Goal: Task Accomplishment & Management: Manage account settings

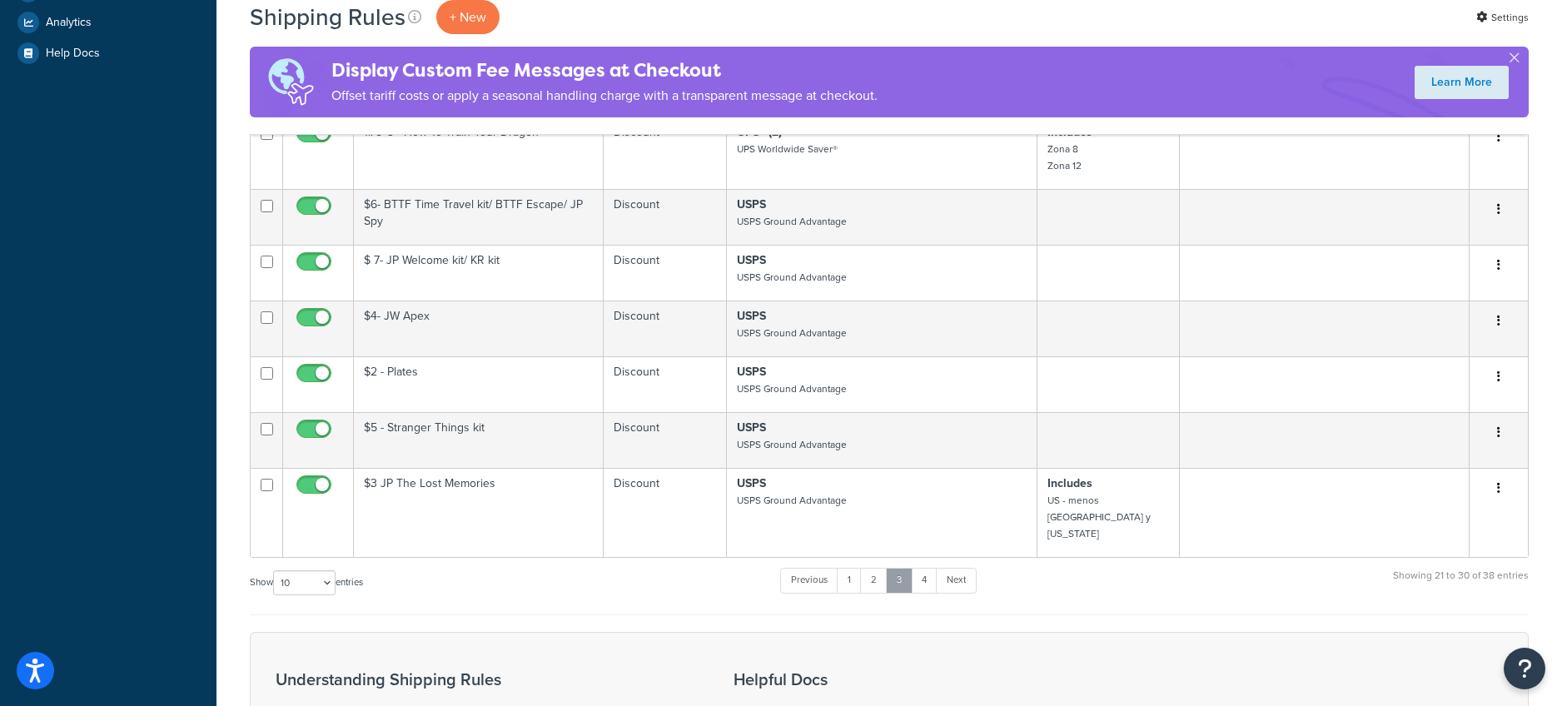
scroll to position [575, 0]
click at [924, 569] on link "4" at bounding box center [924, 581] width 27 height 25
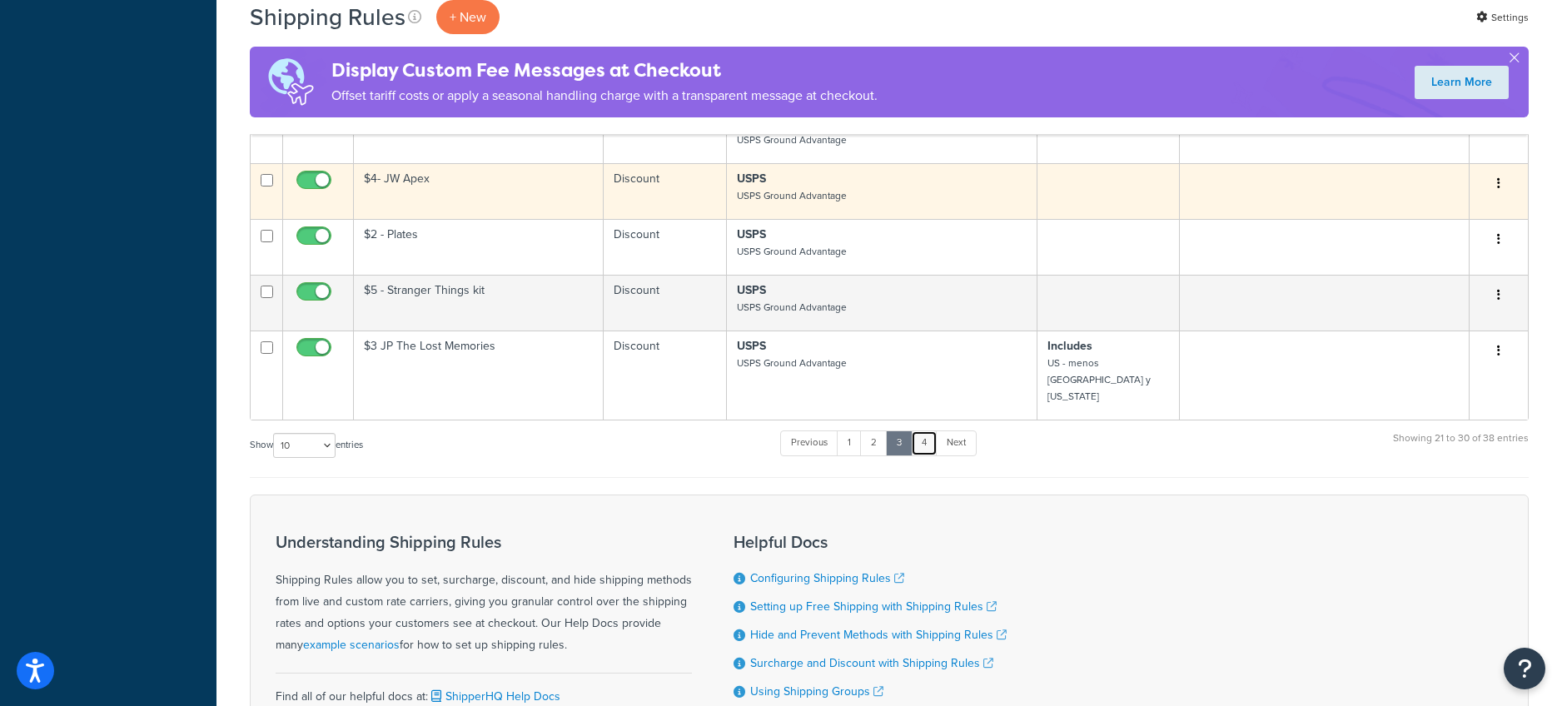
scroll to position [531, 0]
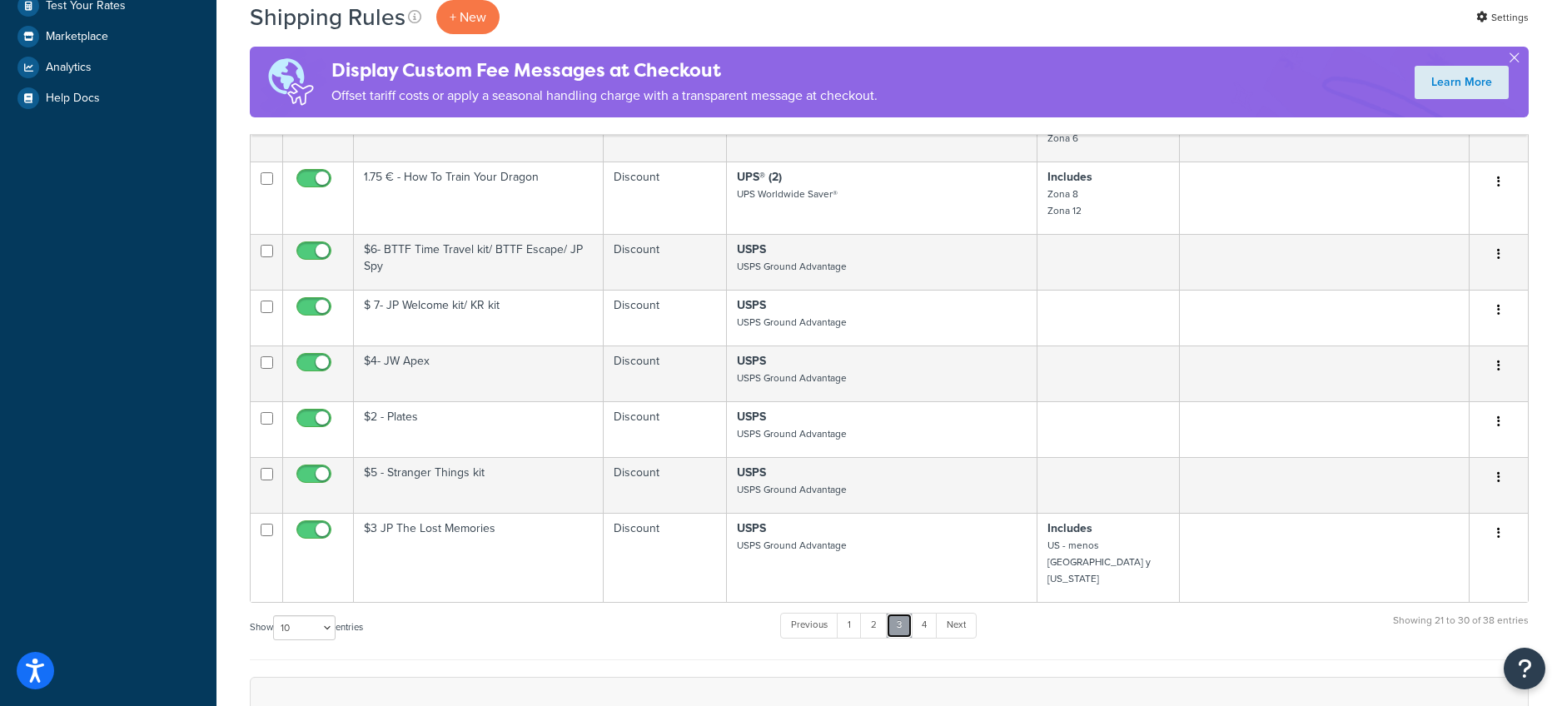
click at [904, 613] on link "3" at bounding box center [899, 625] width 27 height 25
click at [926, 616] on link "4" at bounding box center [924, 628] width 27 height 25
click at [885, 616] on link "2" at bounding box center [873, 628] width 27 height 25
click at [884, 616] on link "2" at bounding box center [873, 628] width 27 height 25
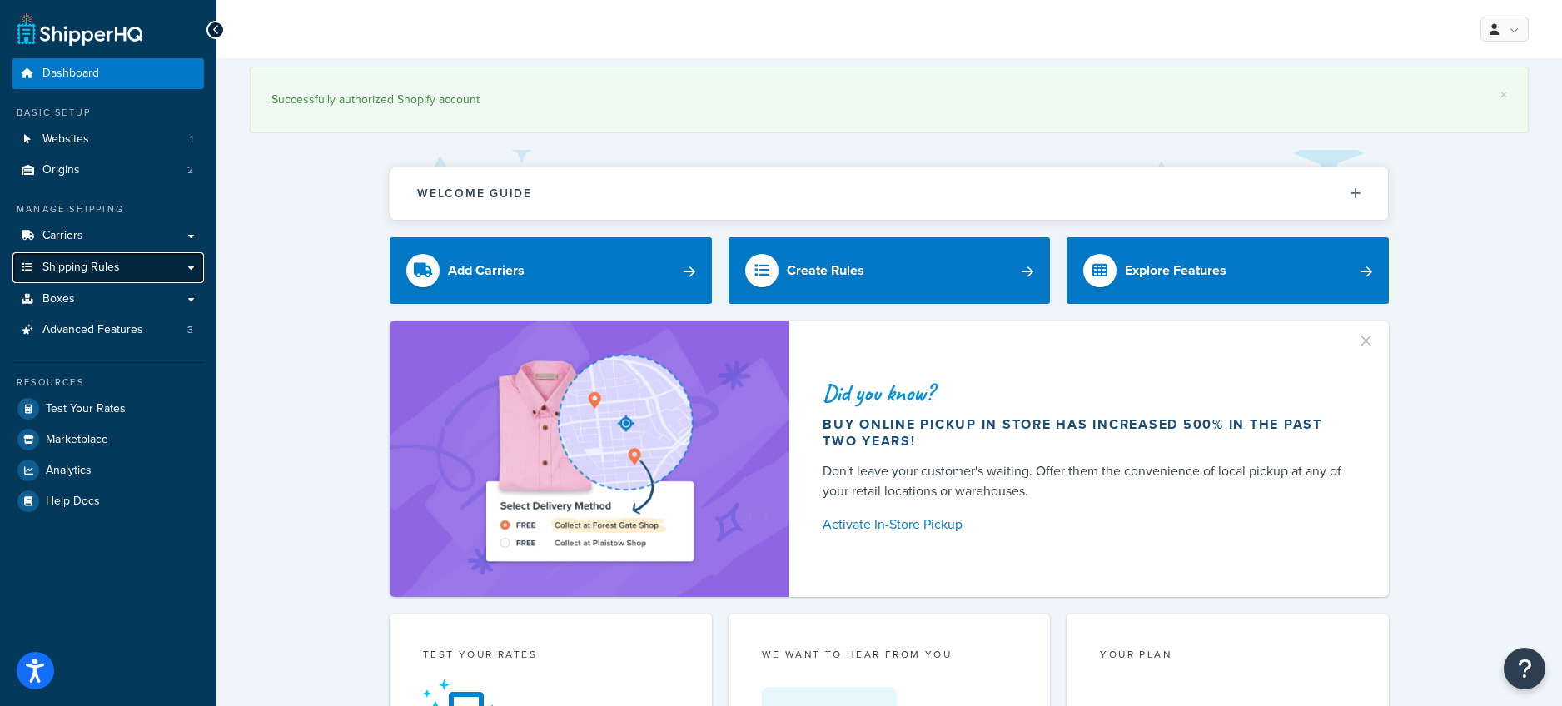
click at [164, 267] on link "Shipping Rules" at bounding box center [108, 267] width 192 height 31
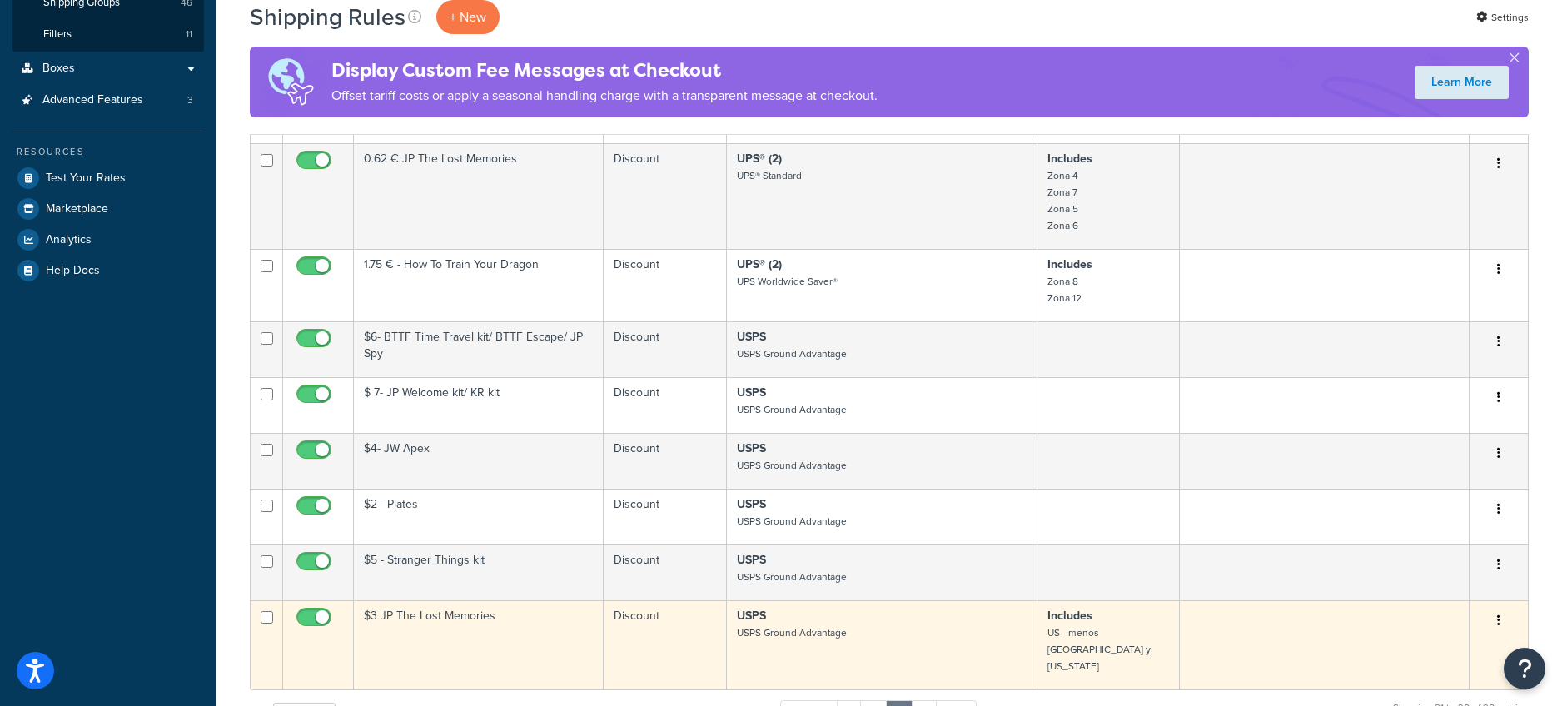
scroll to position [571, 0]
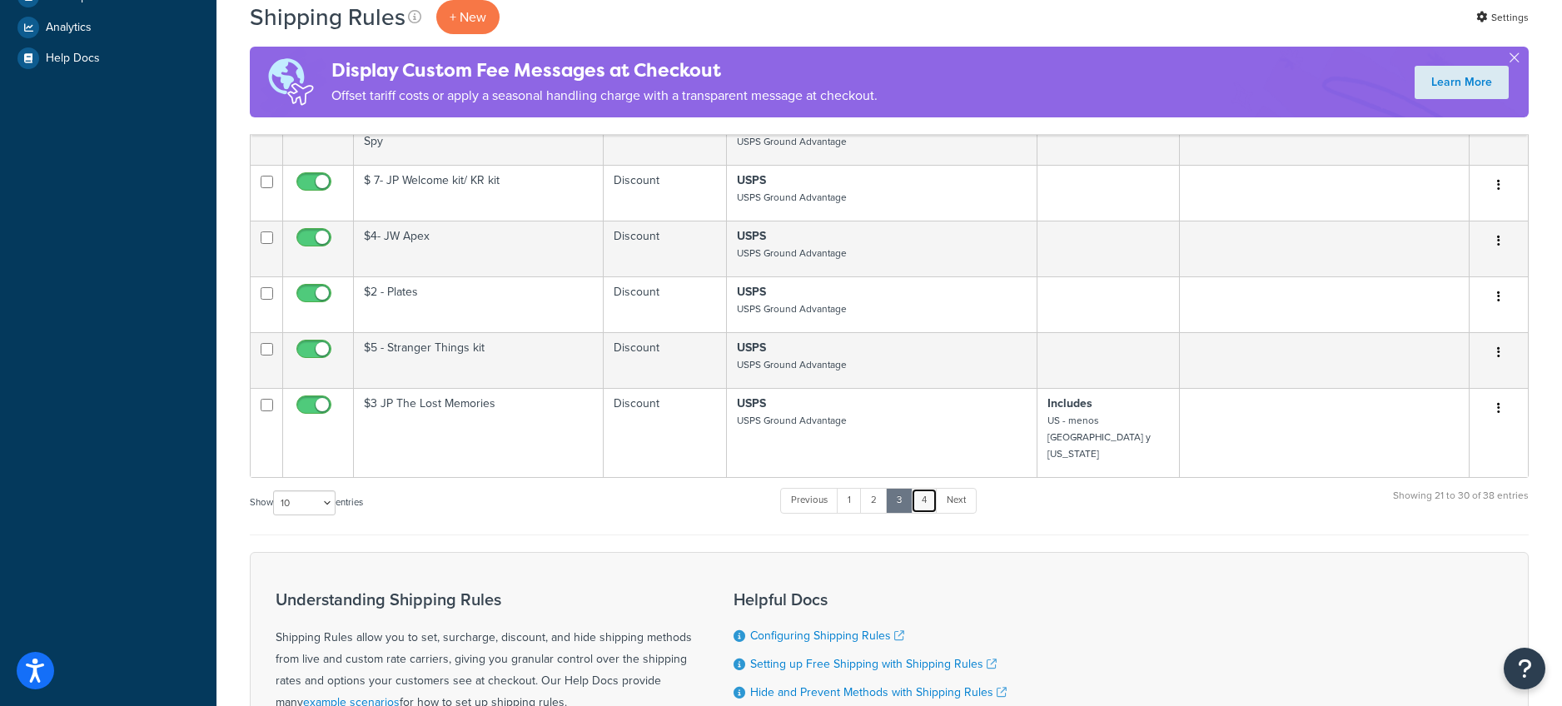
click at [937, 488] on link "4" at bounding box center [924, 500] width 27 height 25
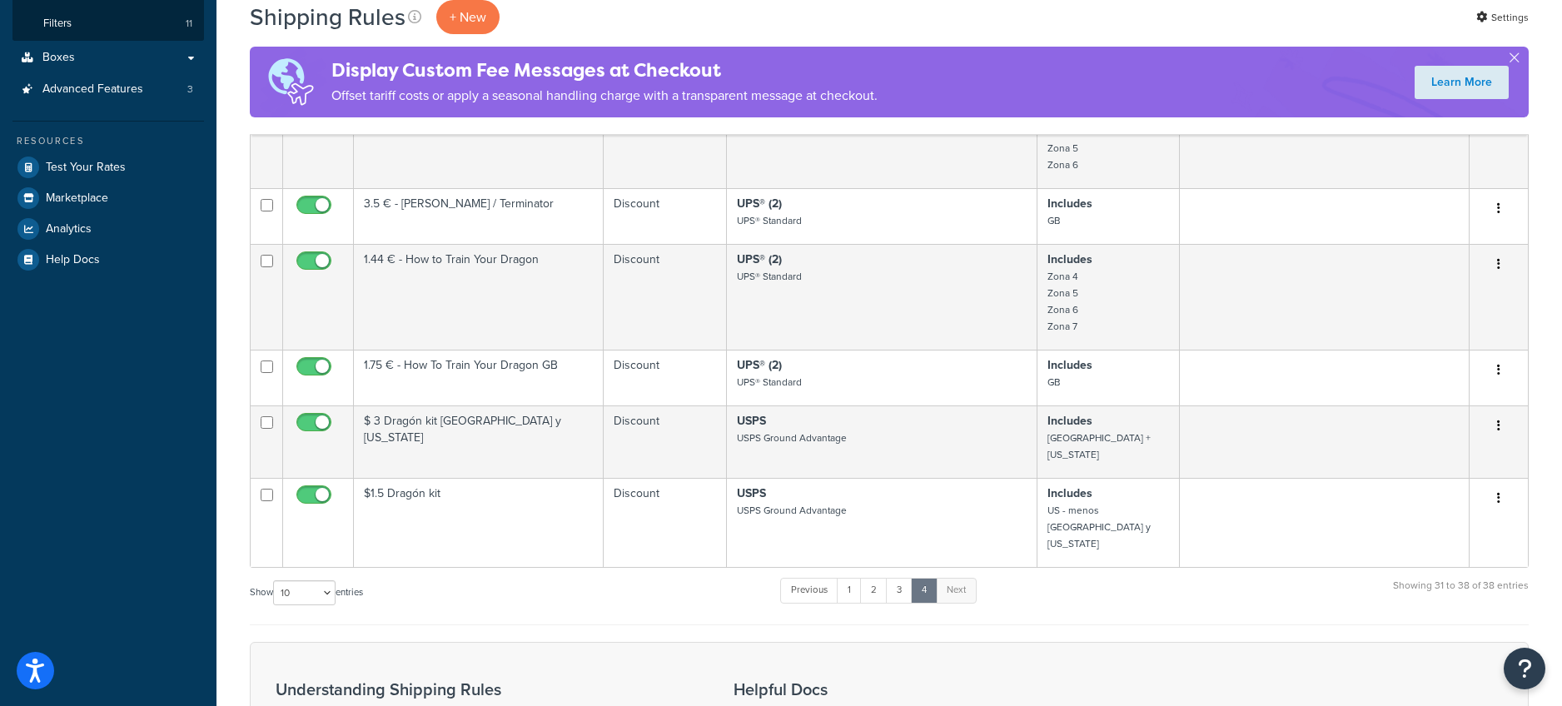
scroll to position [570, 0]
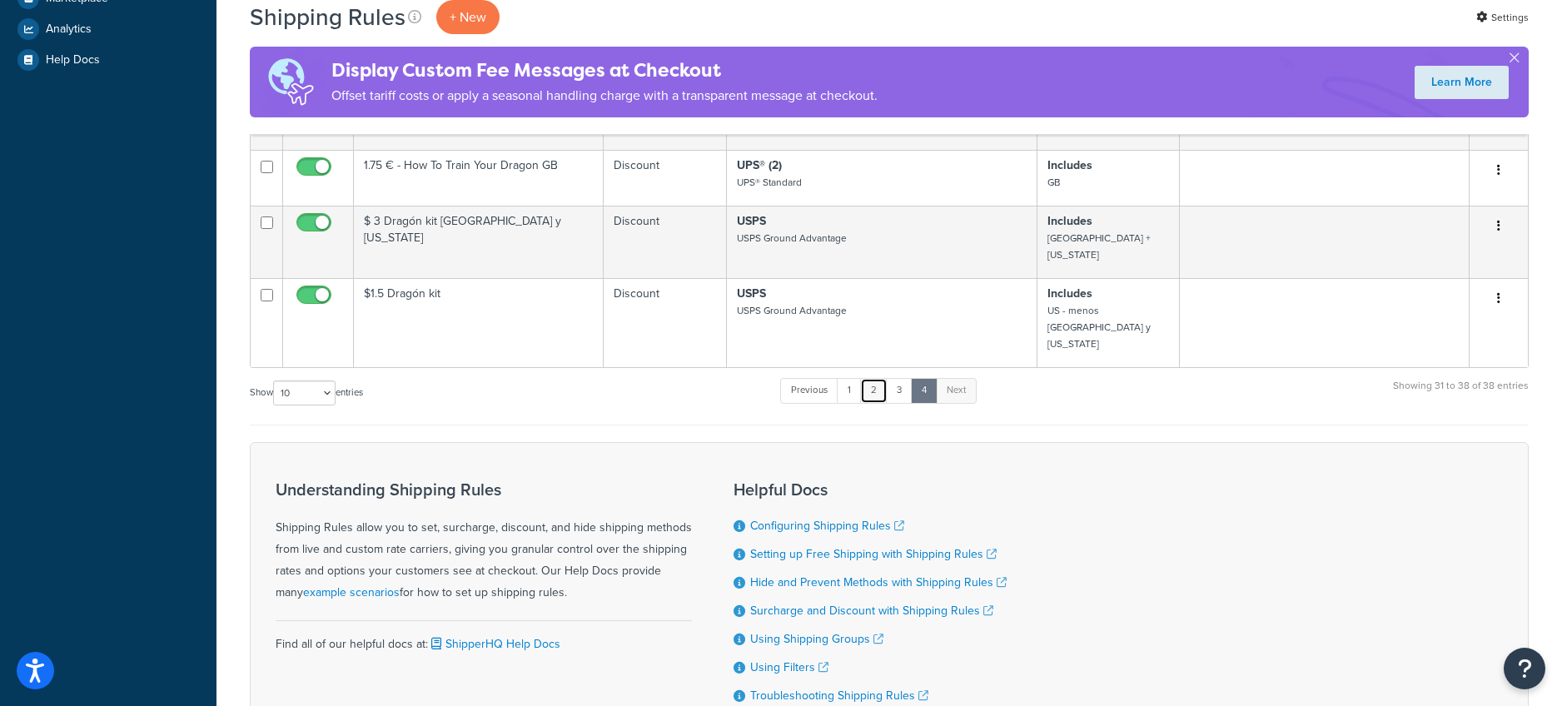
click at [867, 378] on link "2" at bounding box center [873, 390] width 27 height 25
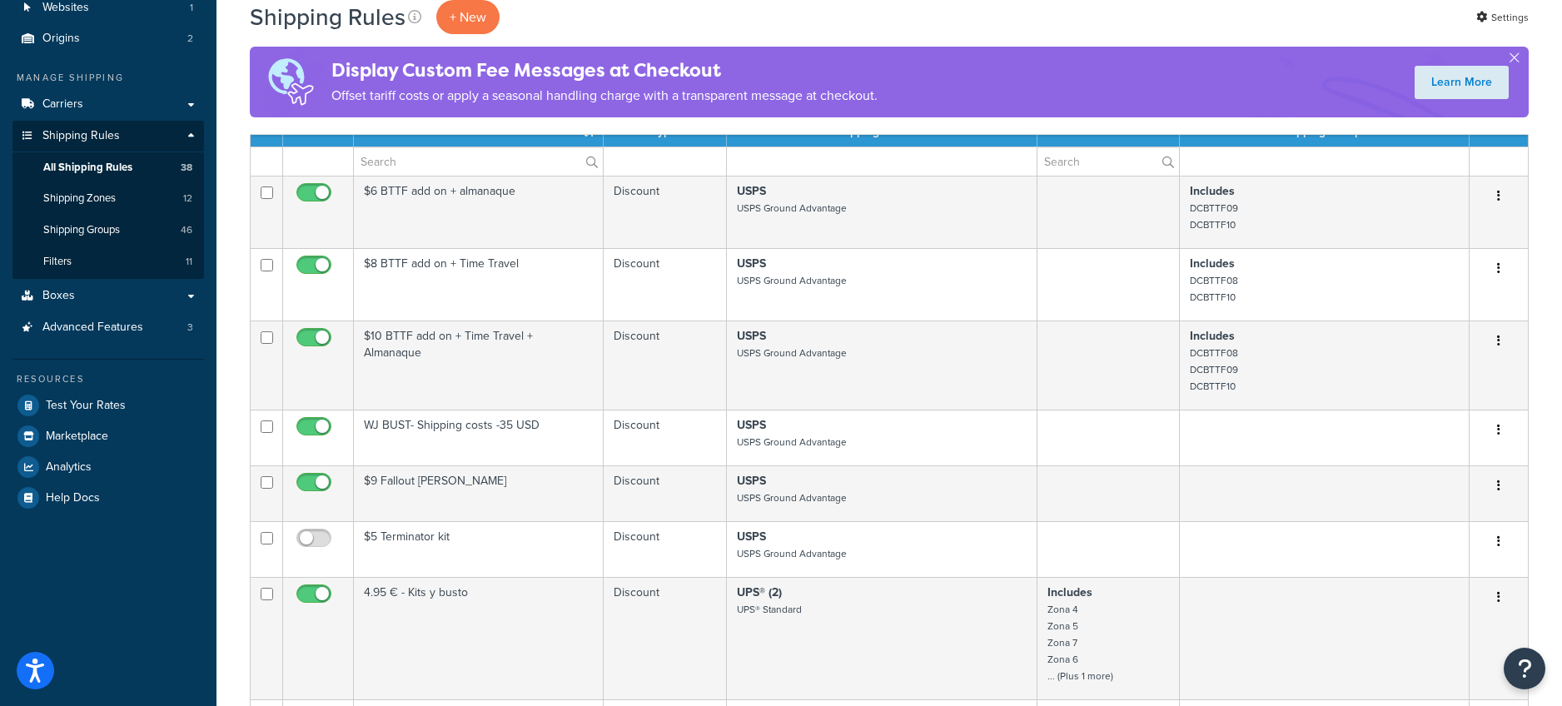
scroll to position [173, 0]
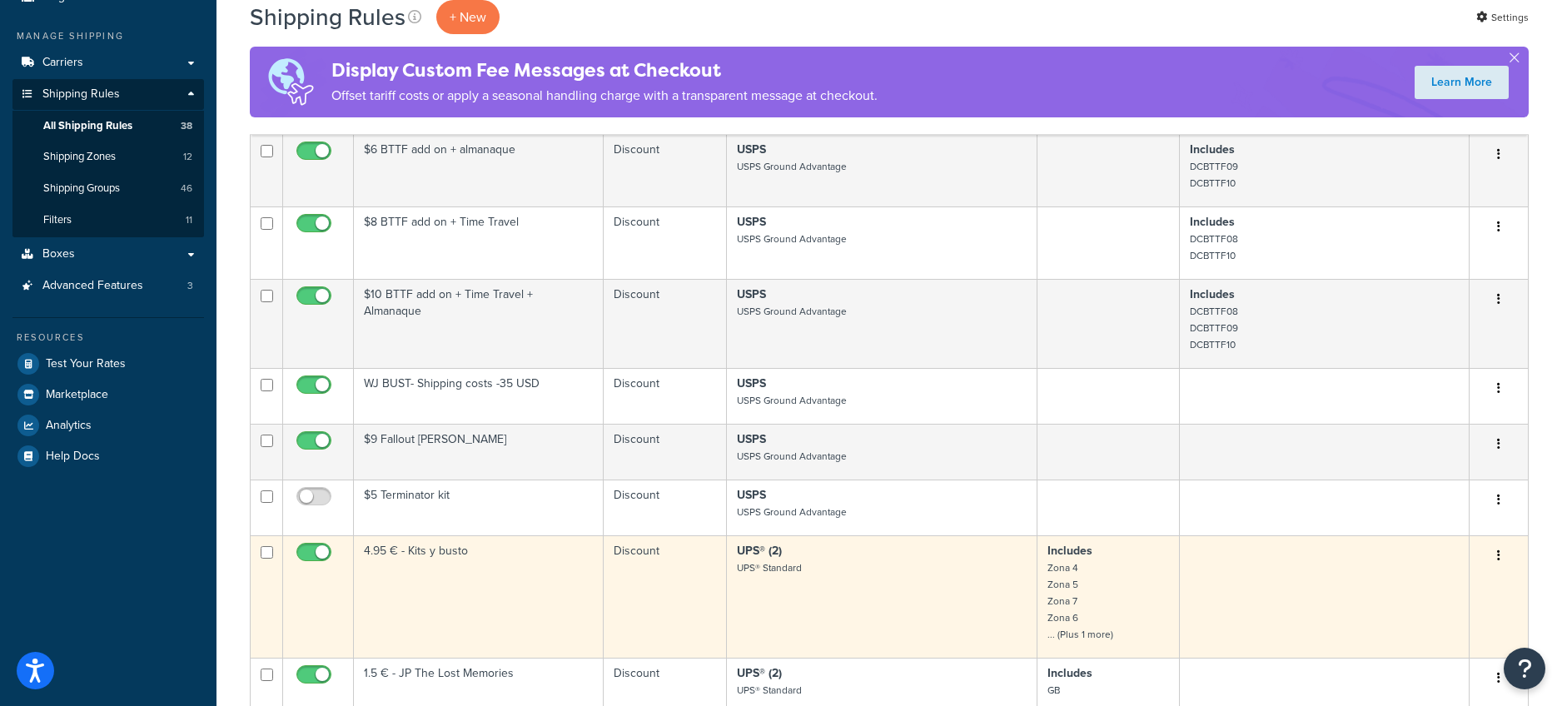
click at [862, 605] on td "UPS® (2) UPS® Standard" at bounding box center [882, 596] width 311 height 122
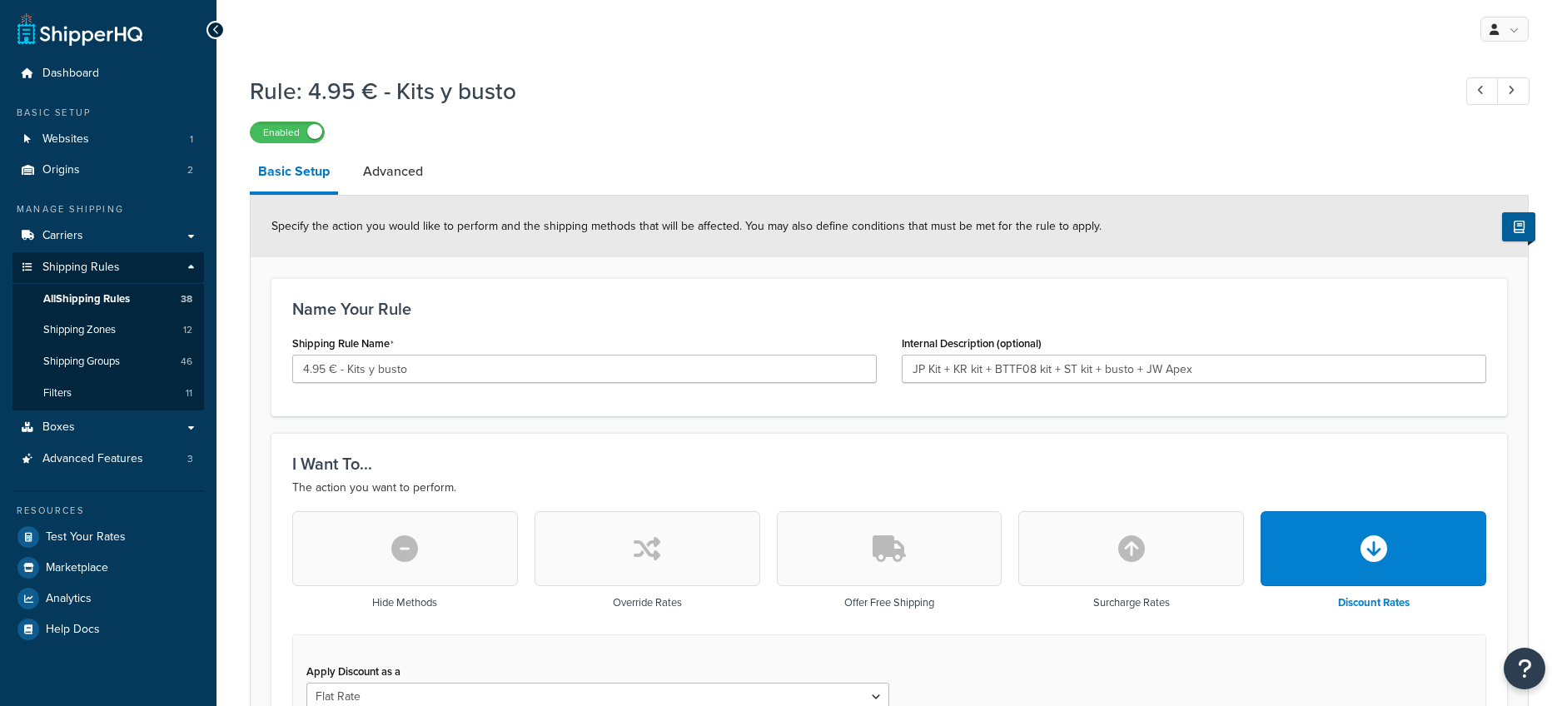
select select "ITEM"
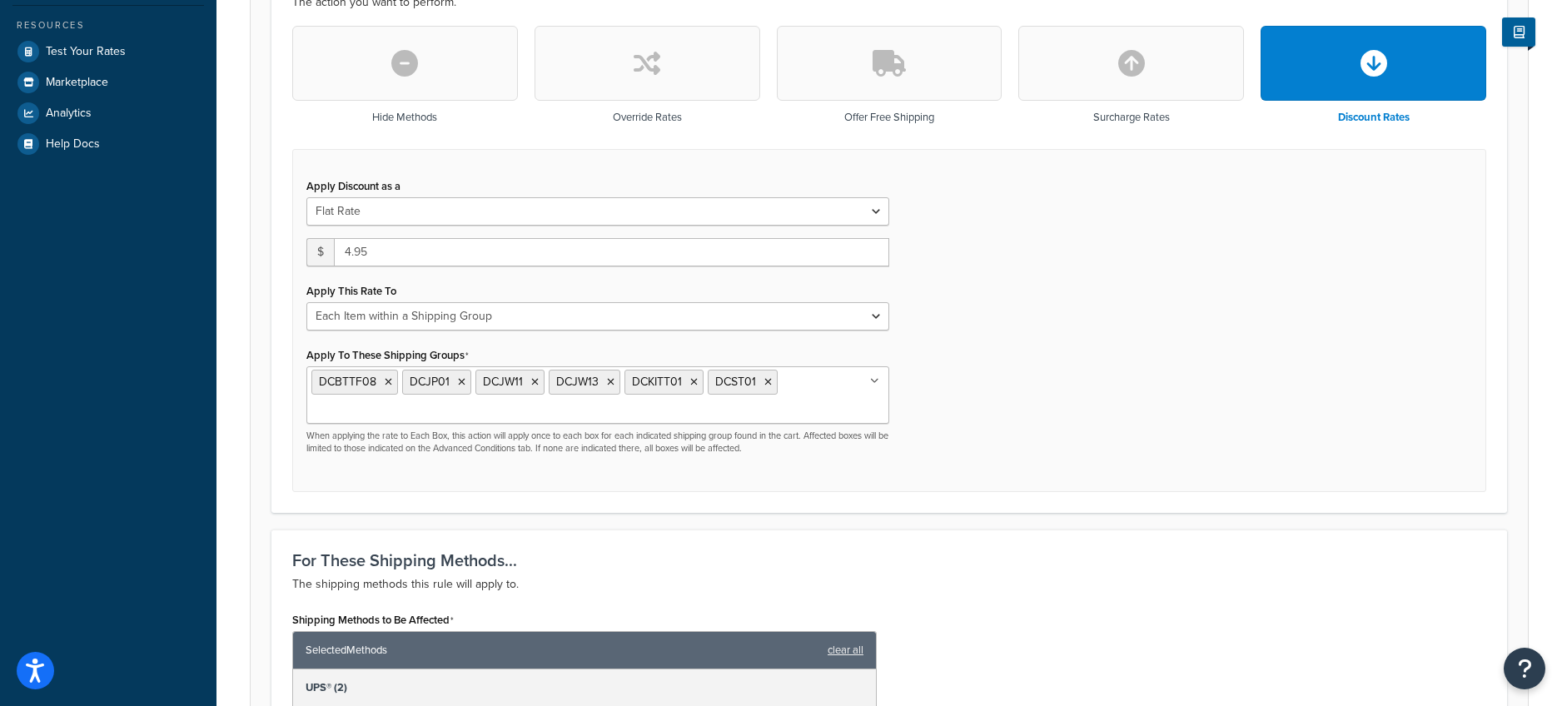
scroll to position [511, 0]
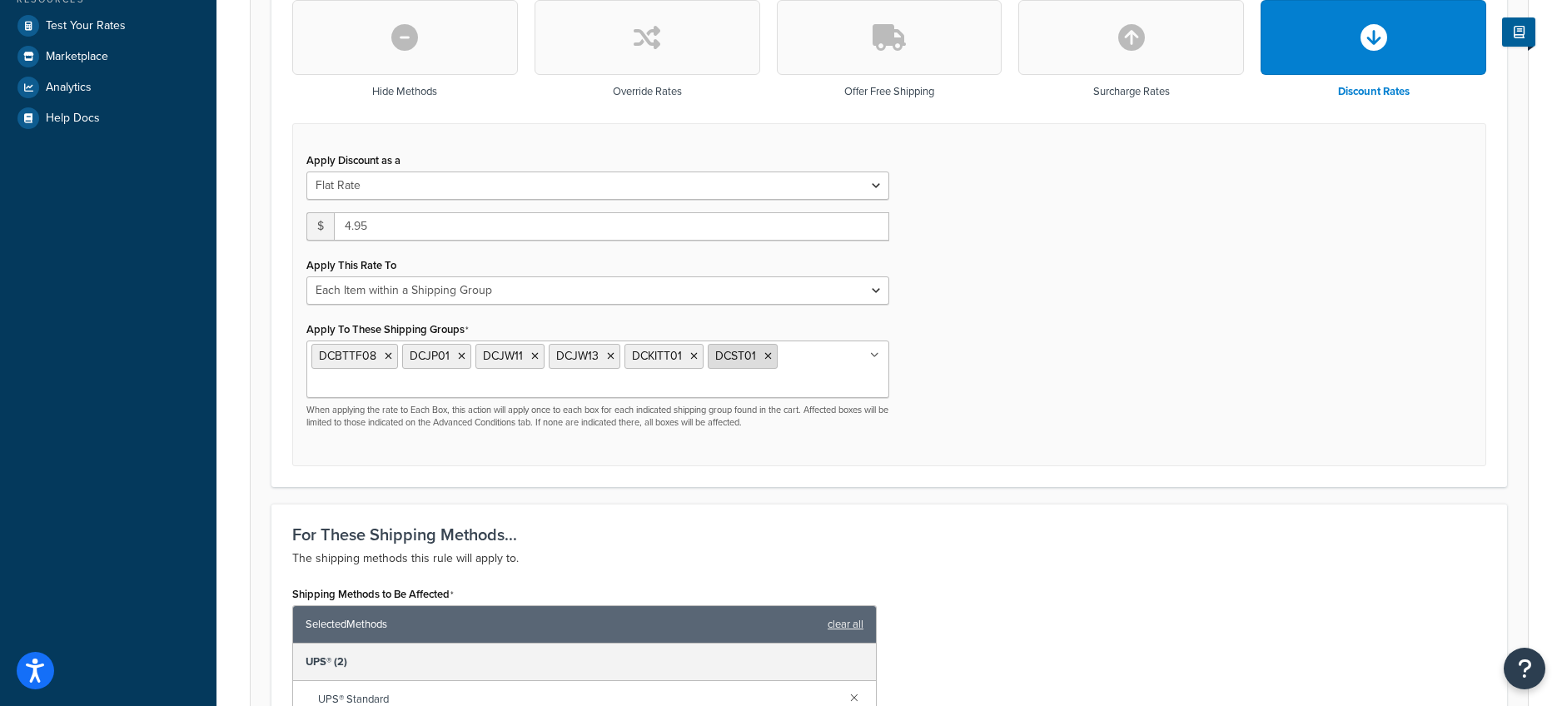
click at [766, 355] on icon at bounding box center [767, 356] width 7 height 10
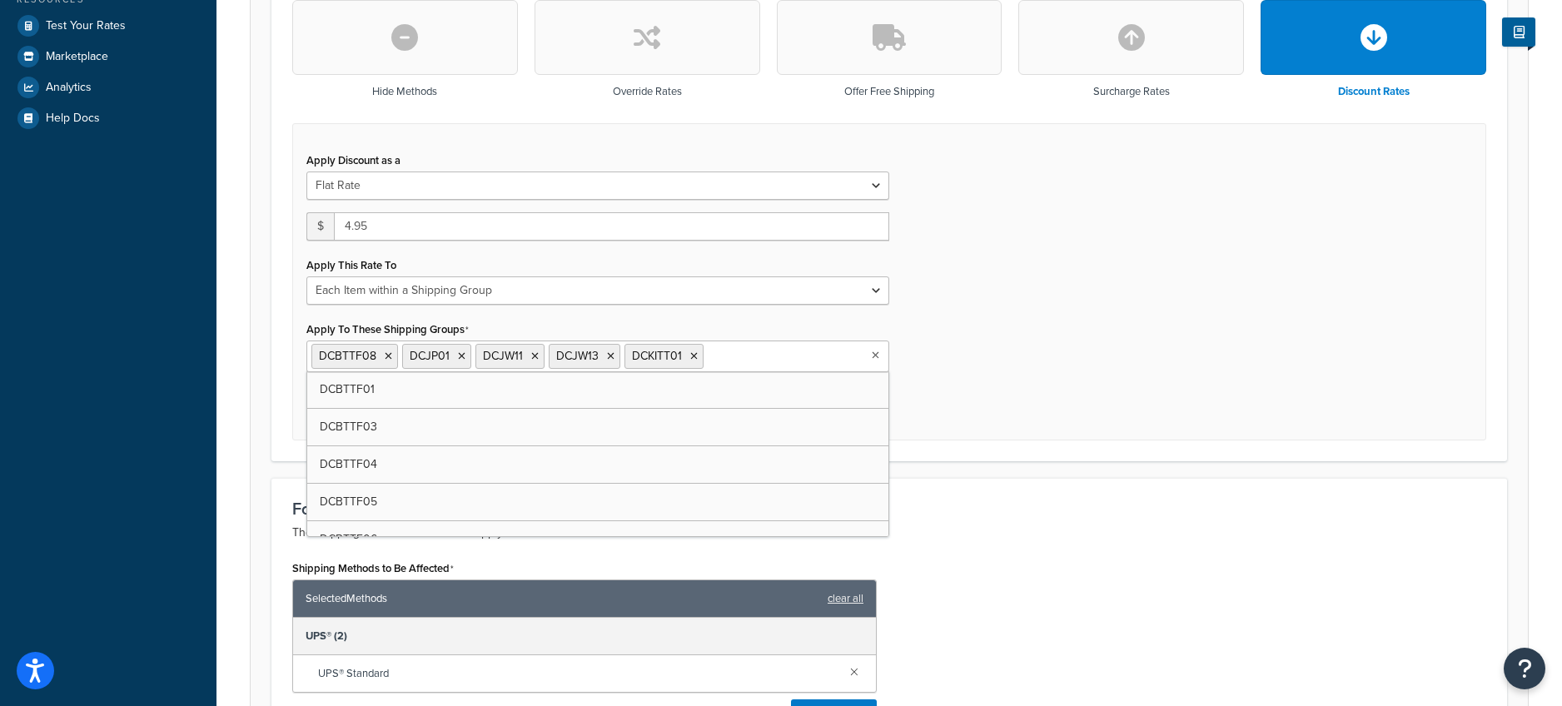
click at [975, 401] on div "Apply Discount as a Flat Rate Percentage Flat Rate & Percentage $ 4.95 Apply Th…" at bounding box center [889, 282] width 1194 height 318
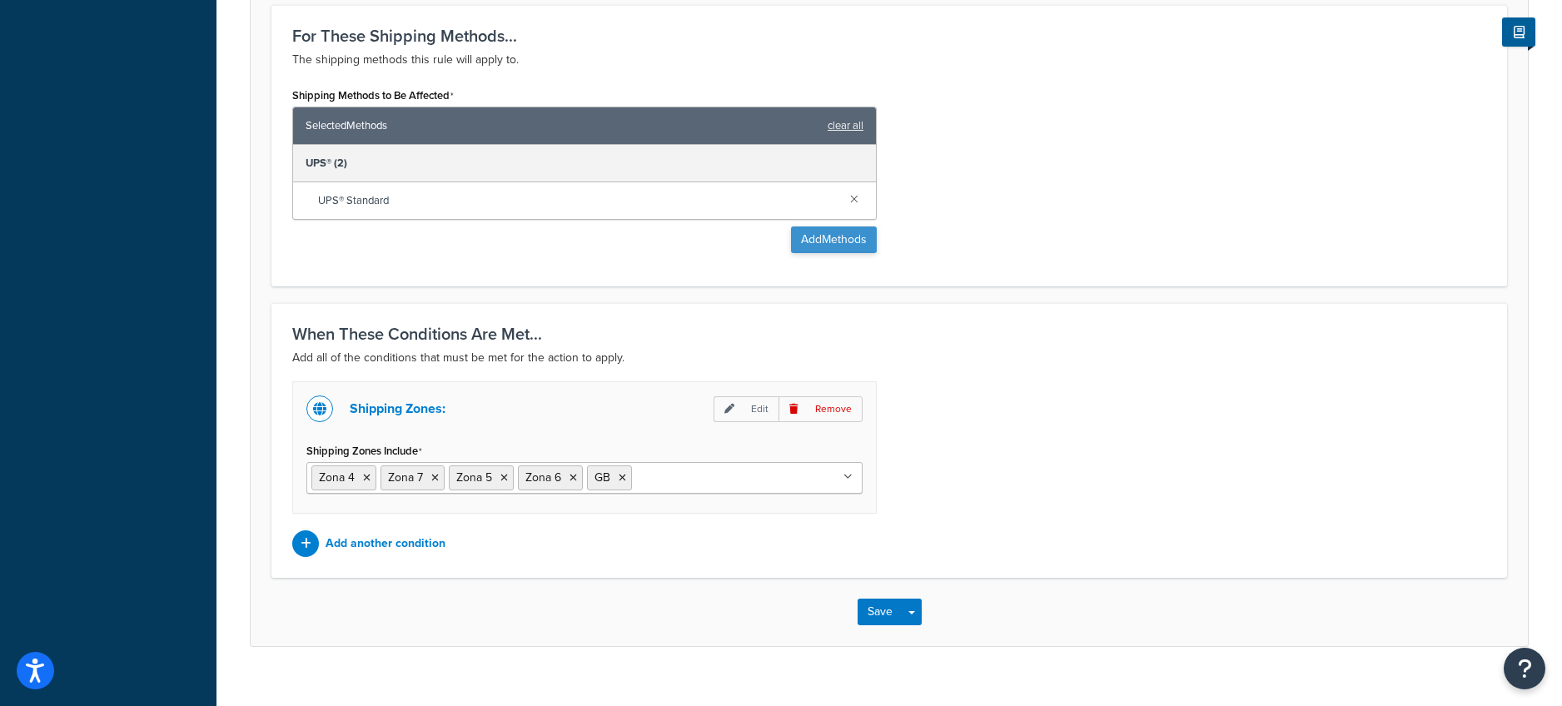
scroll to position [1008, 0]
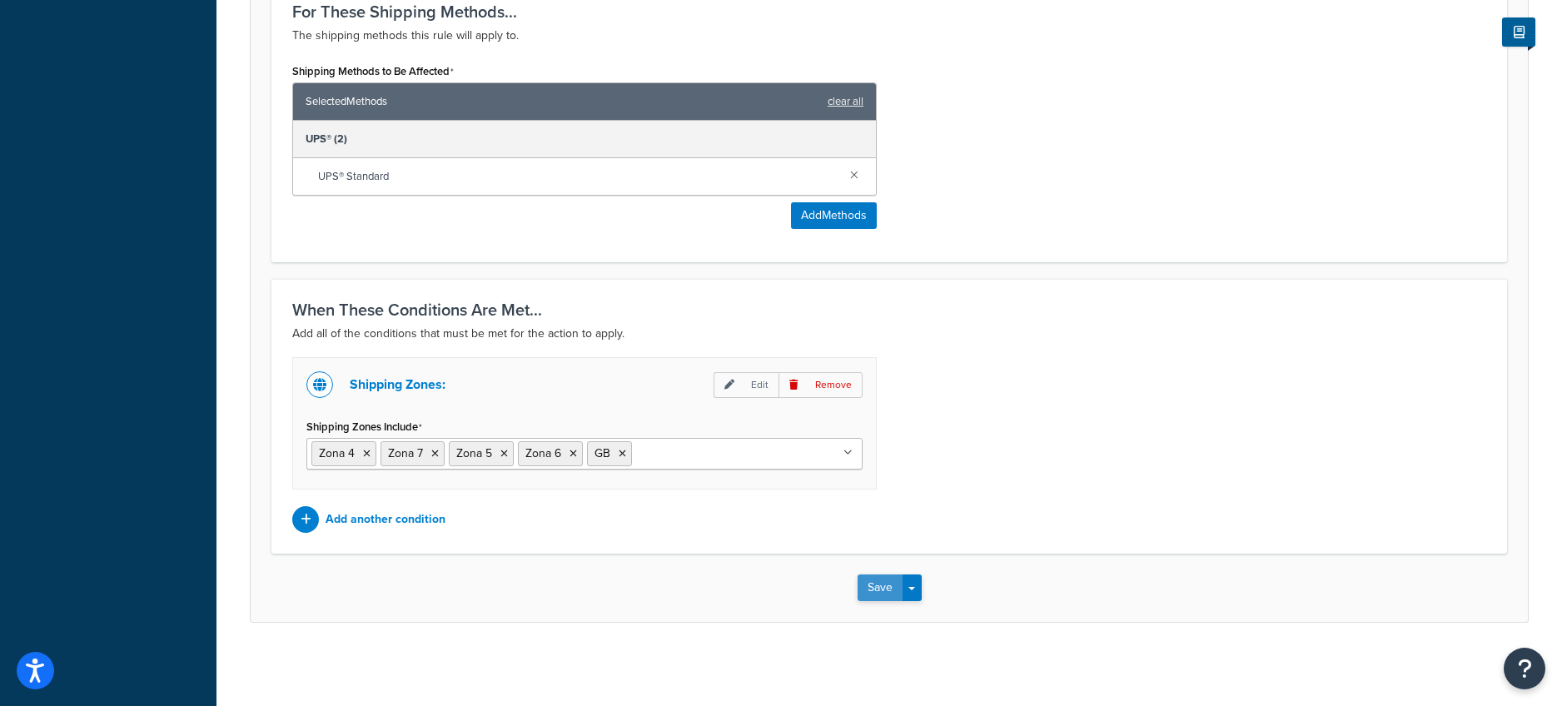
click at [876, 589] on button "Save" at bounding box center [880, 588] width 45 height 27
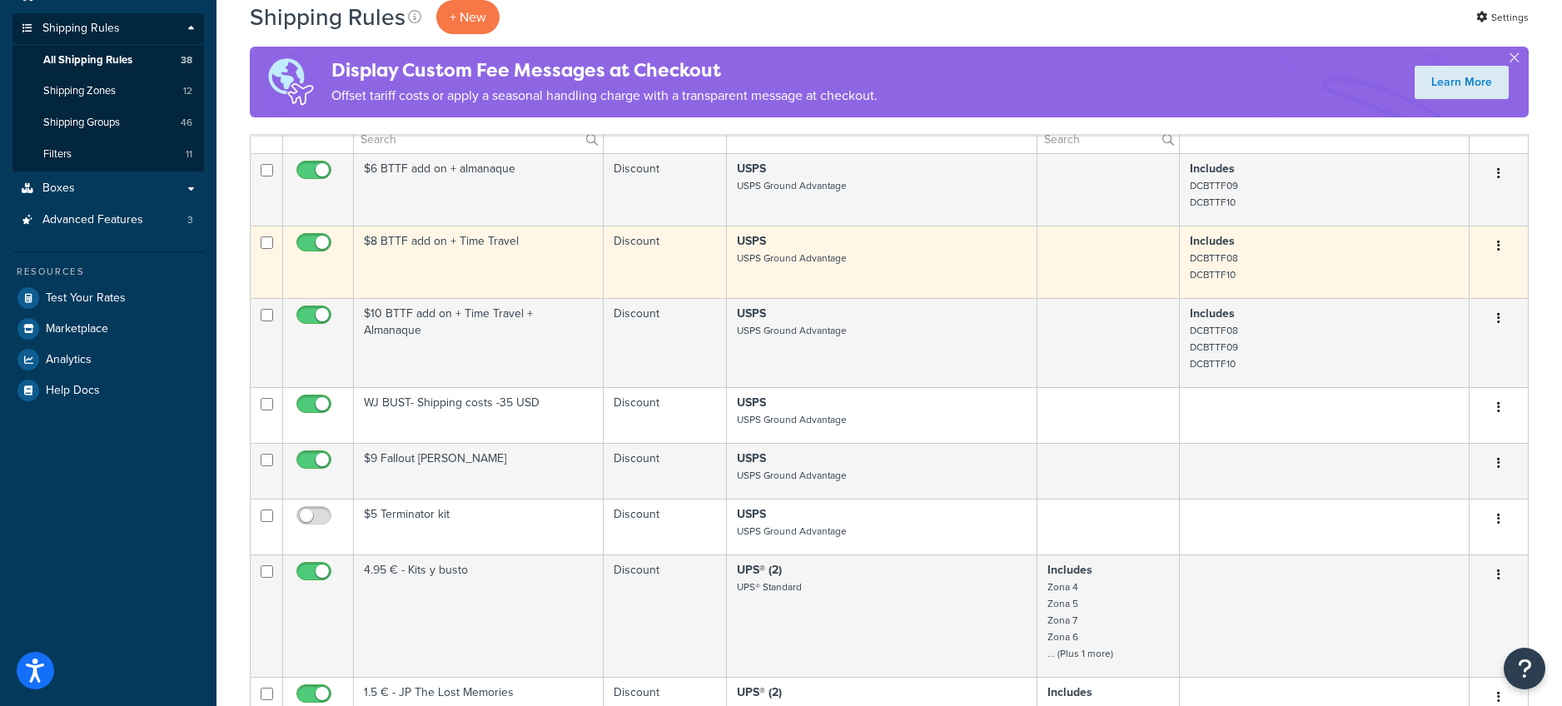
scroll to position [260, 0]
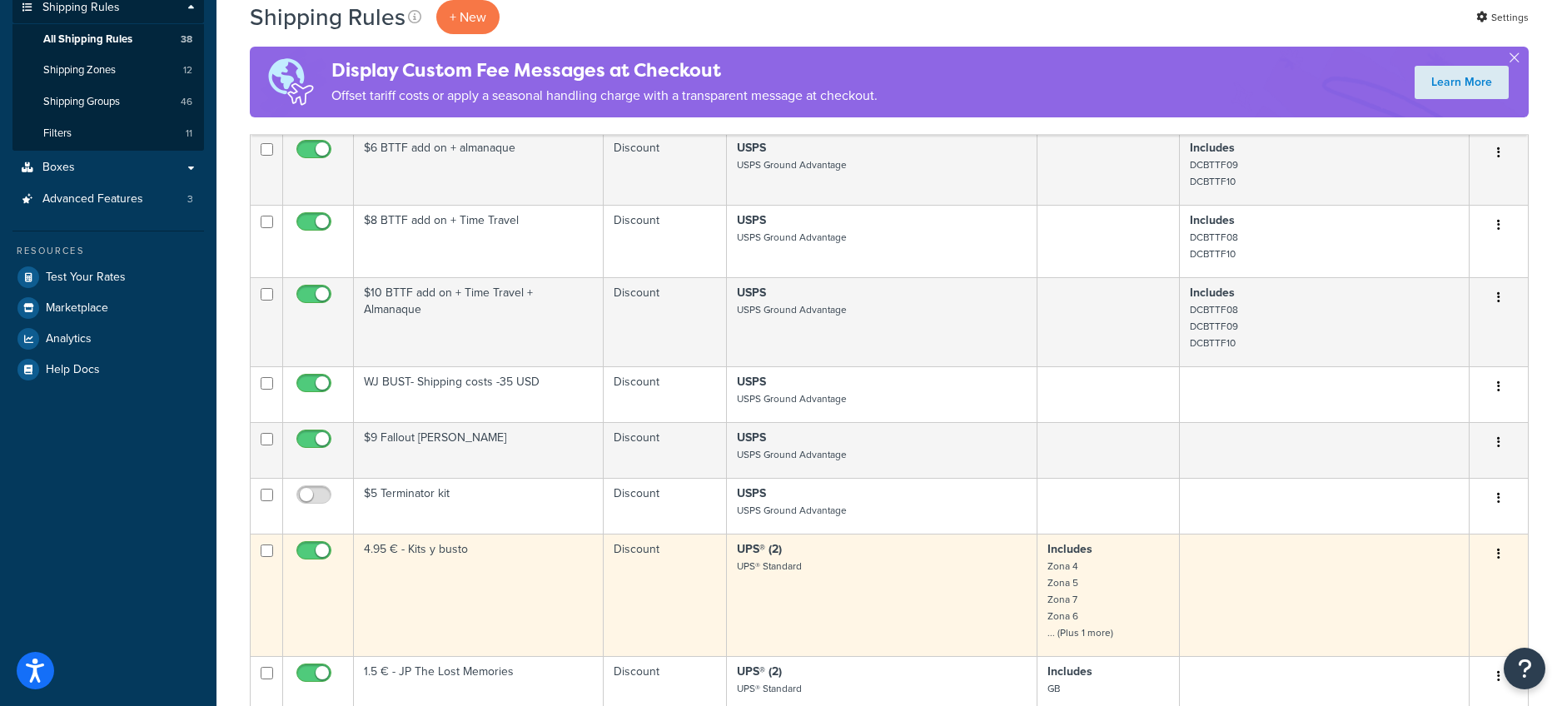
click at [797, 583] on td "UPS® (2) UPS® Standard" at bounding box center [882, 595] width 311 height 122
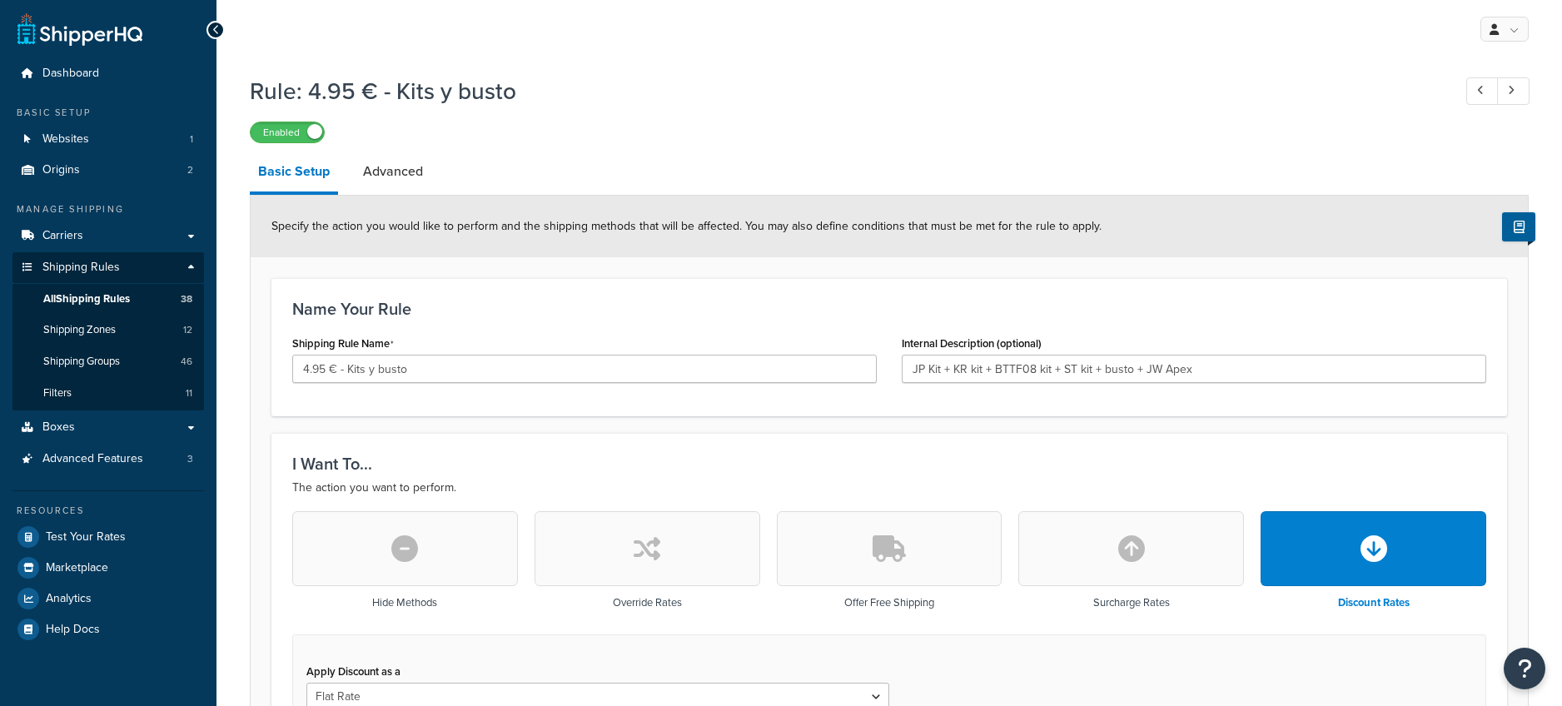
select select "ITEM"
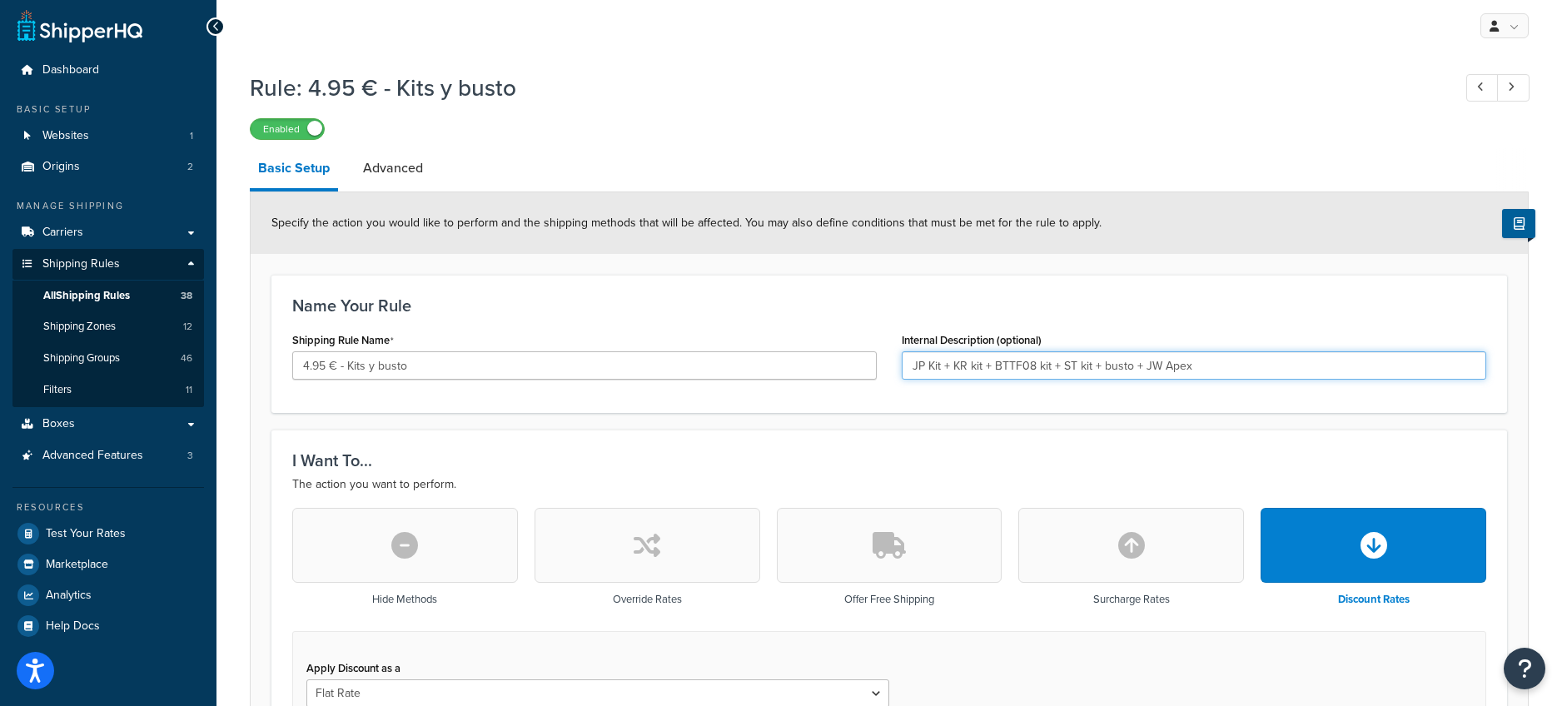
click at [1090, 365] on input "JP Kit + KR kit + BTTF08 kit + ST kit + busto + JW Apex" at bounding box center [1194, 365] width 585 height 28
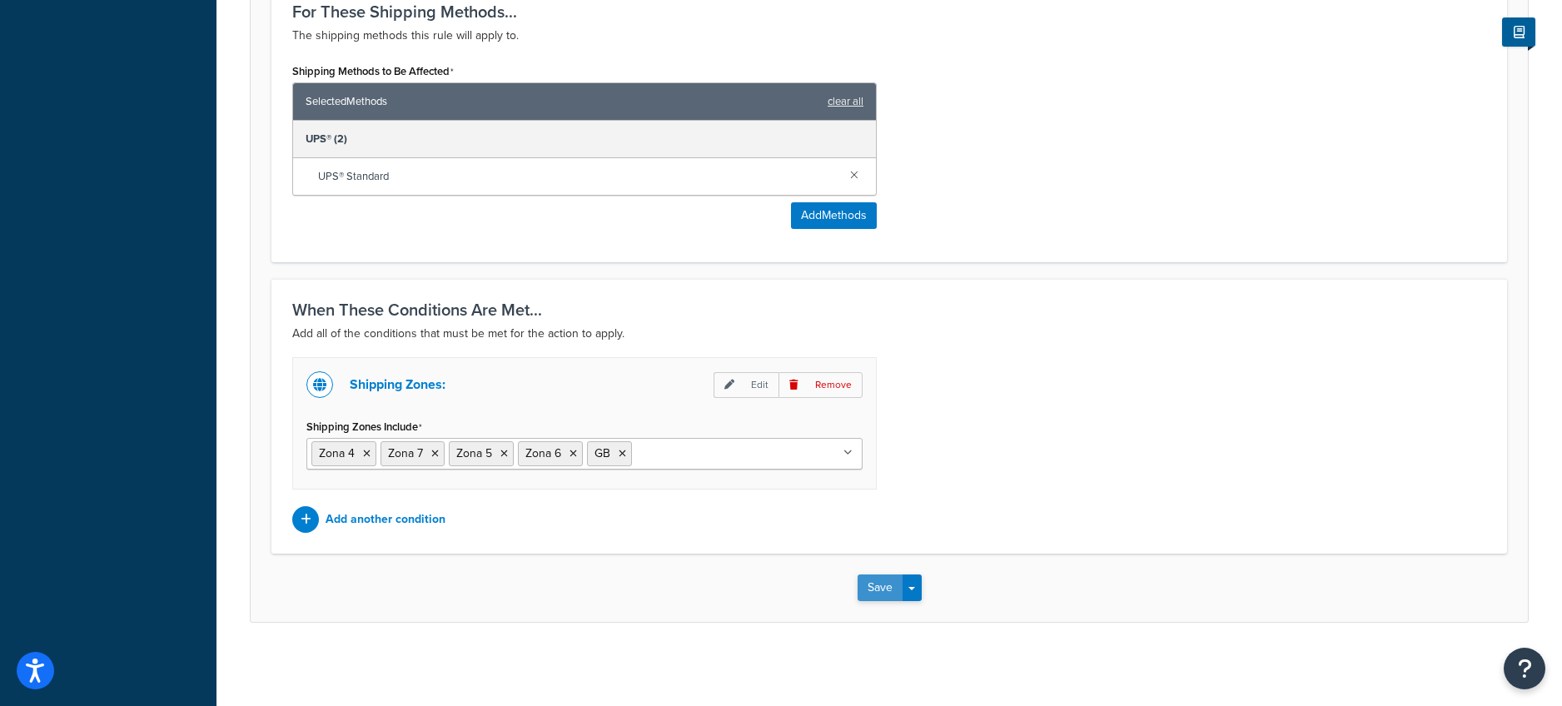
type input "JP Kit + KR kit + BTTF08 kit + busto + JW Apex"
click at [880, 584] on button "Save" at bounding box center [880, 588] width 45 height 27
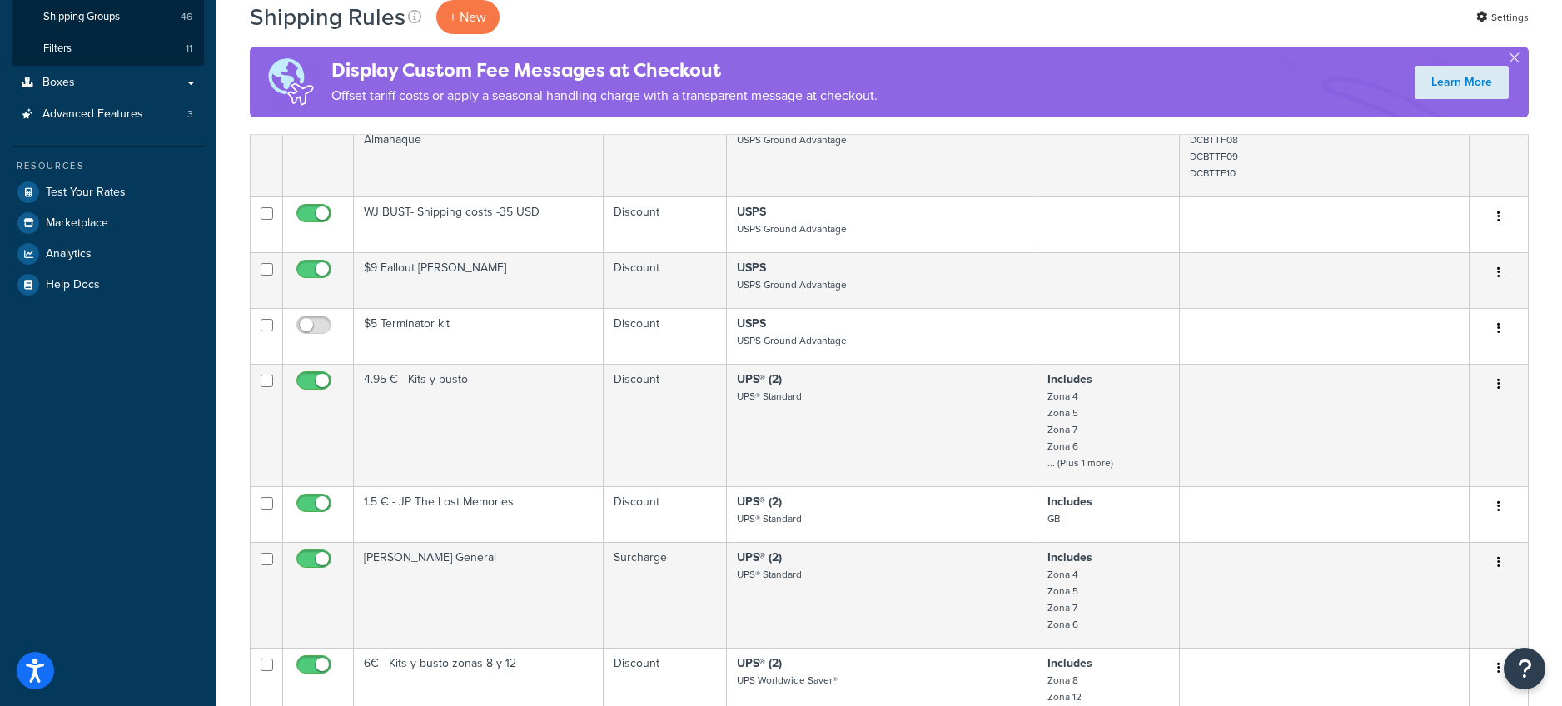
scroll to position [553, 0]
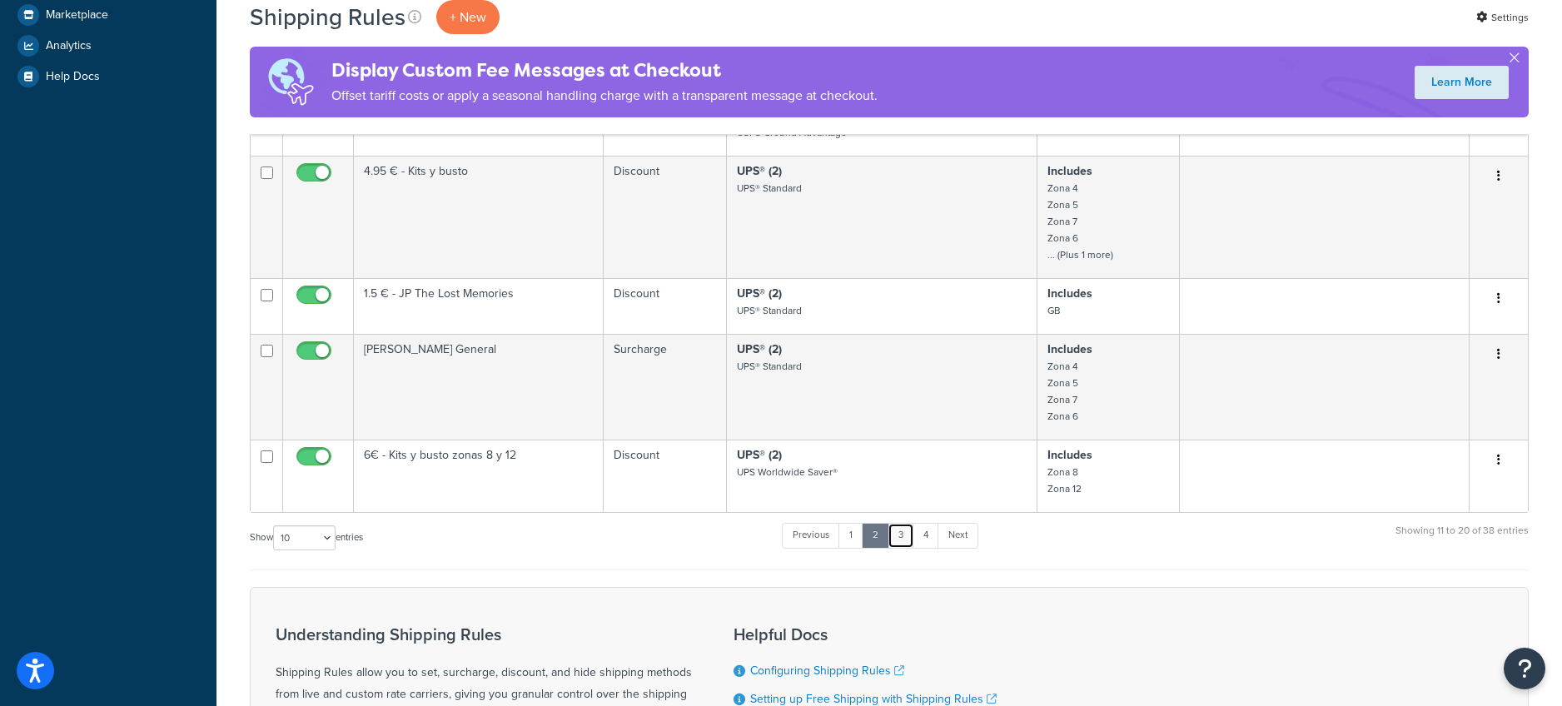
click at [903, 548] on link "3" at bounding box center [901, 535] width 27 height 25
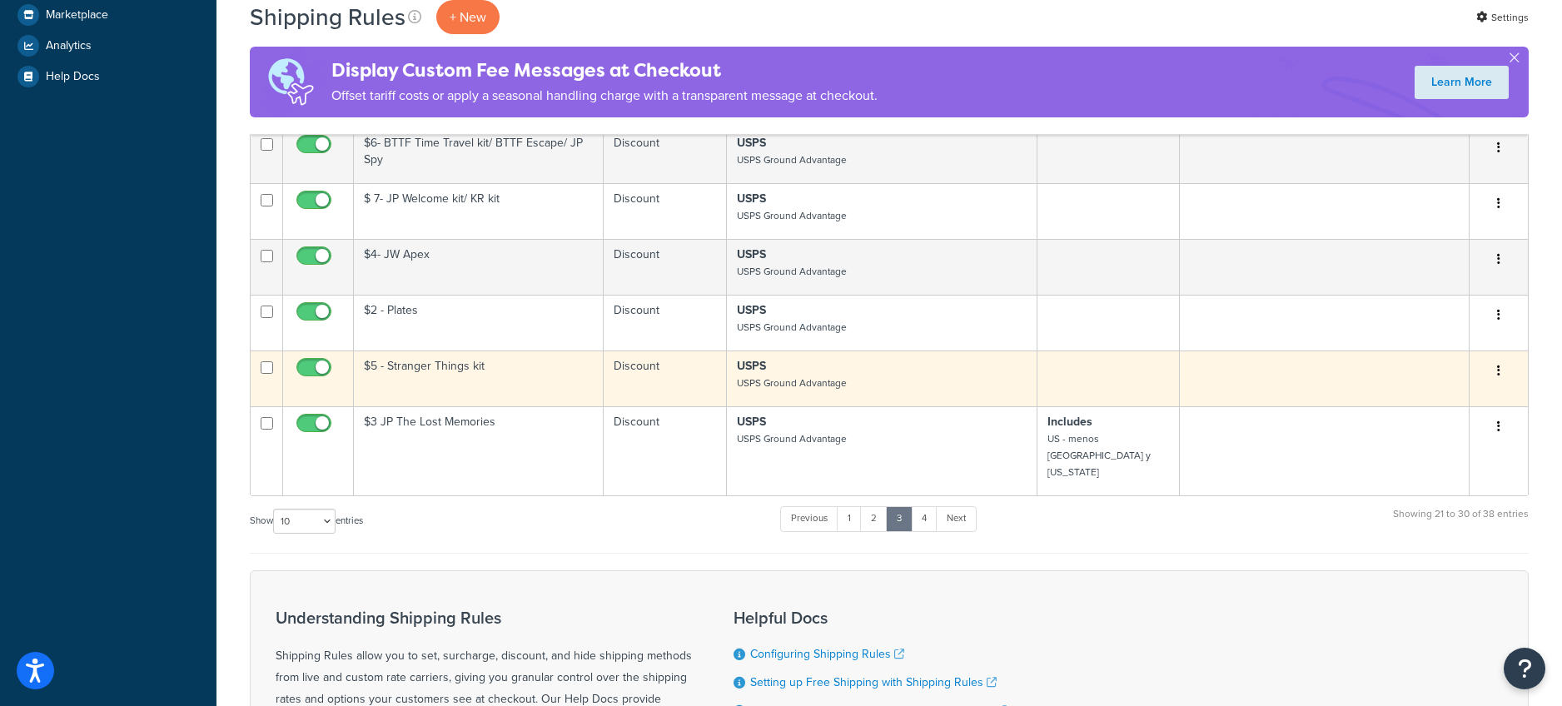
click at [314, 367] on input "checkbox" at bounding box center [316, 371] width 46 height 21
checkbox input "false"
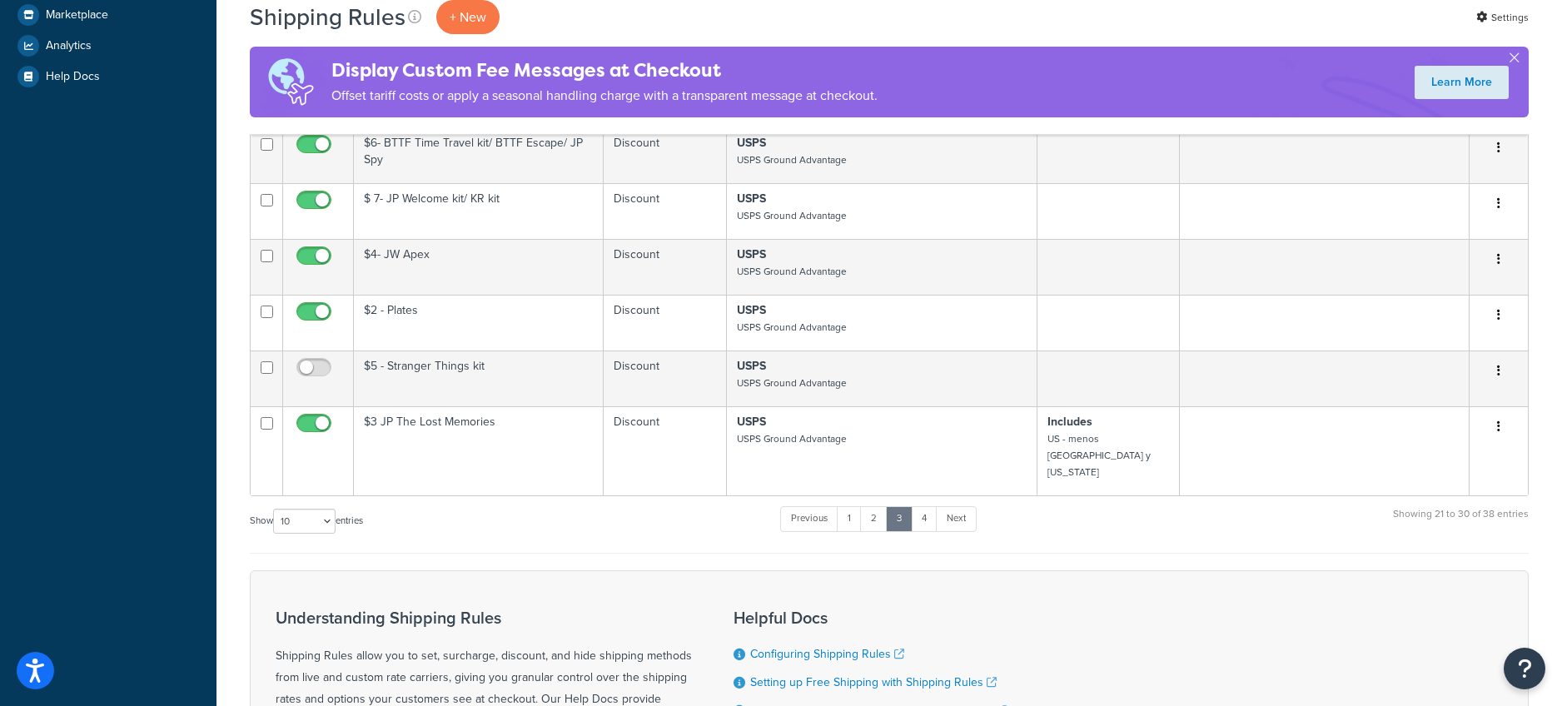
click at [1368, 542] on form "Status Rule Name Type Shipping Methods Zones Shipping Groups Actions Shipping z…" at bounding box center [889, 281] width 1279 height 1175
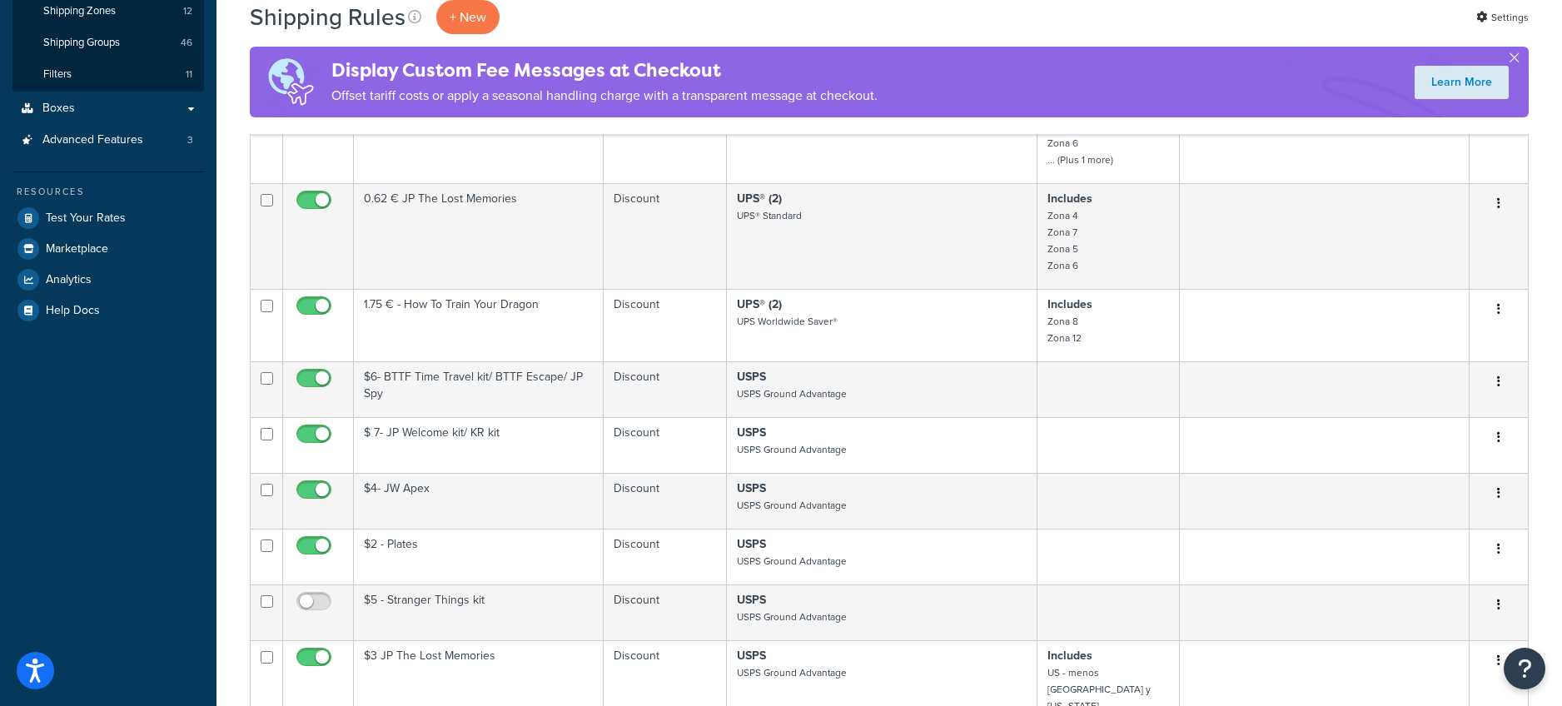
scroll to position [446, 0]
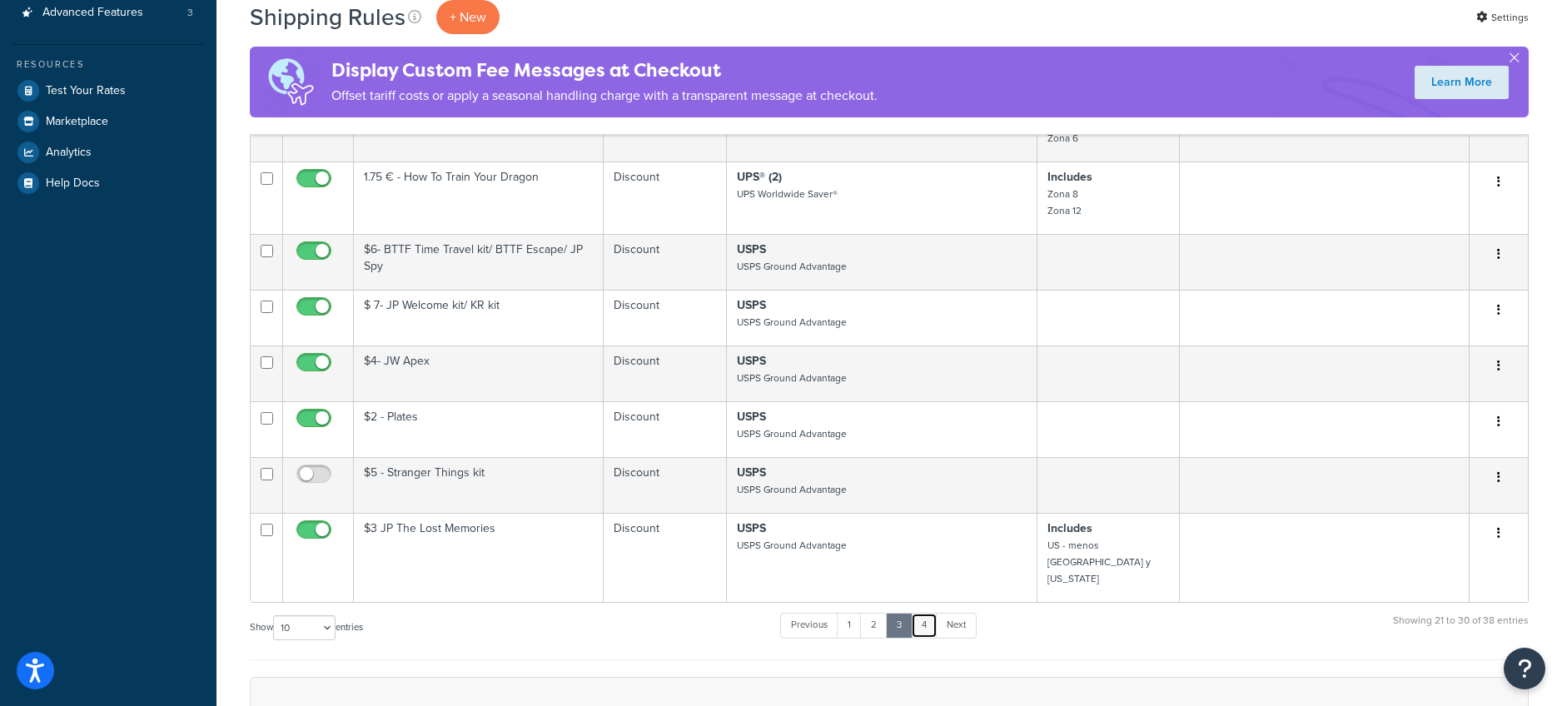
click at [929, 613] on link "4" at bounding box center [924, 625] width 27 height 25
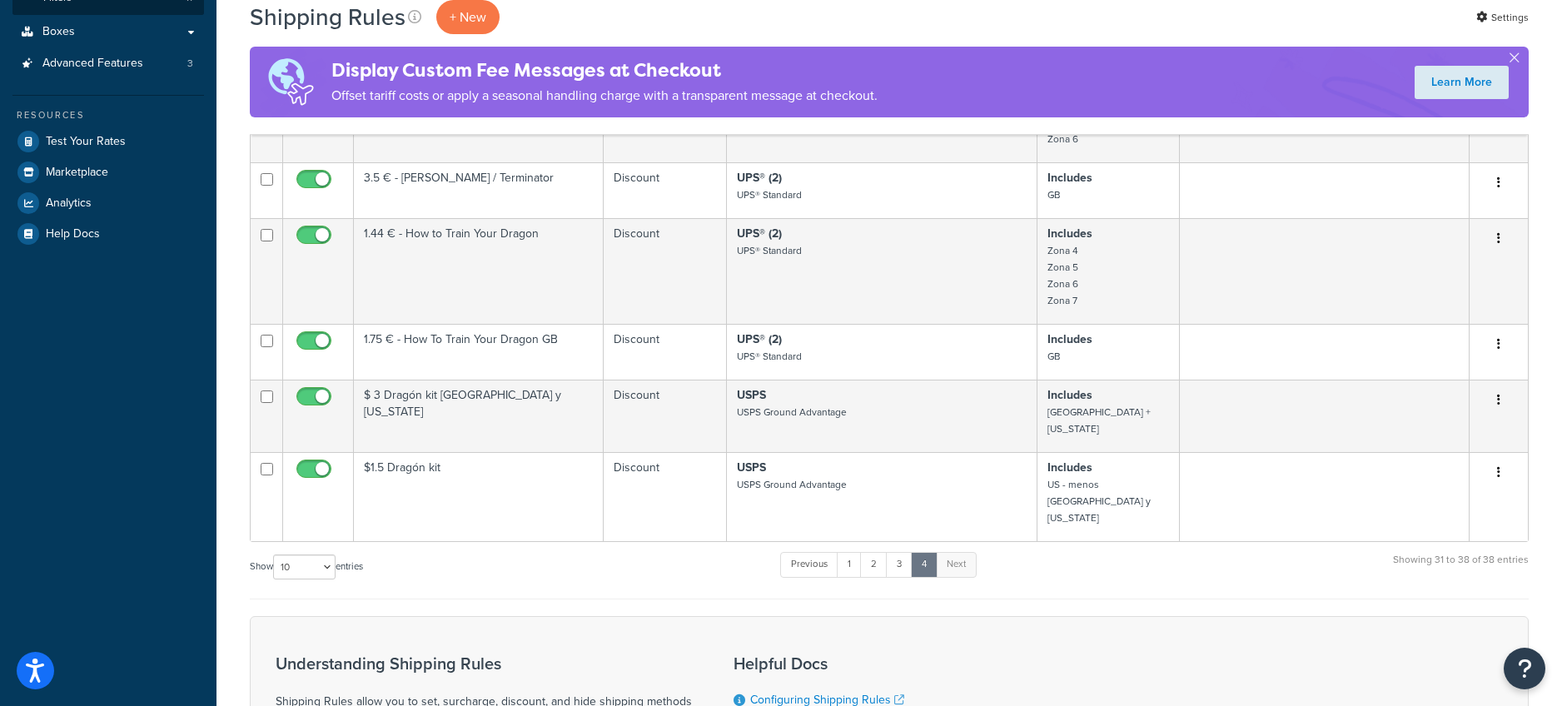
scroll to position [397, 0]
click at [905, 550] on link "3" at bounding box center [899, 562] width 27 height 25
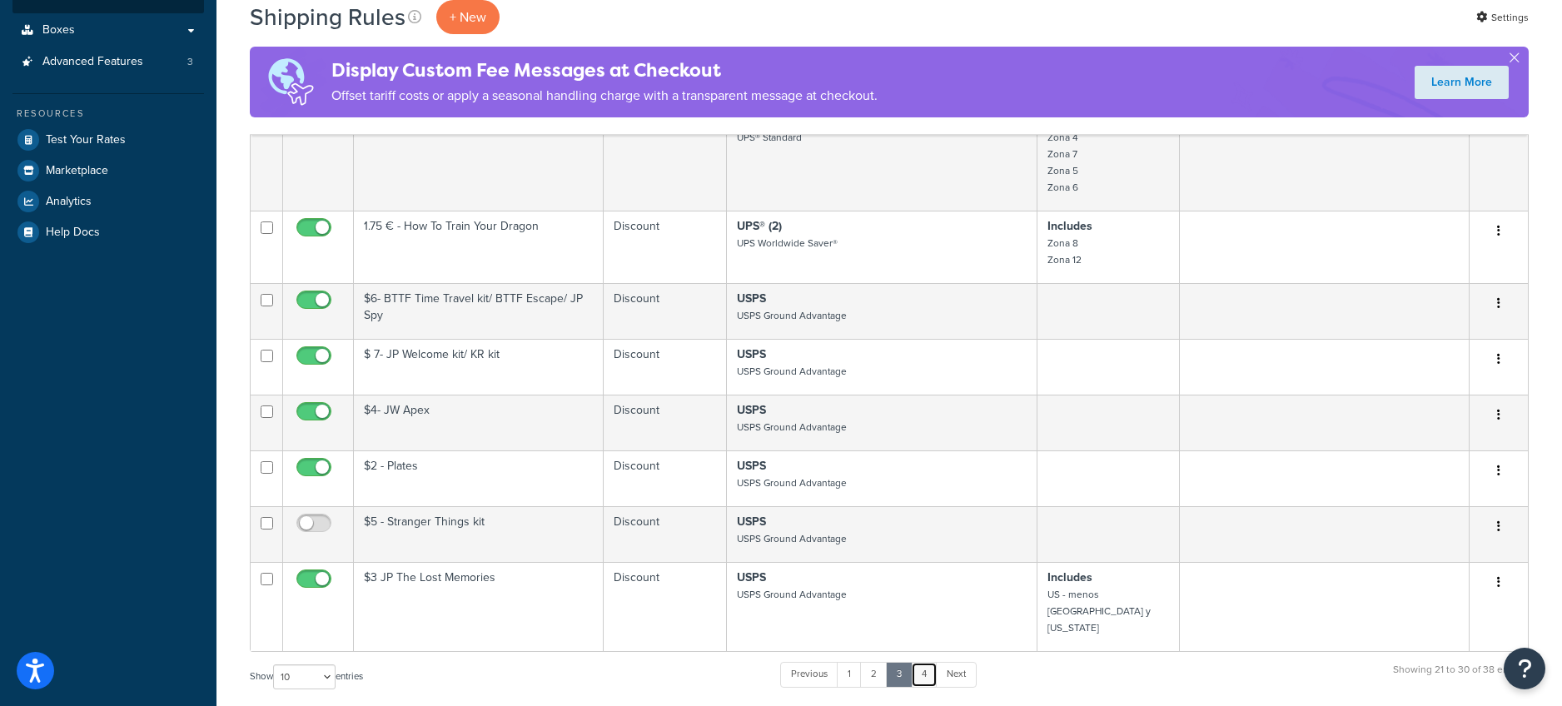
click at [932, 662] on link "4" at bounding box center [924, 674] width 27 height 25
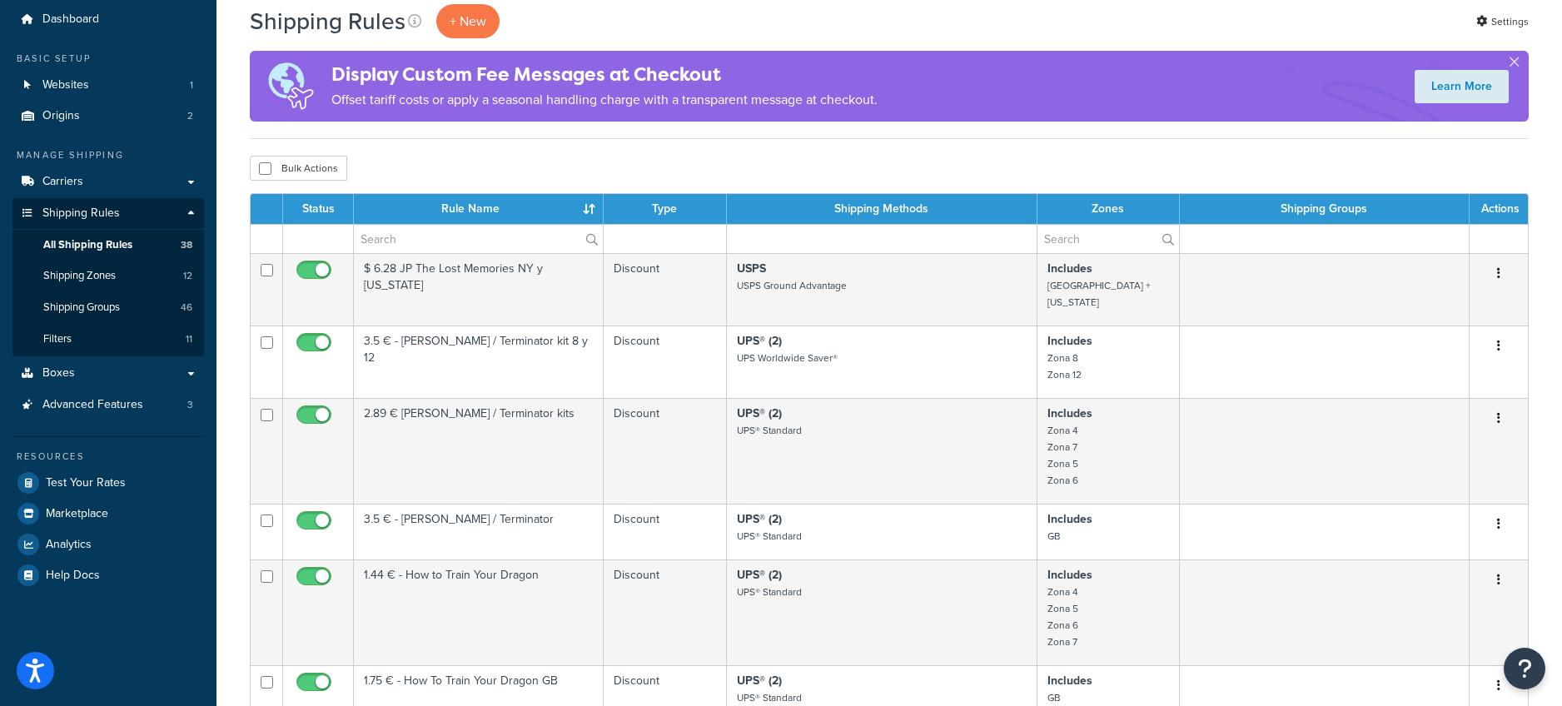
scroll to position [51, 0]
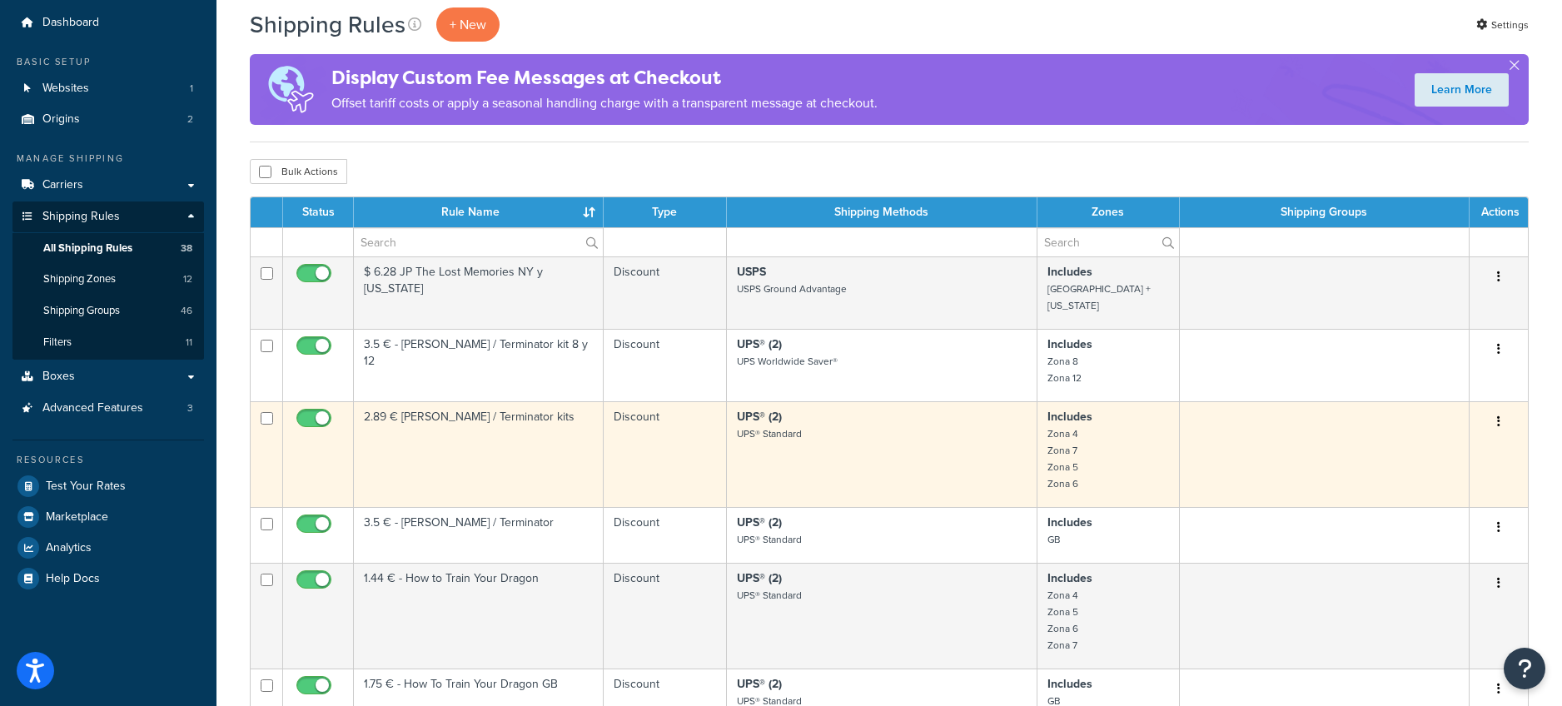
click at [1498, 416] on icon "button" at bounding box center [1498, 422] width 3 height 12
click at [1455, 471] on link "Duplicate" at bounding box center [1444, 488] width 132 height 34
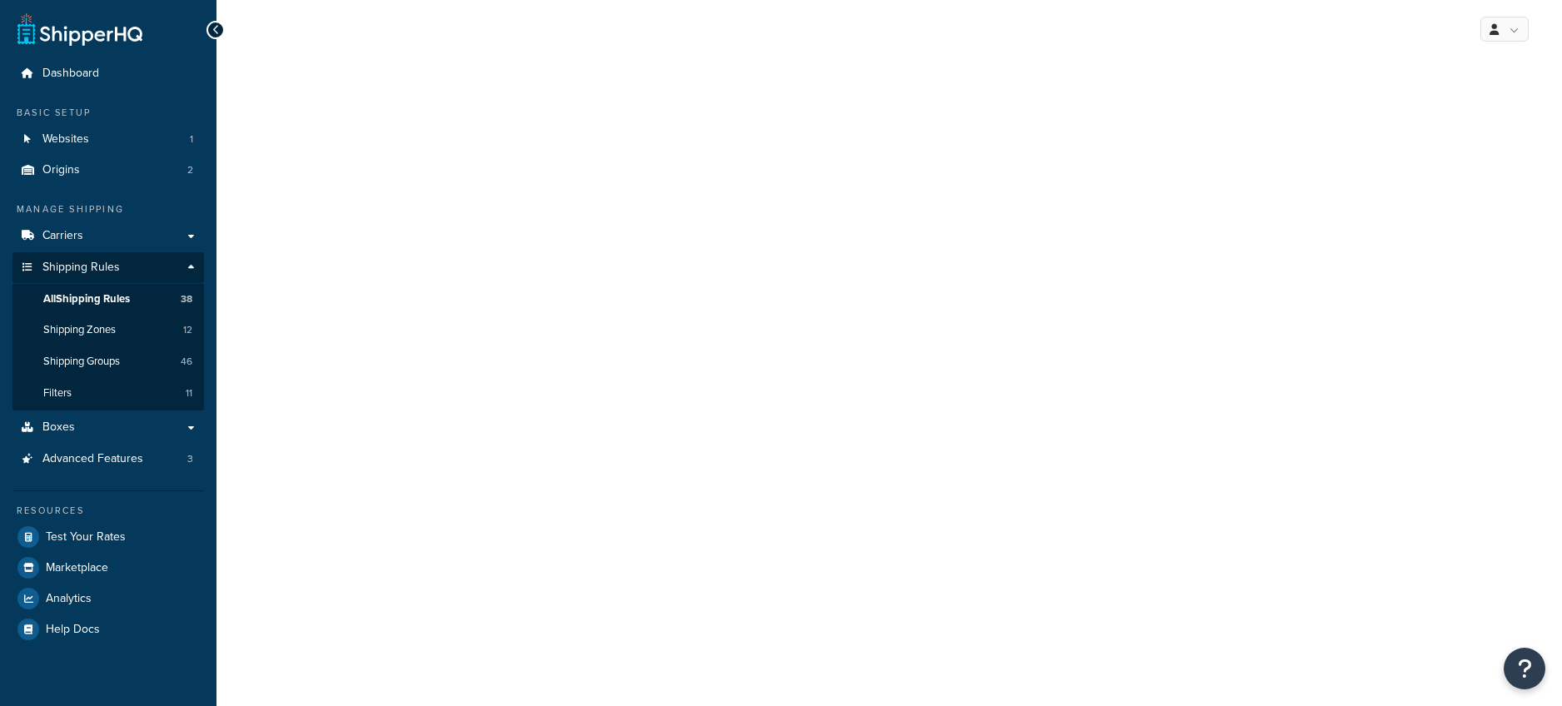
select select "ITEM"
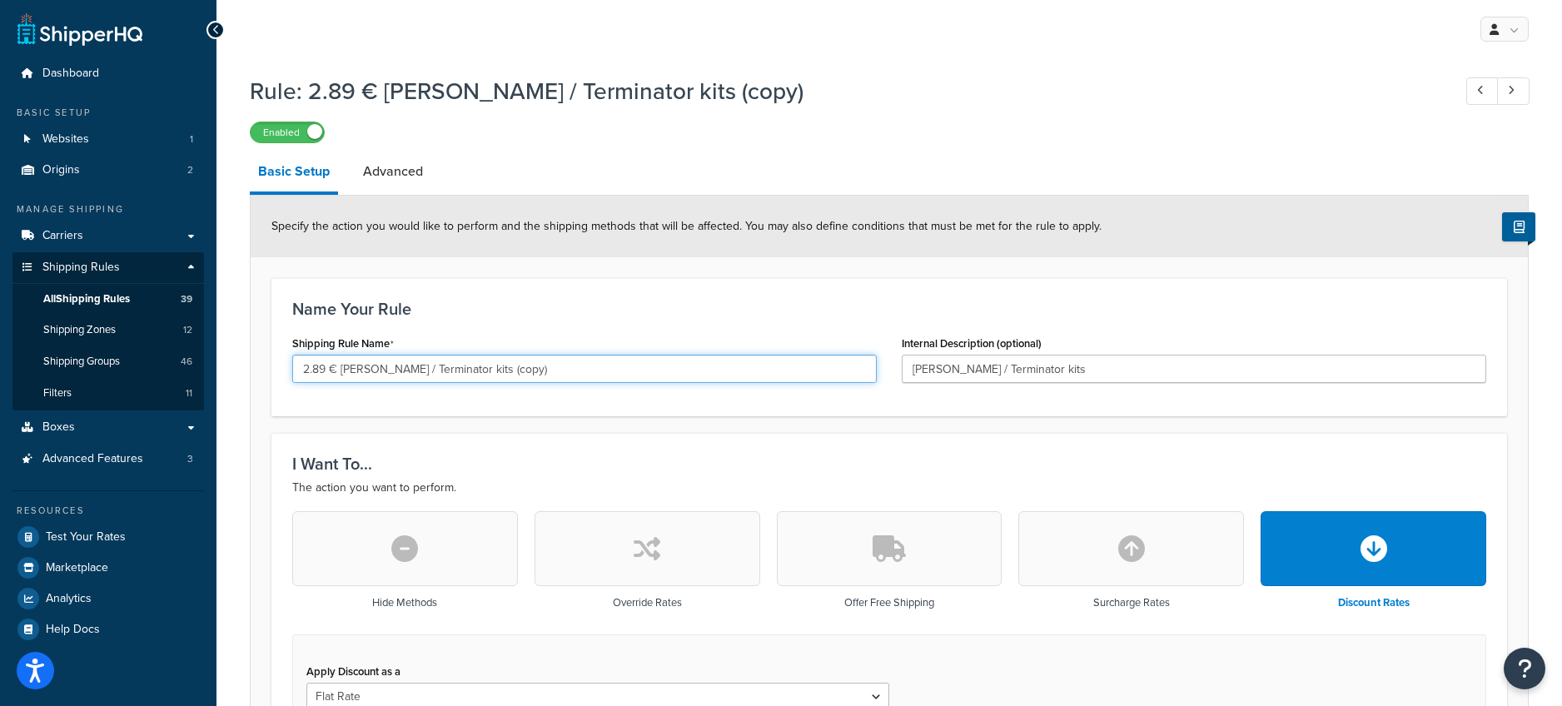
click at [528, 371] on input "2.89 € [PERSON_NAME] / Terminator kits (copy)" at bounding box center [584, 369] width 585 height 28
drag, startPoint x: 325, startPoint y: 368, endPoint x: 285, endPoint y: 367, distance: 40.0
click at [285, 367] on div "Shipping Rule Name 2.89 € Lucy / Terminator kits (copy)" at bounding box center [585, 363] width 610 height 64
drag, startPoint x: 341, startPoint y: 366, endPoint x: 634, endPoint y: 376, distance: 292.5
click at [634, 376] on input "2.48 € Lucy / Terminator kits (copy)" at bounding box center [584, 369] width 585 height 28
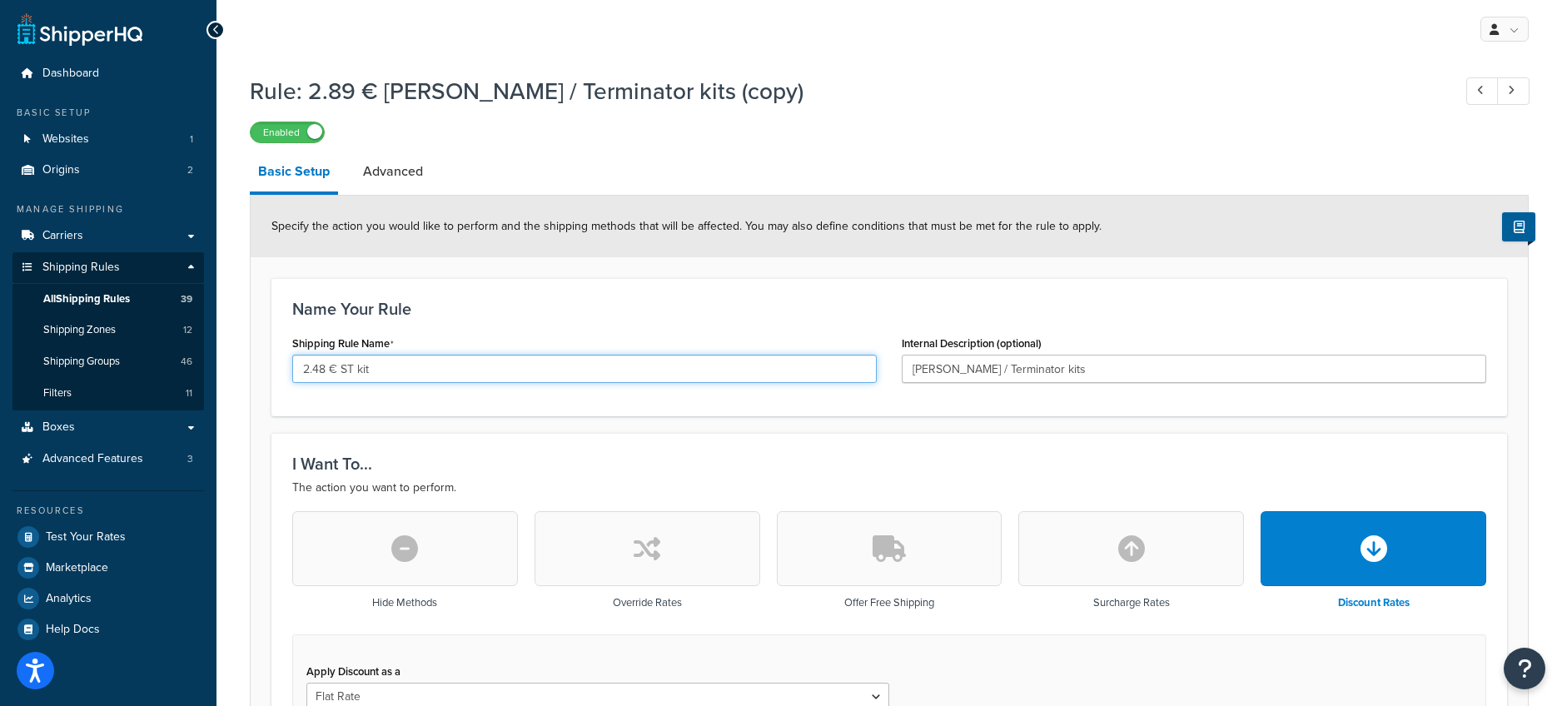
drag, startPoint x: 341, startPoint y: 366, endPoint x: 445, endPoint y: 369, distance: 103.3
click at [445, 369] on input "2.48 € ST kit" at bounding box center [584, 369] width 585 height 28
type input "2.48 € ST kit"
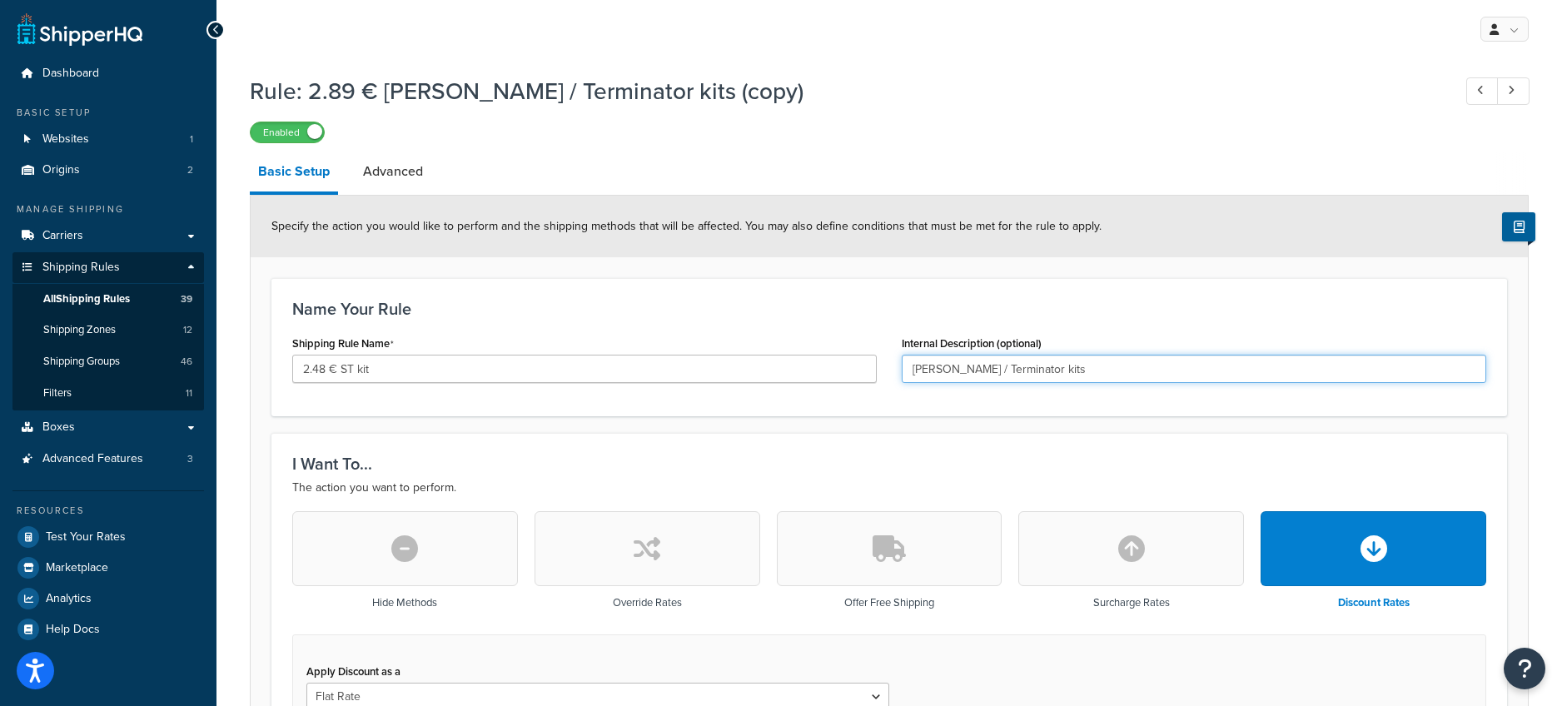
drag, startPoint x: 1099, startPoint y: 368, endPoint x: 903, endPoint y: 370, distance: 196.5
click at [903, 370] on input "Lucy / Terminator kits" at bounding box center [1194, 369] width 585 height 28
paste input "ST kit"
type input "ST kit"
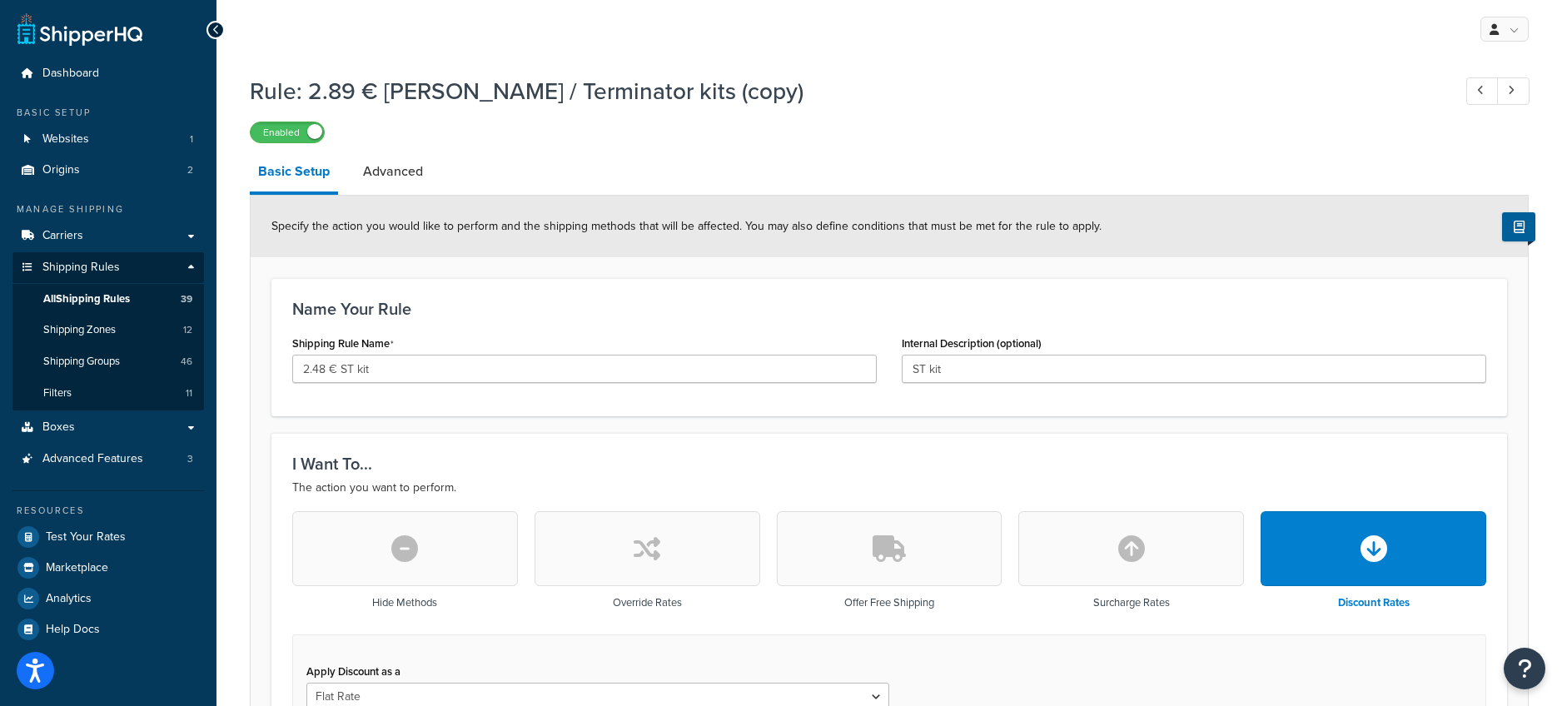
click at [922, 392] on div "Internal Description (optional) ST kit" at bounding box center [1194, 363] width 610 height 64
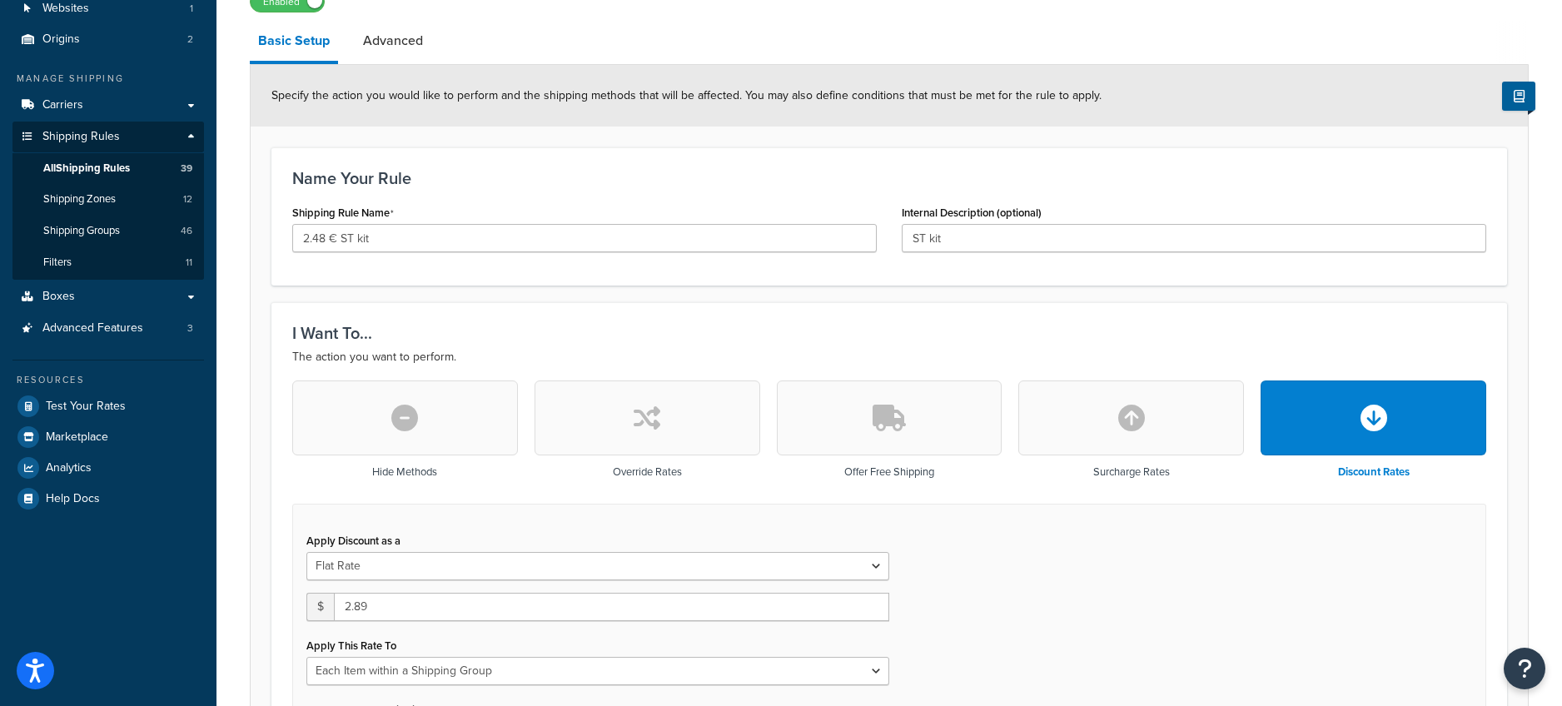
scroll to position [132, 0]
click at [377, 605] on input "2.89" at bounding box center [611, 606] width 555 height 28
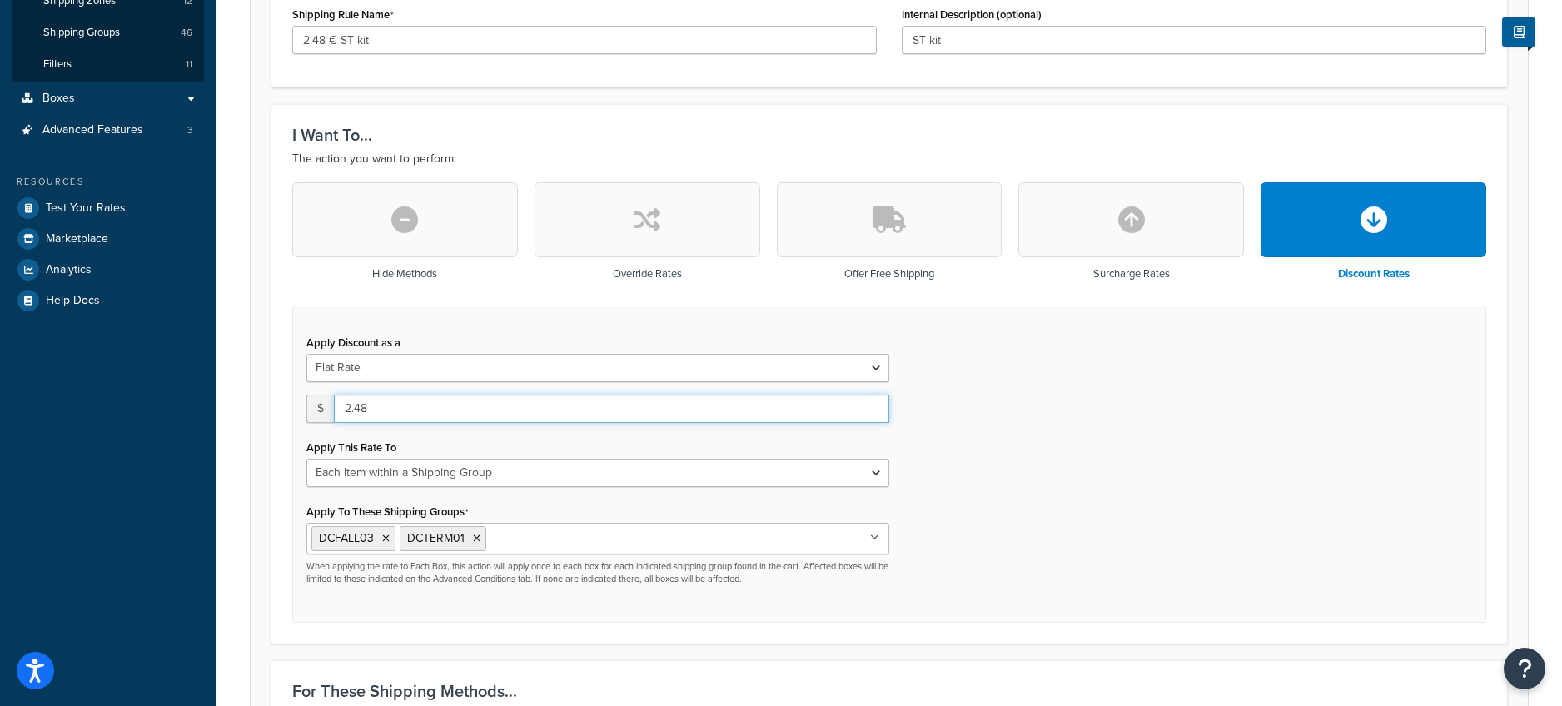
scroll to position [364, 0]
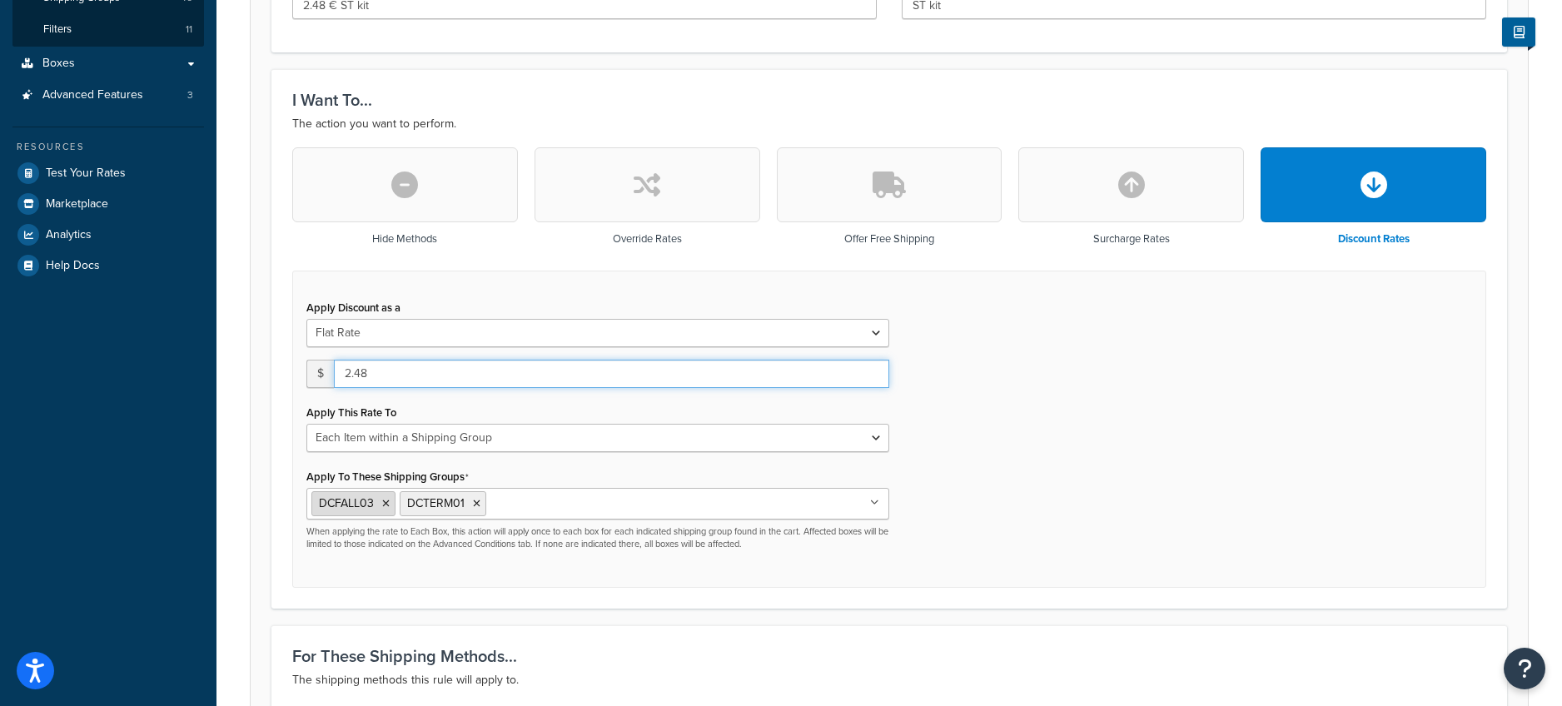
type input "2.48"
click at [384, 504] on icon at bounding box center [385, 504] width 7 height 10
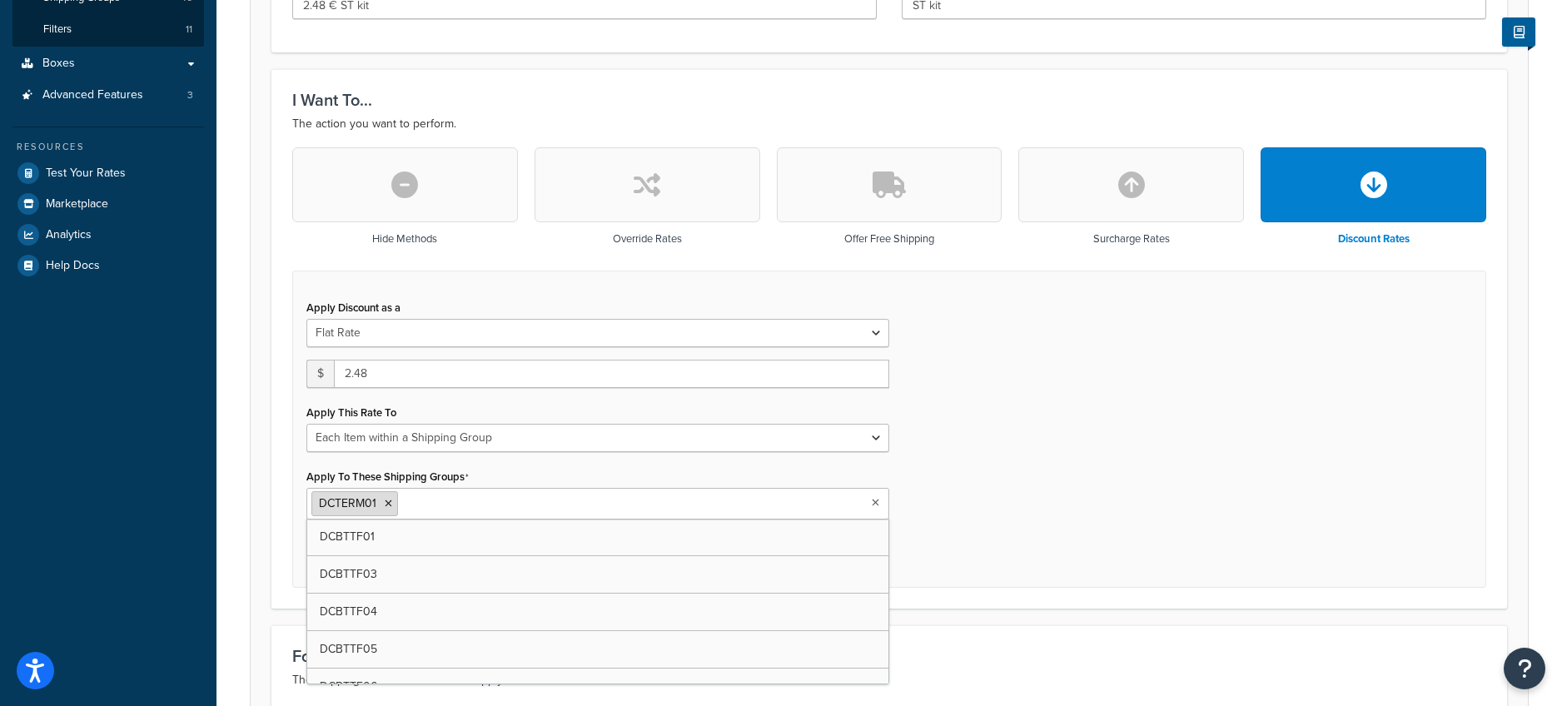
click at [386, 504] on icon at bounding box center [388, 504] width 7 height 10
click at [386, 504] on input "Apply To These Shipping Groups" at bounding box center [384, 503] width 147 height 18
type input "dckitt01"
click at [239, 495] on div "Rule: 2.89 € Lucy / Terminator kits (copy) Enabled Basic Setup Advanced Specify…" at bounding box center [890, 506] width 1346 height 1606
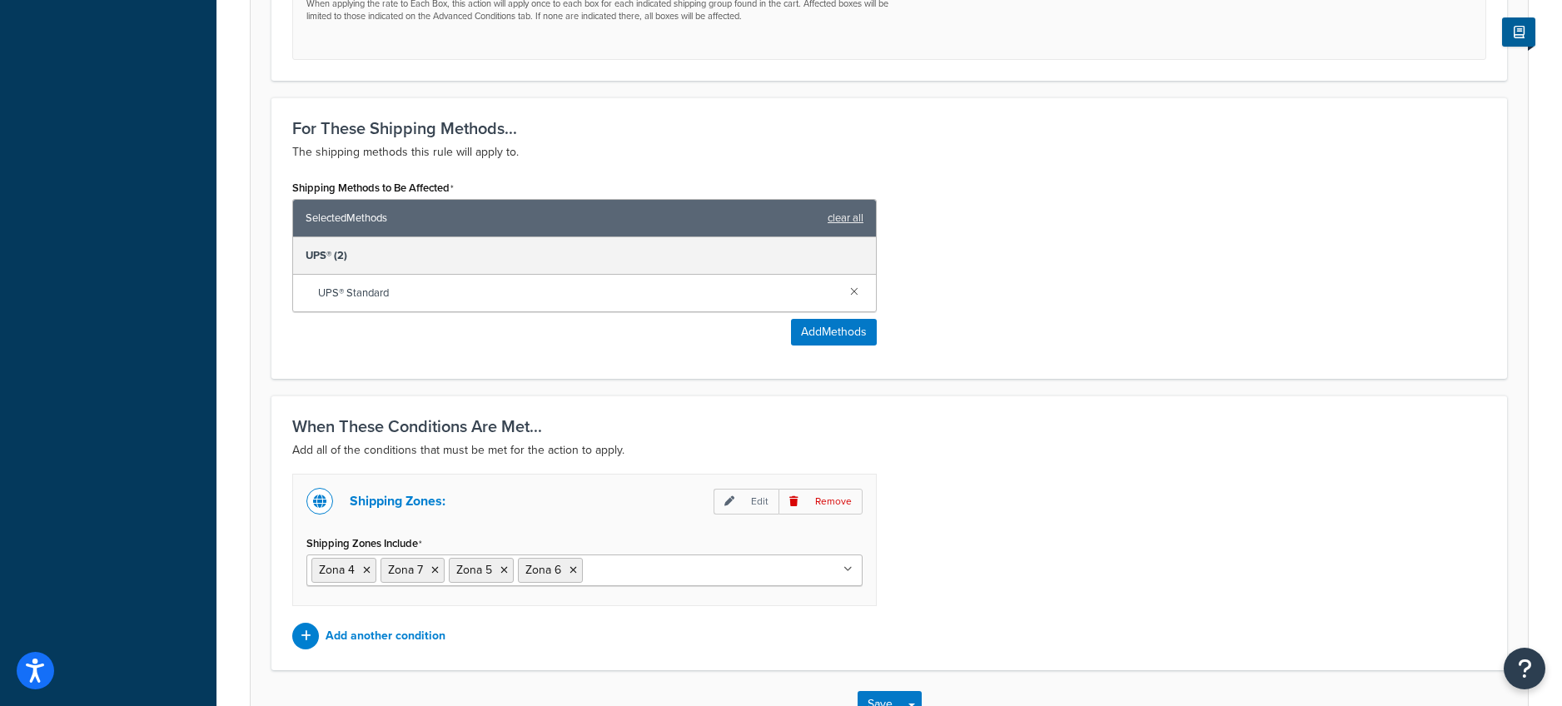
scroll to position [1008, 0]
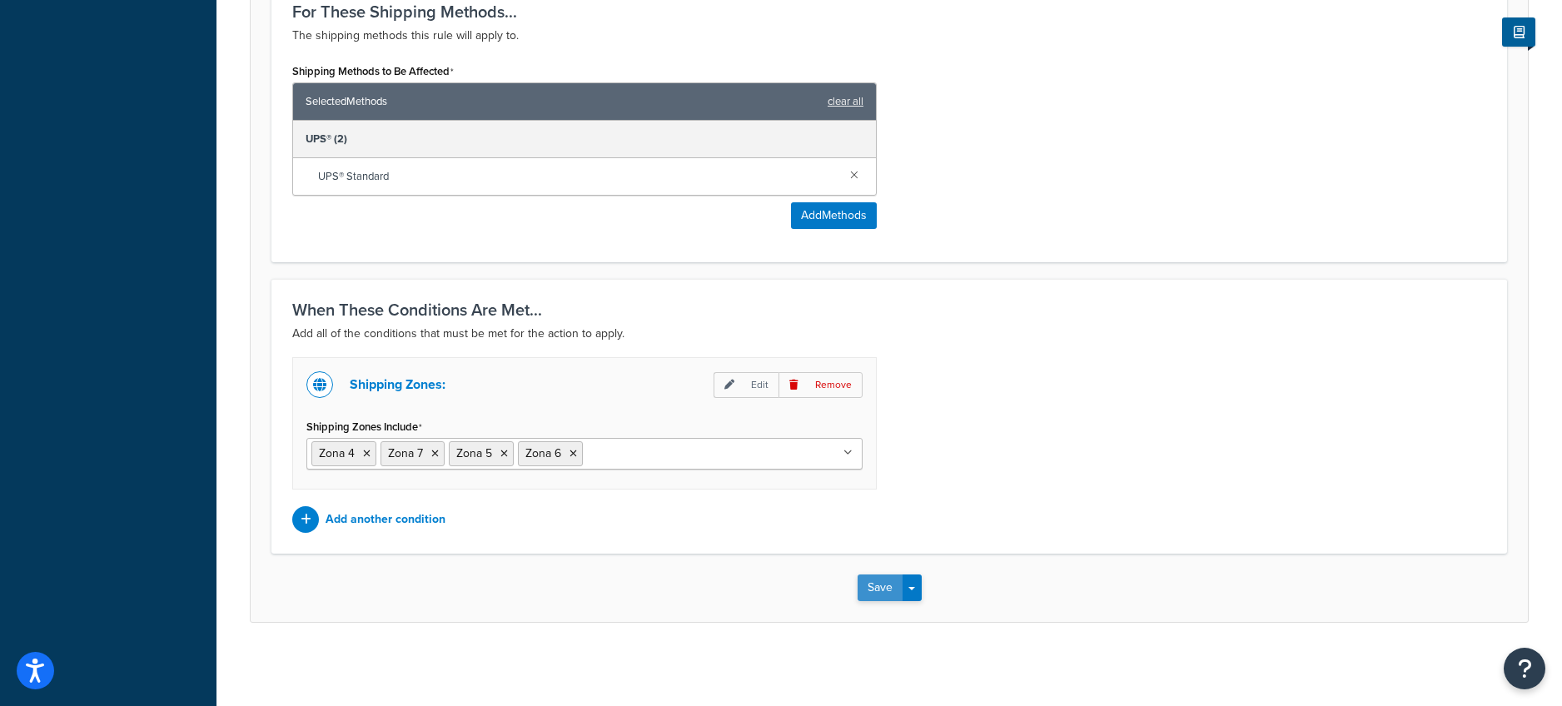
click at [874, 591] on button "Save" at bounding box center [880, 588] width 45 height 27
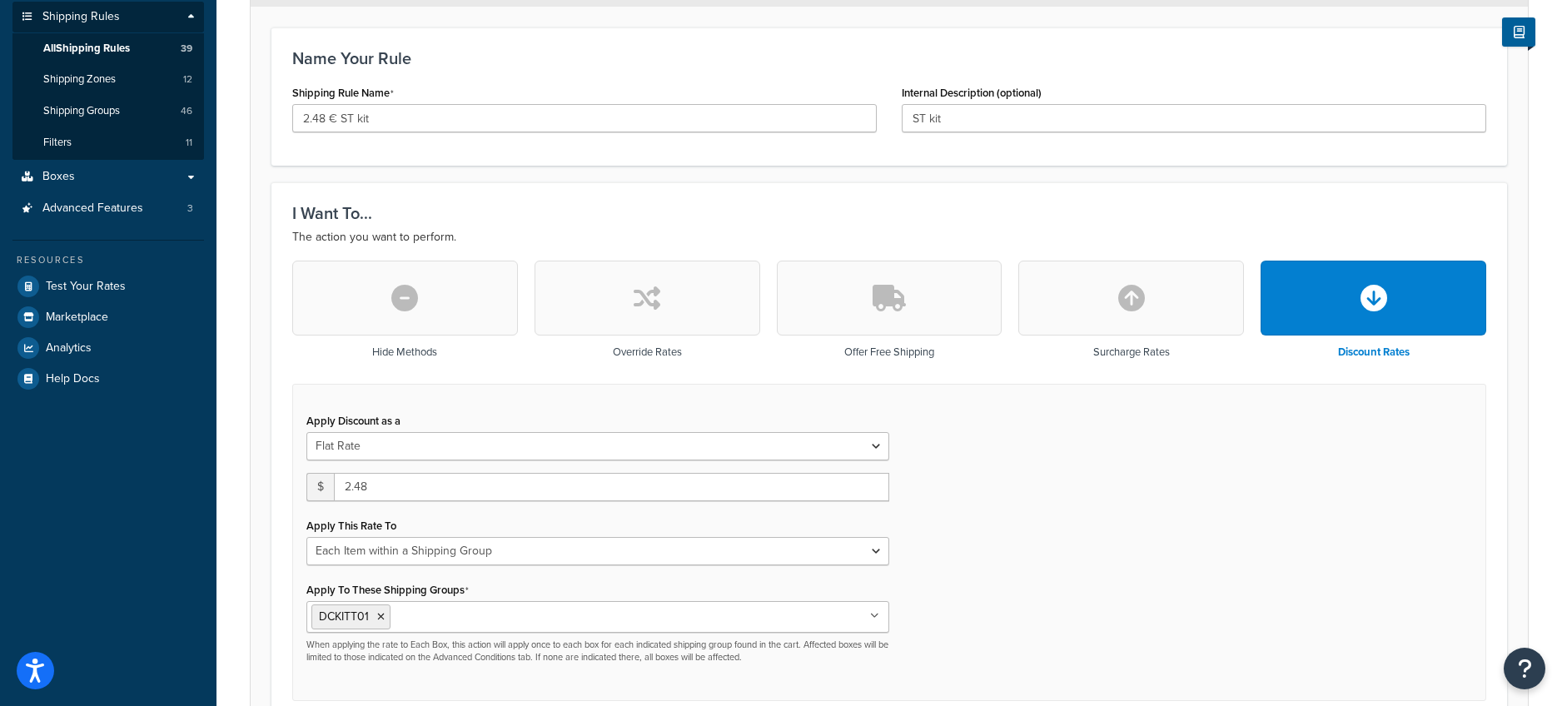
scroll to position [538, 0]
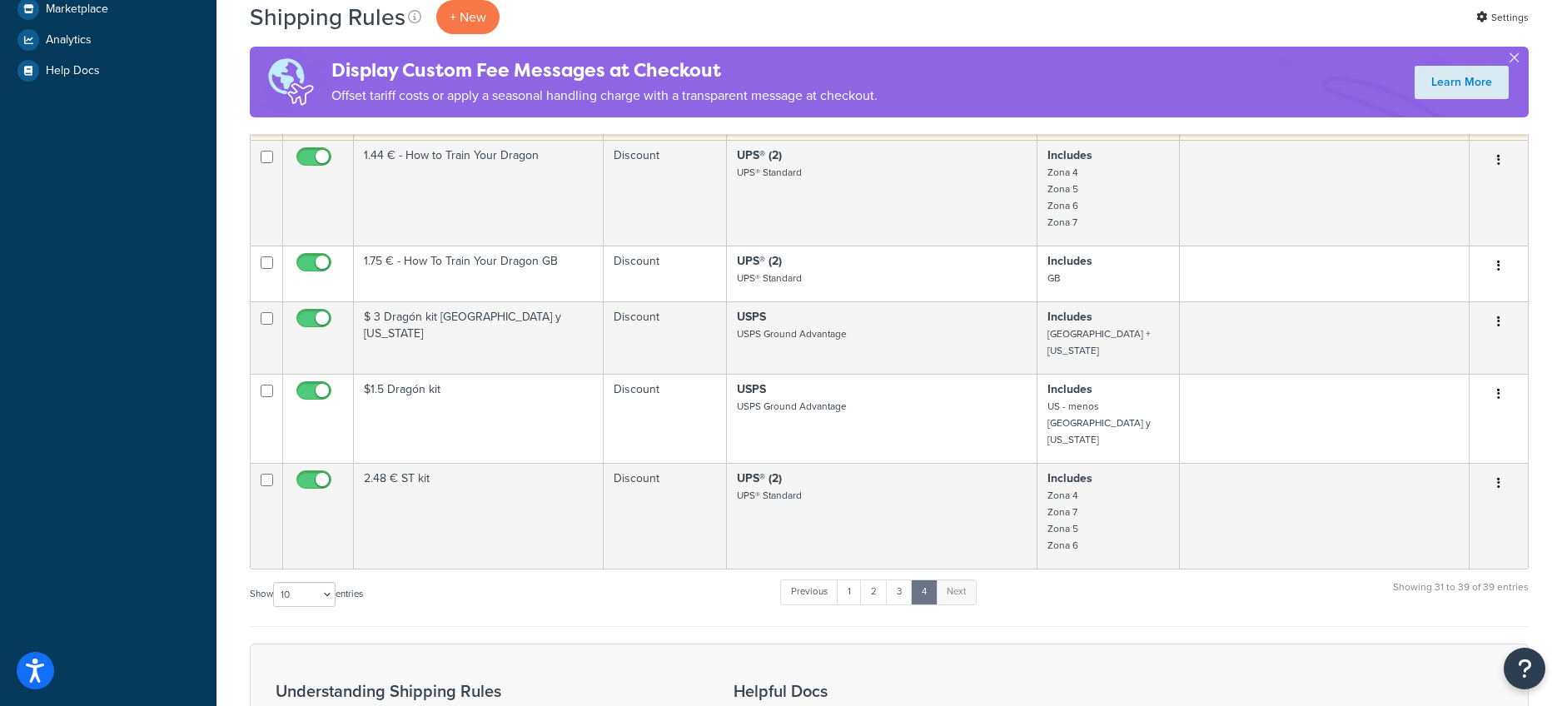
scroll to position [701, 0]
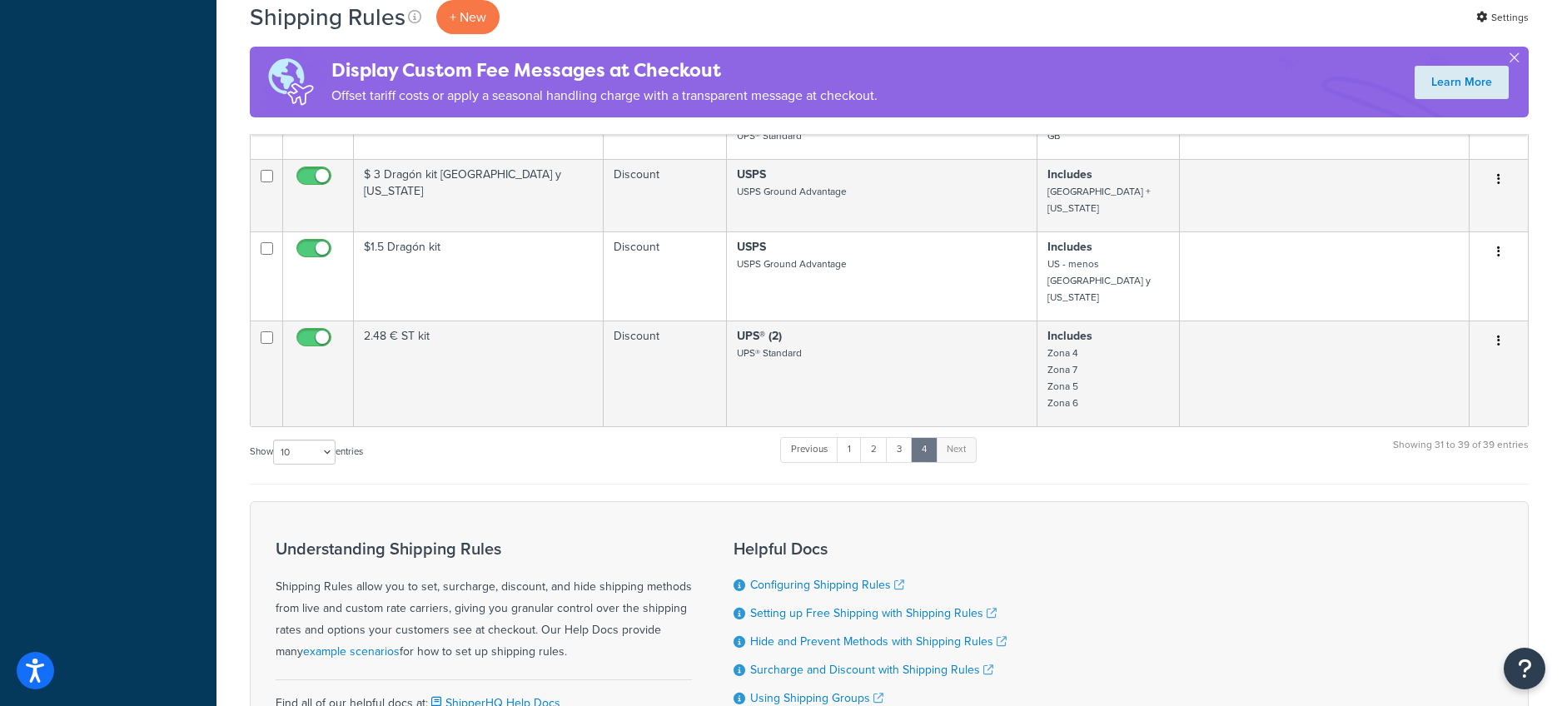
click at [622, 431] on form "Status Rule Name Type Shipping Methods Zones Shipping Groups Actions $ 6.28 JP …" at bounding box center [889, 215] width 1279 height 1169
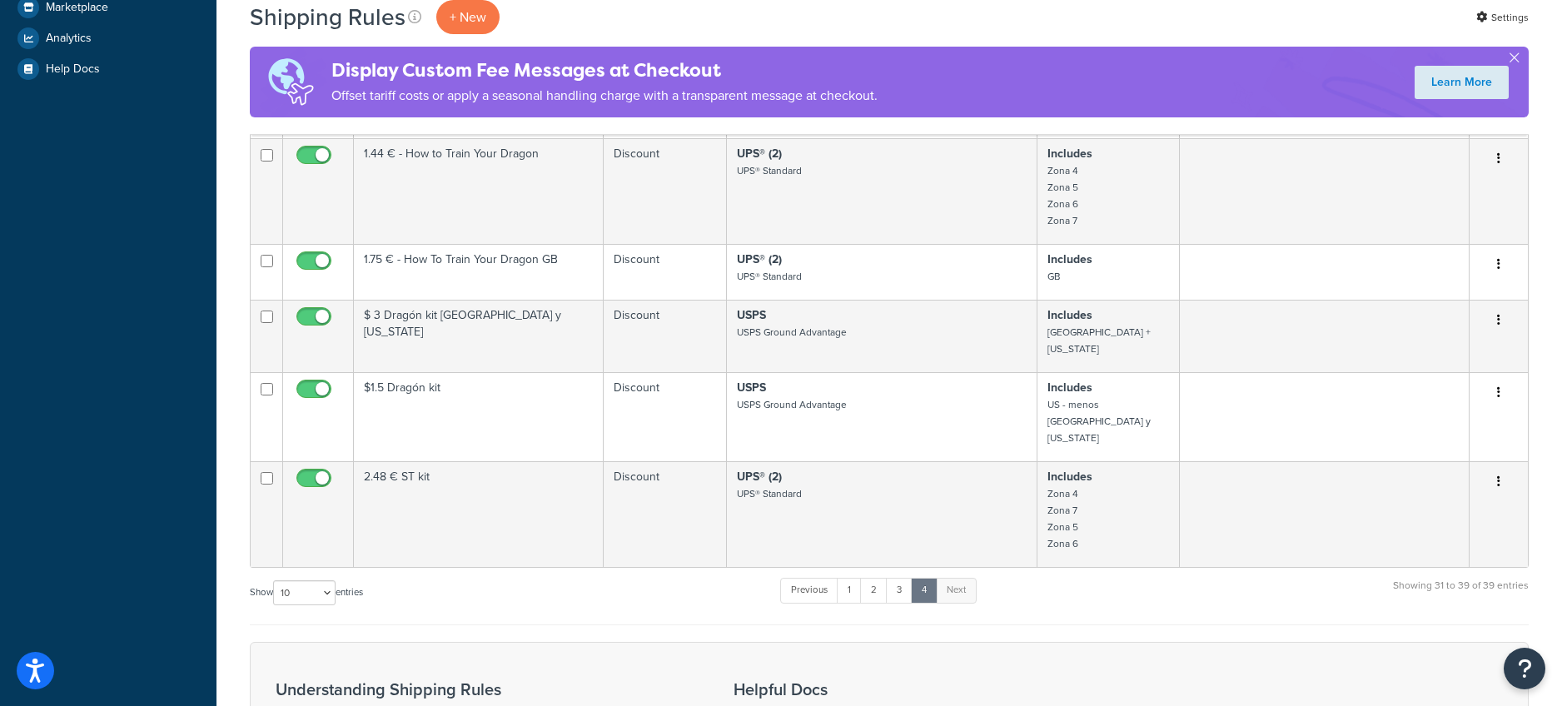
scroll to position [551, 0]
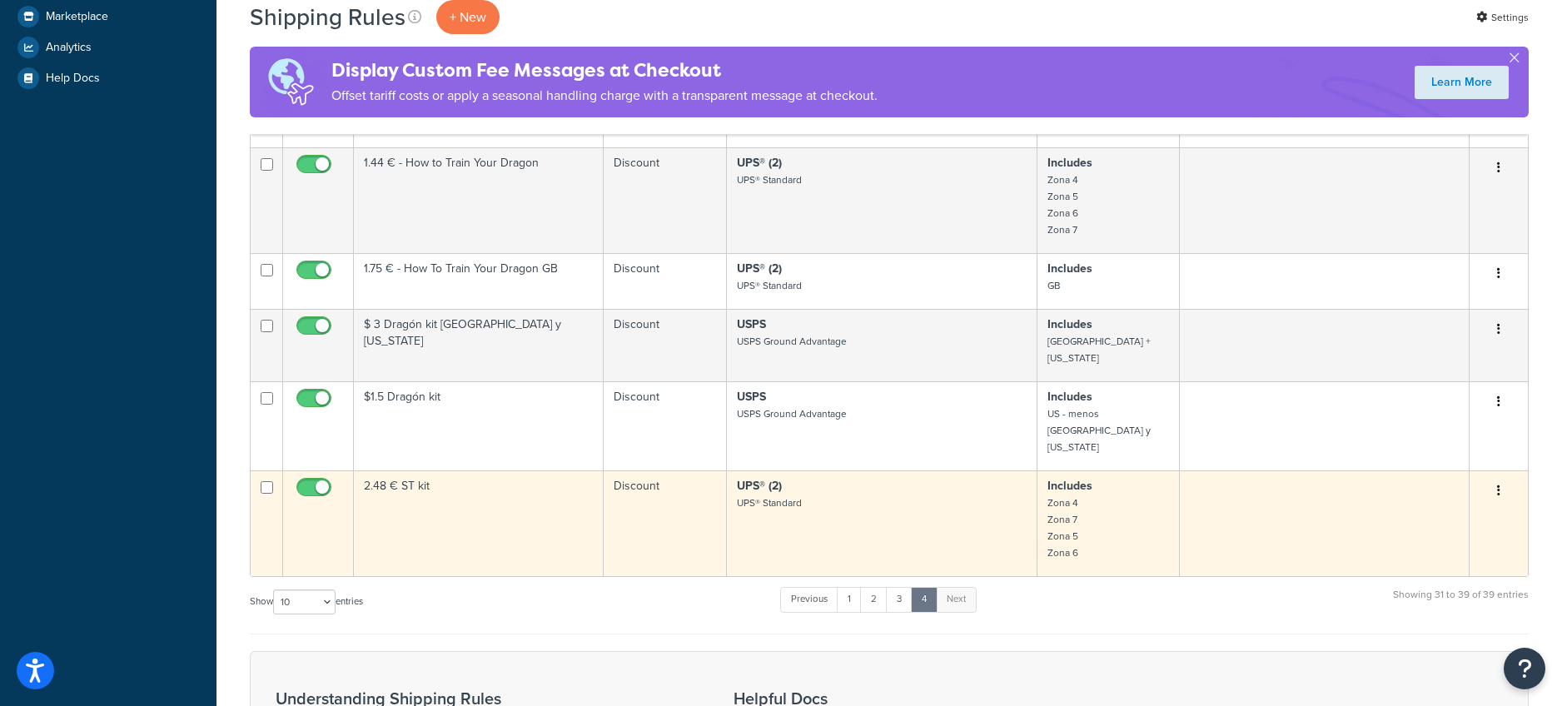
click at [1493, 478] on button "button" at bounding box center [1498, 491] width 23 height 27
click at [1456, 505] on link "Edit" at bounding box center [1444, 522] width 132 height 34
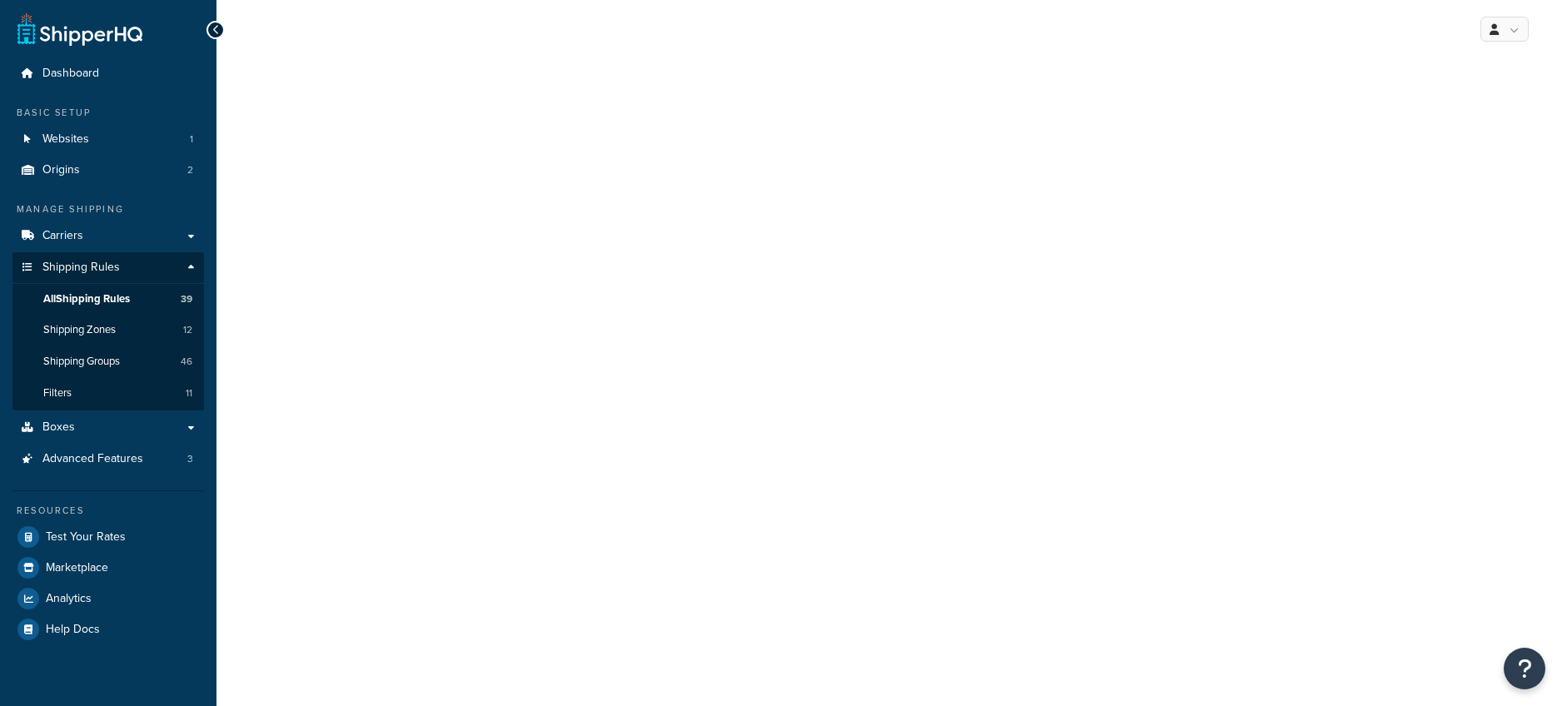
select select "ITEM"
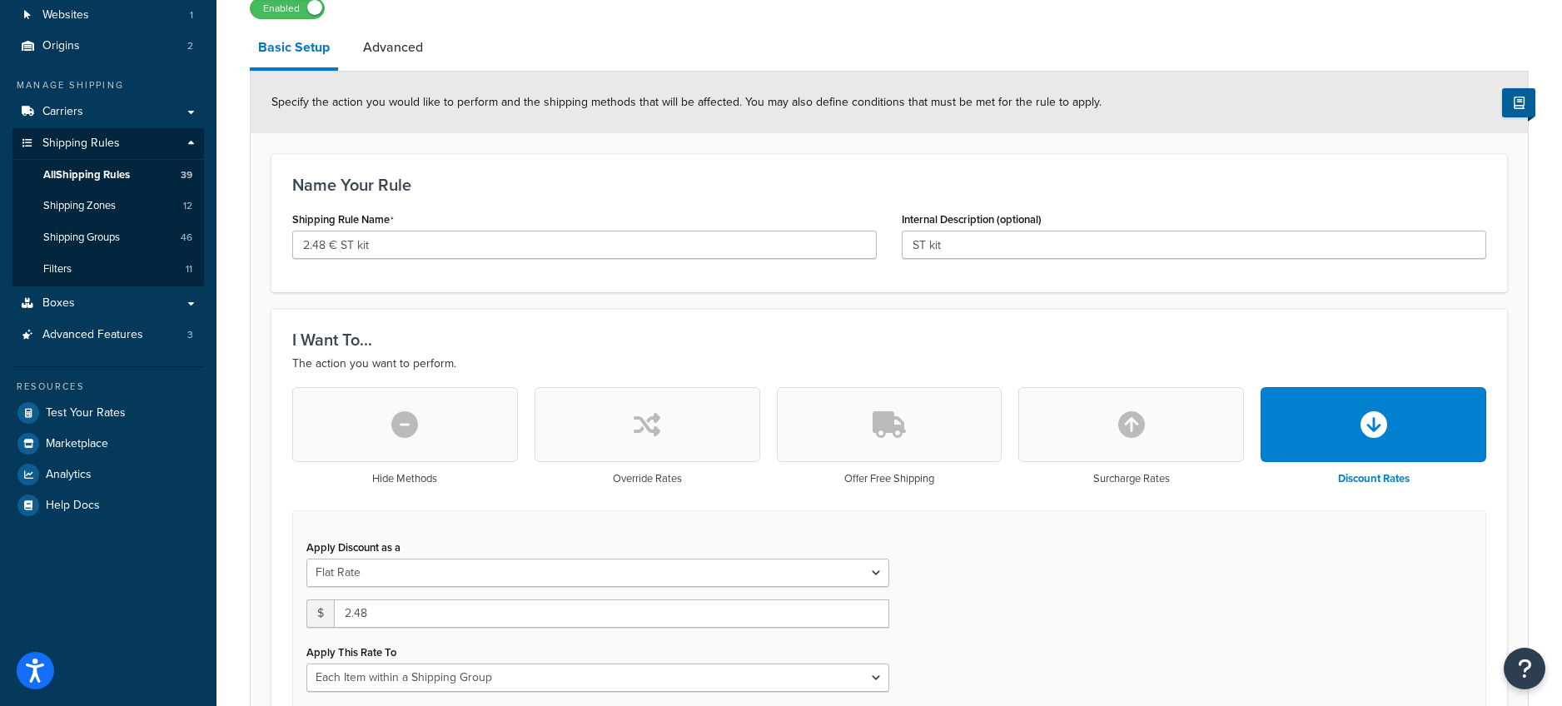
scroll to position [336, 0]
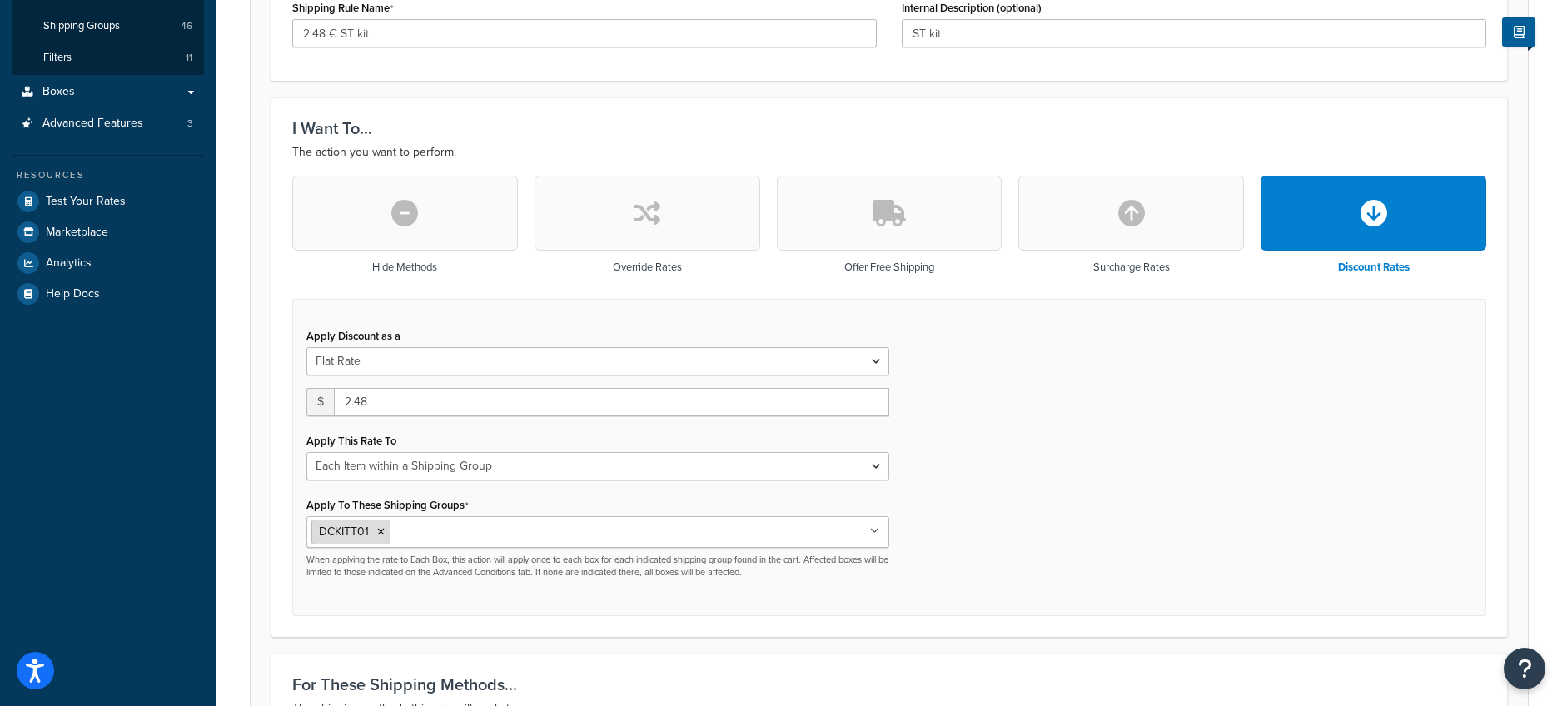
click at [381, 534] on icon at bounding box center [380, 532] width 7 height 10
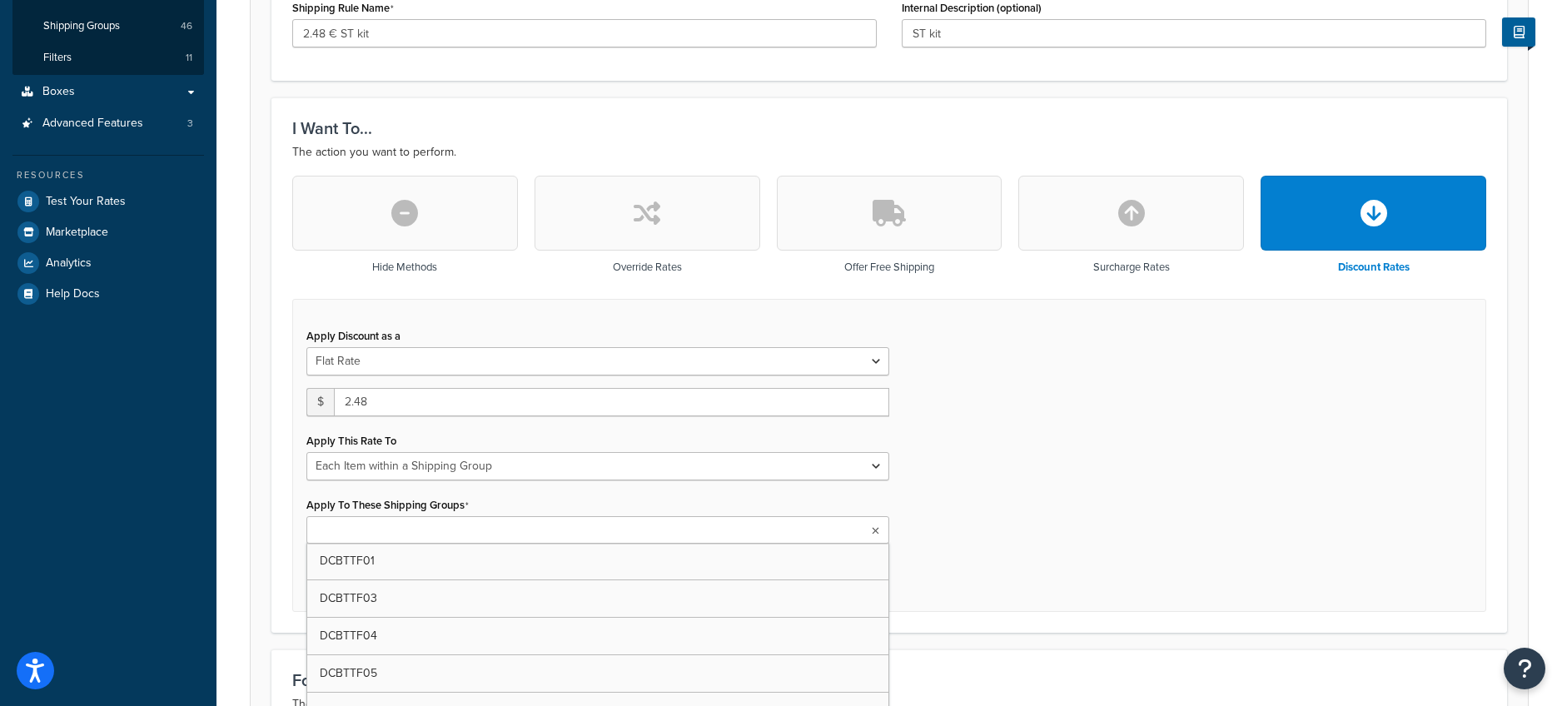
click at [381, 534] on input "Apply To These Shipping Groups" at bounding box center [384, 531] width 147 height 18
type input "dcst01"
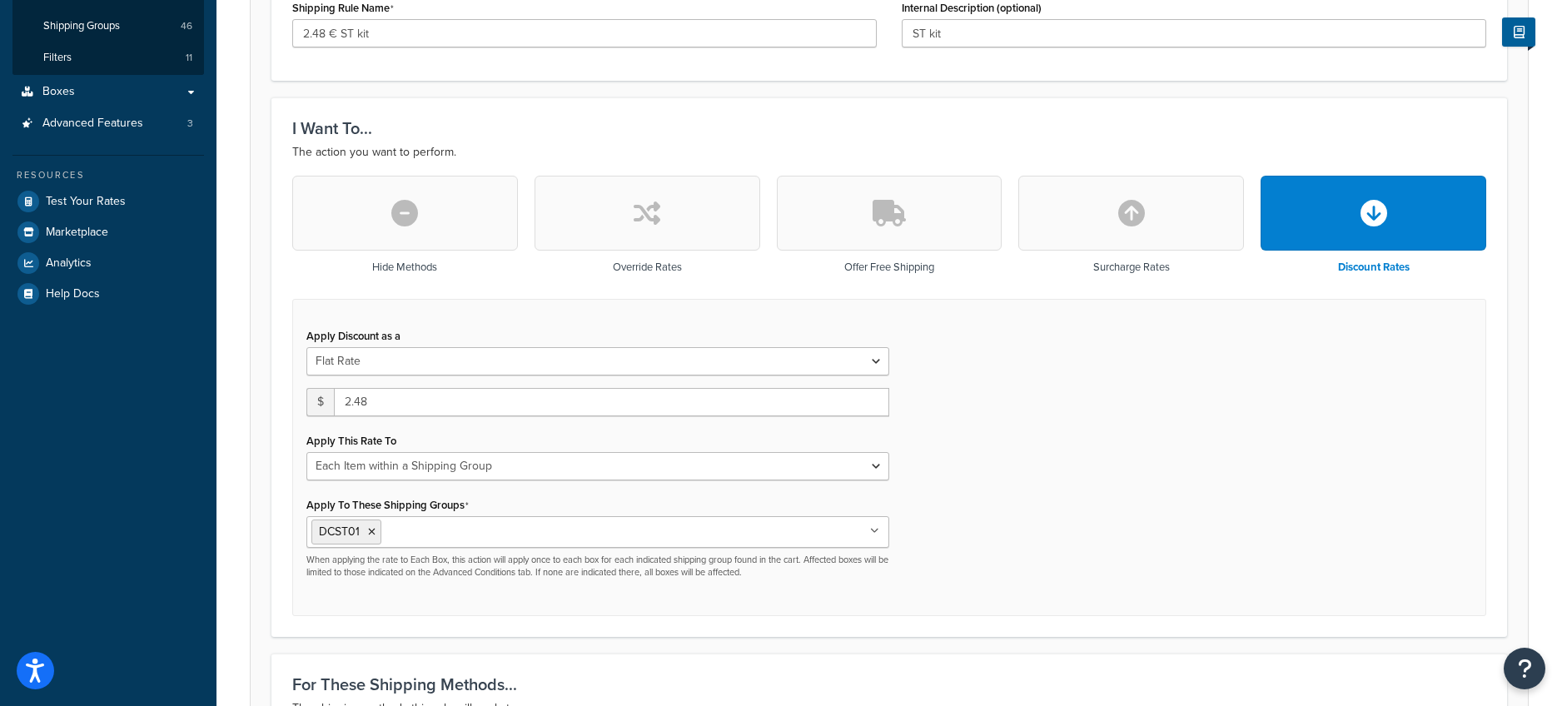
click at [240, 505] on div "Rule: 2.48 € ST kit Enabled Basic Setup Advanced Specify the action you would l…" at bounding box center [890, 534] width 1346 height 1606
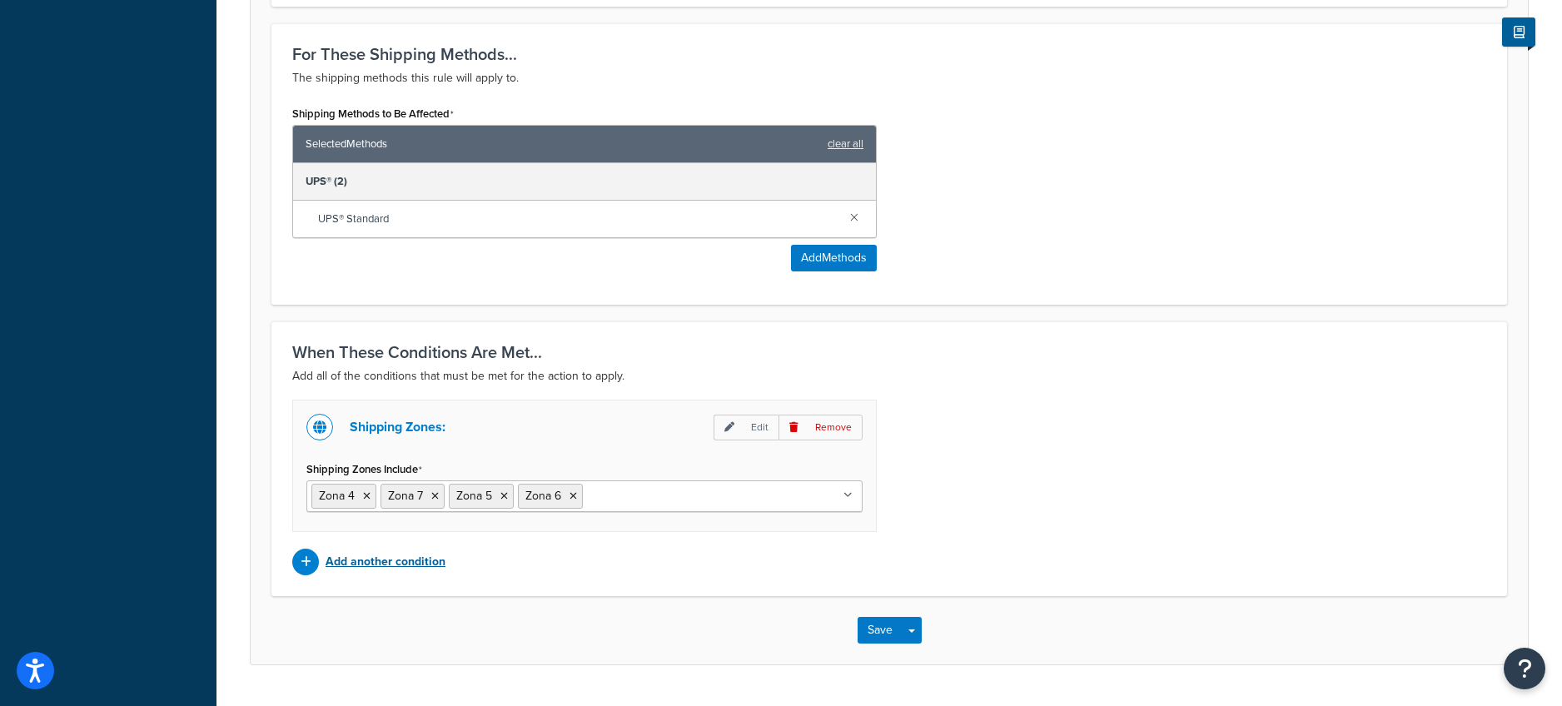
scroll to position [1008, 0]
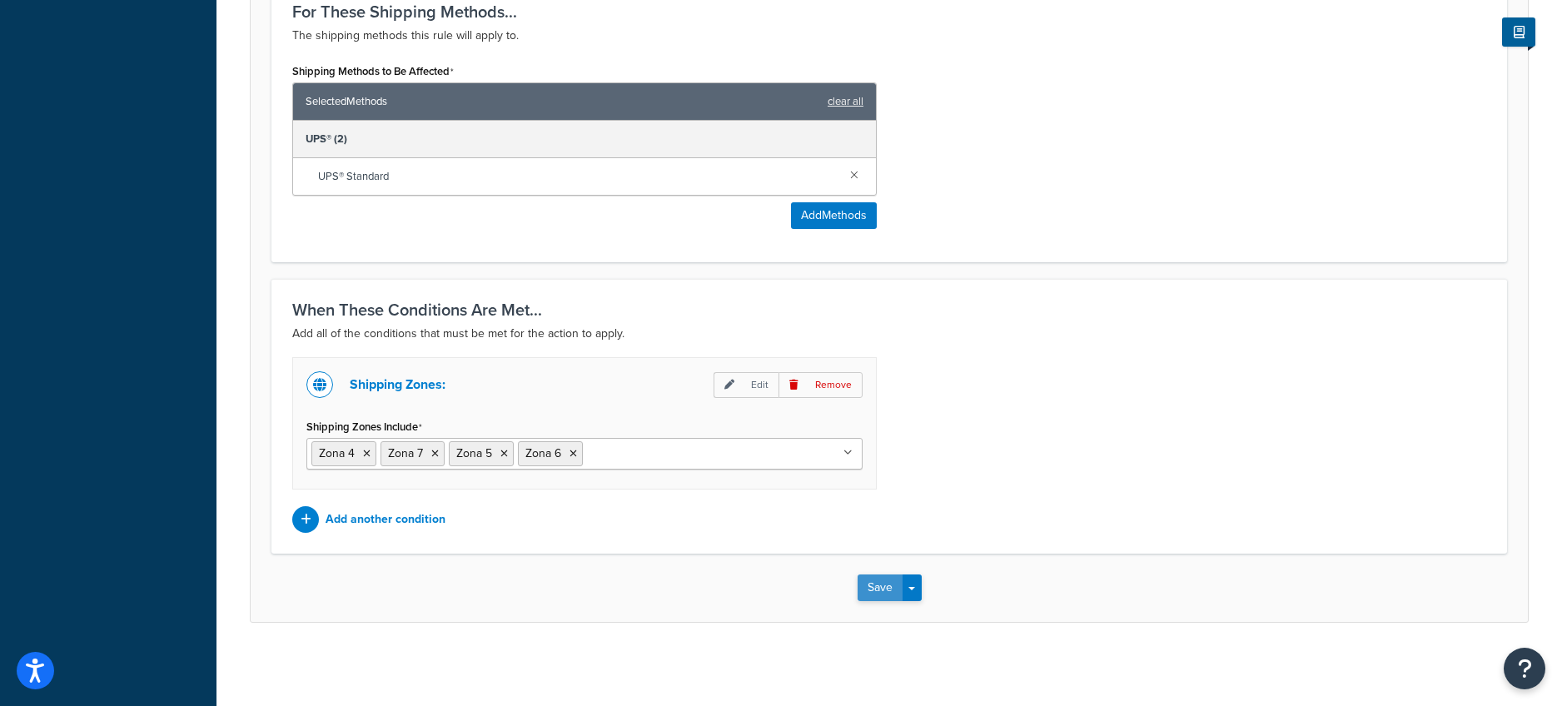
click at [879, 595] on button "Save" at bounding box center [880, 588] width 45 height 27
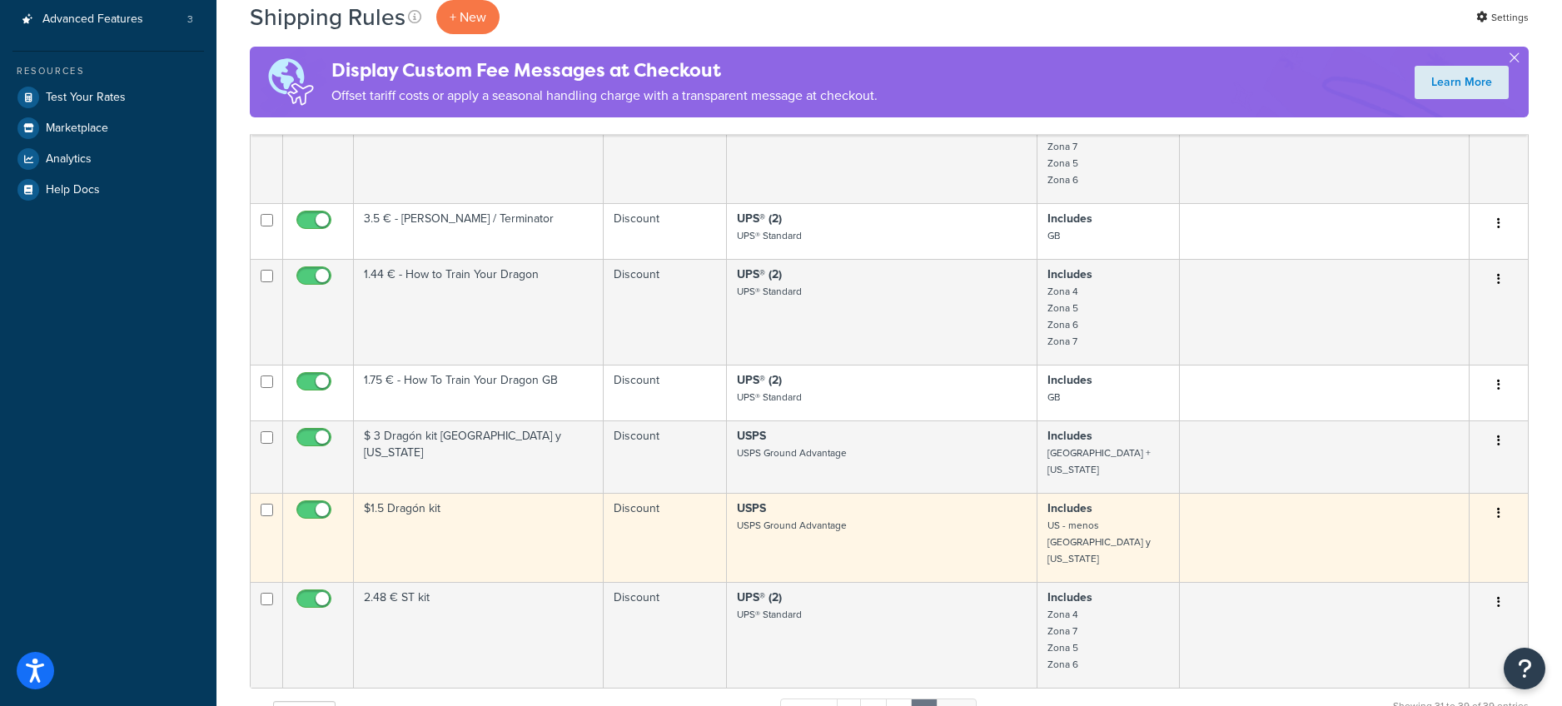
scroll to position [446, 0]
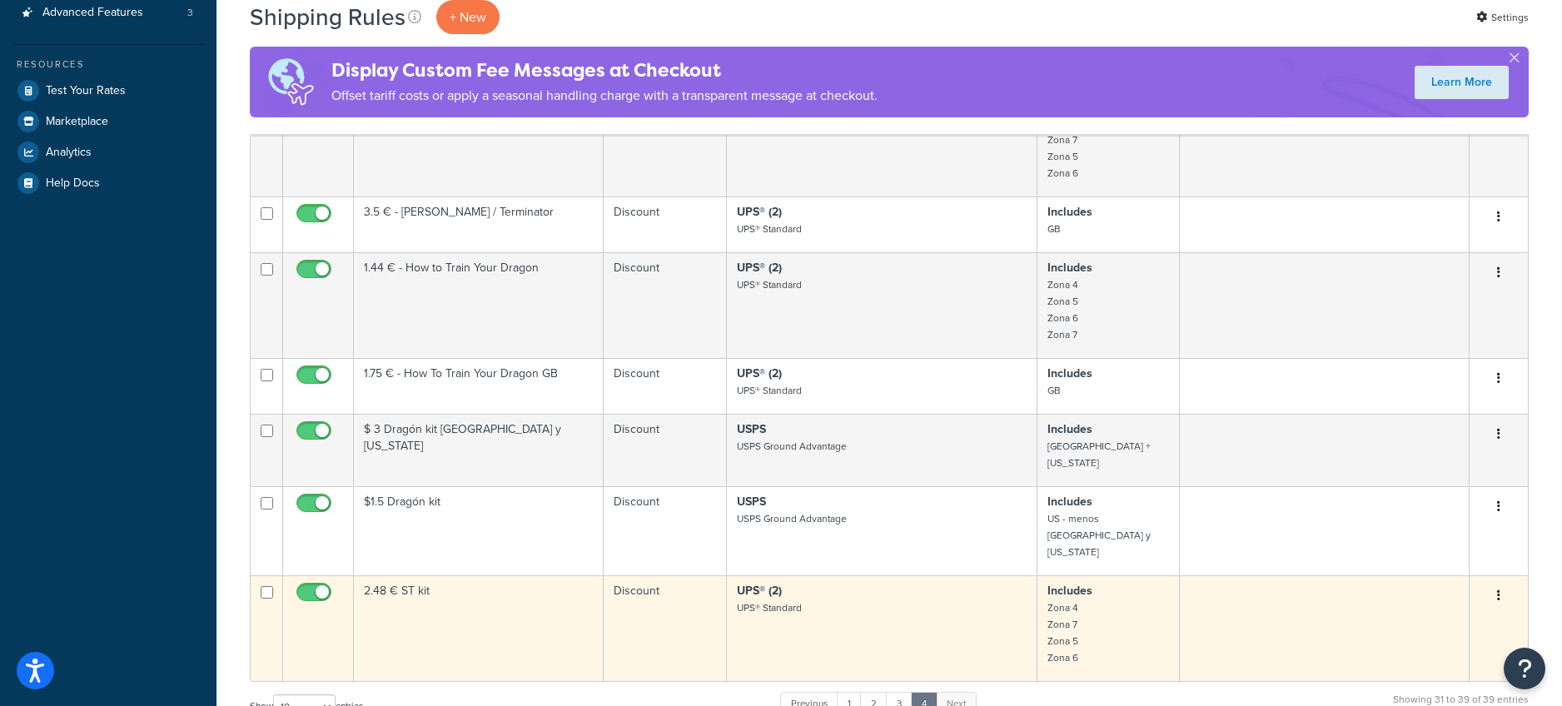
click at [1502, 583] on button "button" at bounding box center [1498, 596] width 23 height 27
click at [1417, 645] on link "Duplicate" at bounding box center [1444, 662] width 132 height 34
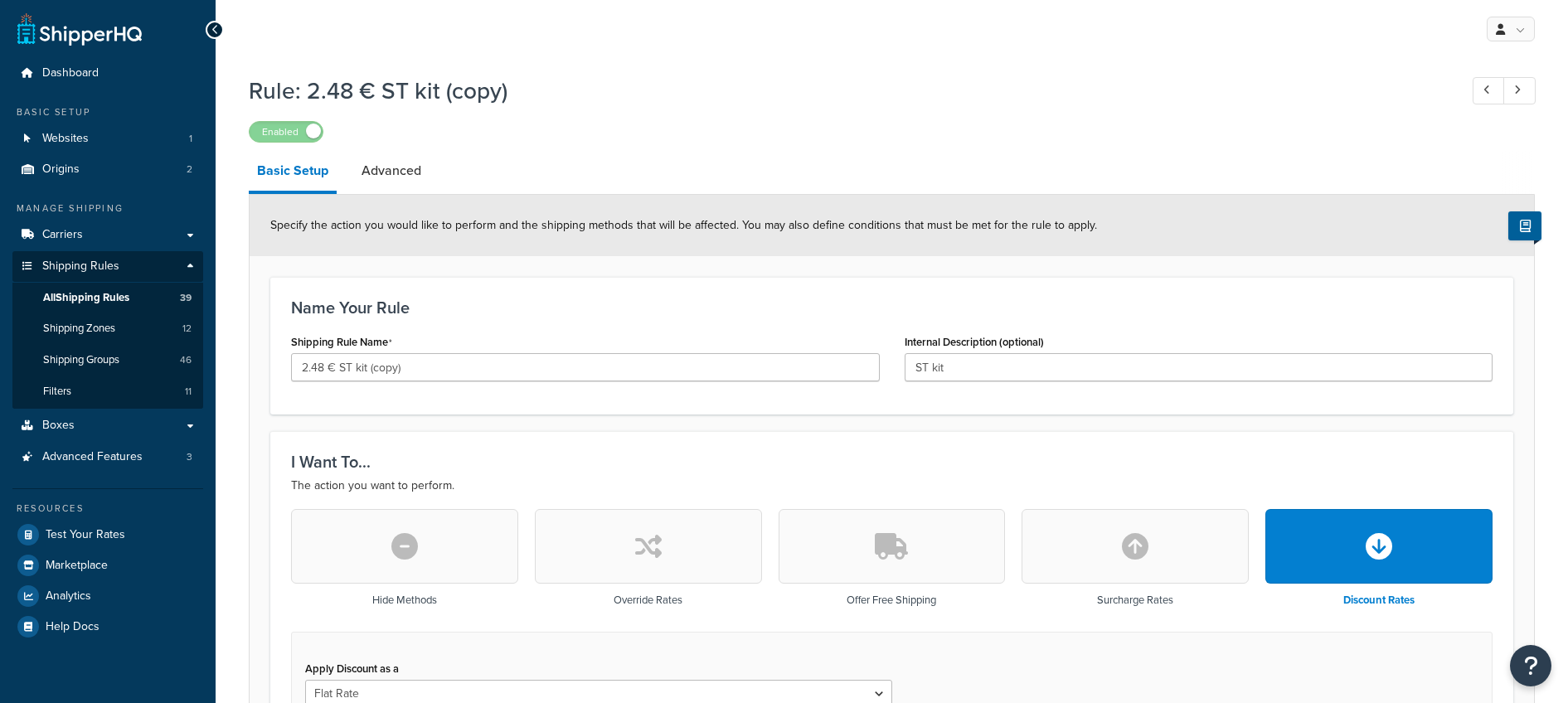
select select "ITEM"
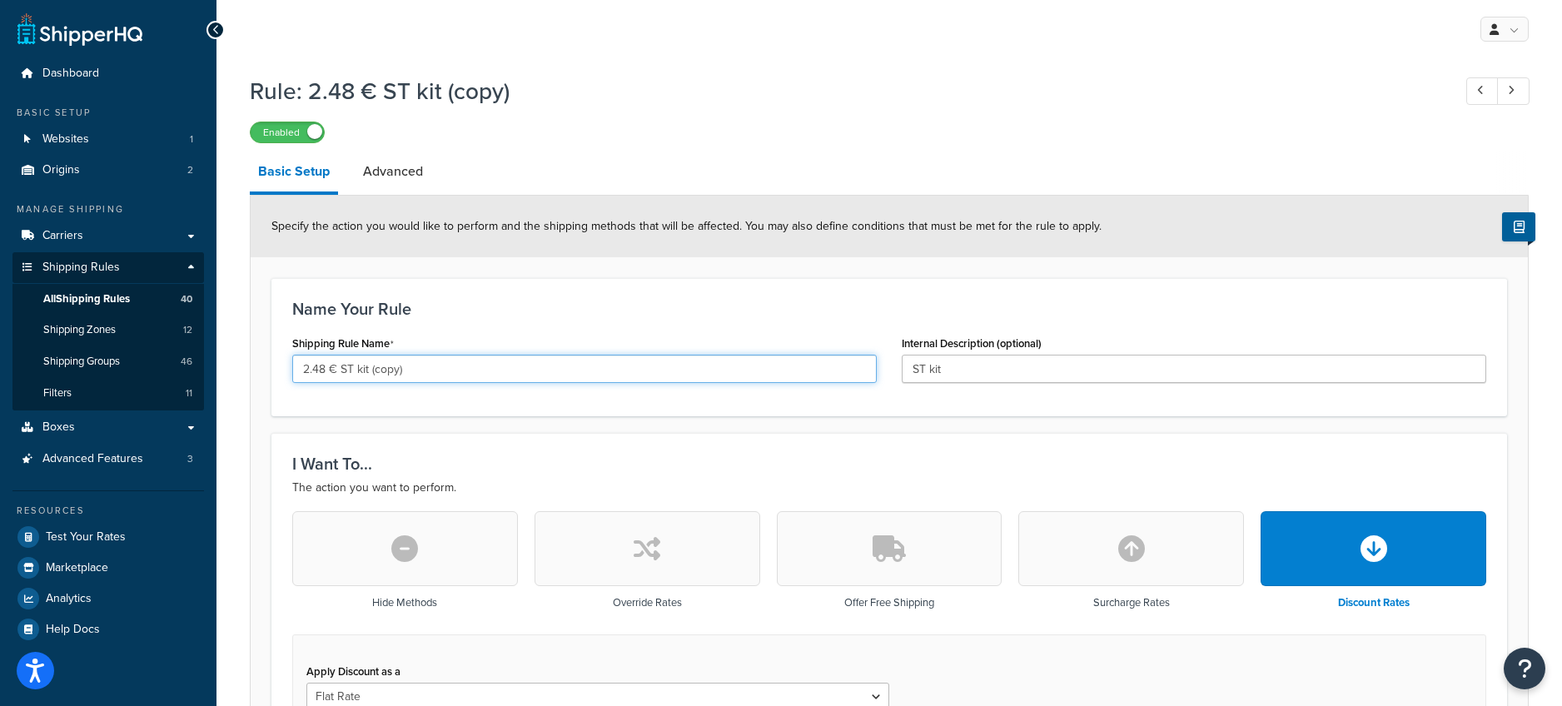
click at [436, 375] on input "2.48 € ST kit (copy)" at bounding box center [584, 369] width 585 height 28
drag, startPoint x: 356, startPoint y: 367, endPoint x: 522, endPoint y: 372, distance: 166.6
click at [522, 372] on input "2.48 € ST kit (copy)" at bounding box center [584, 369] width 585 height 28
type input "2.48 € ST GB"
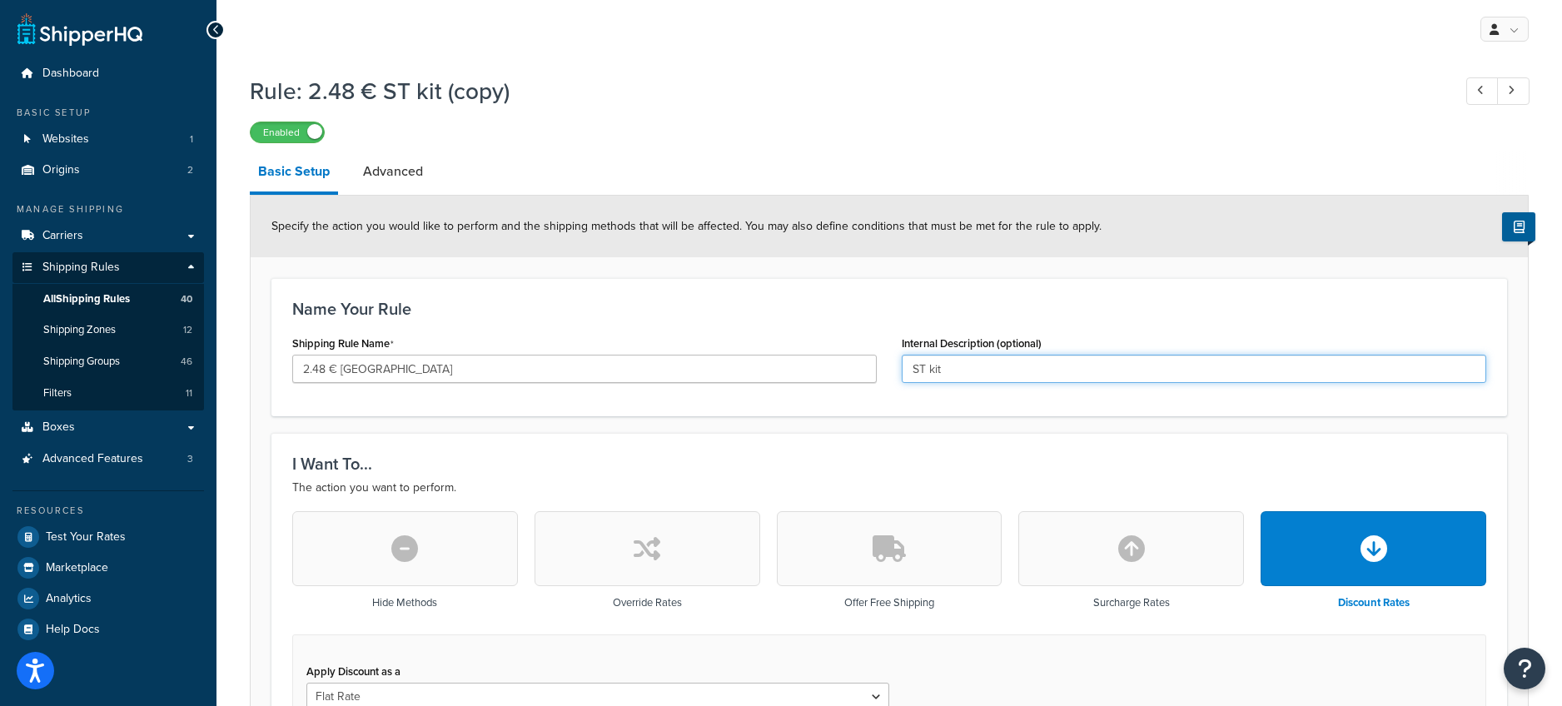
click at [968, 371] on input "ST kit" at bounding box center [1194, 369] width 585 height 28
type input "ST kit GB"
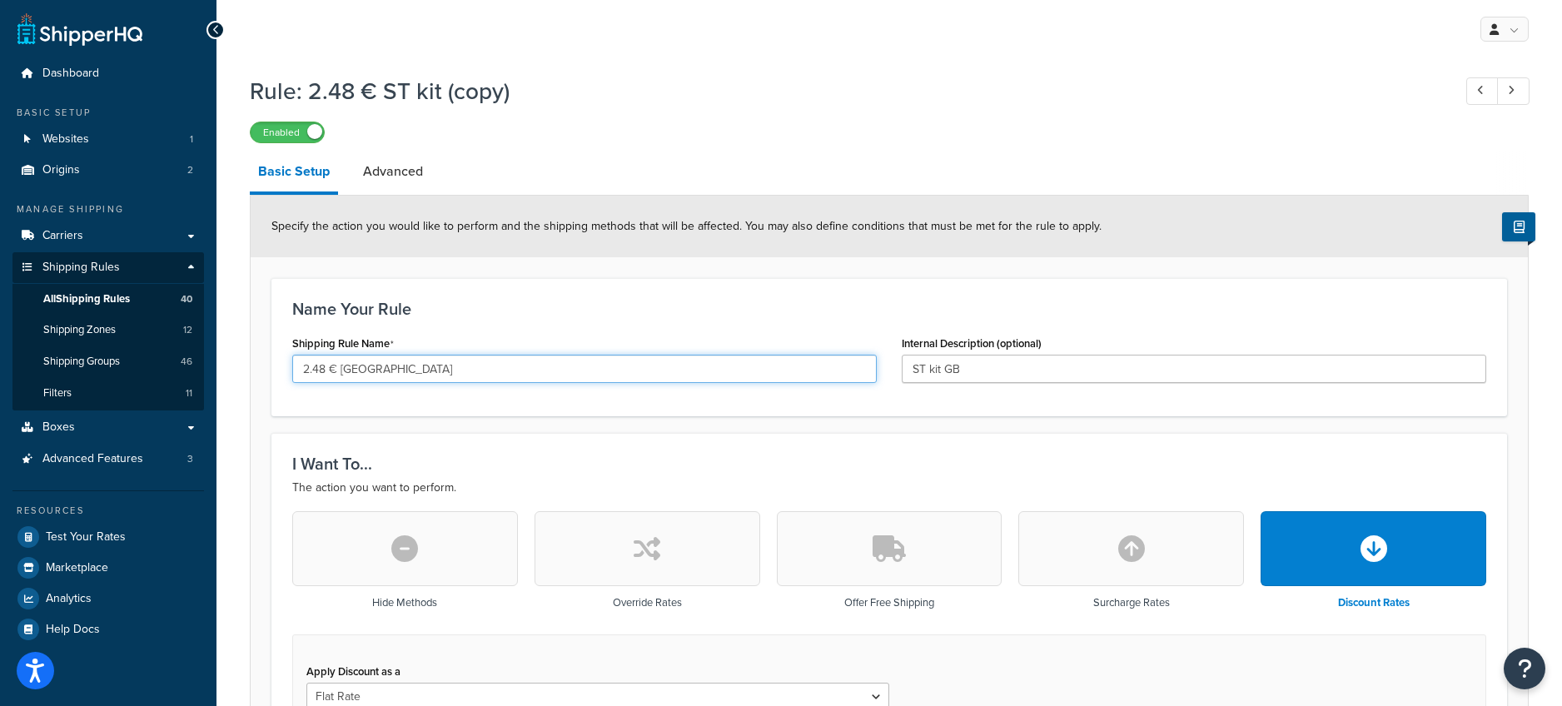
drag, startPoint x: 326, startPoint y: 367, endPoint x: 251, endPoint y: 366, distance: 75.0
type input "3 € ST GB"
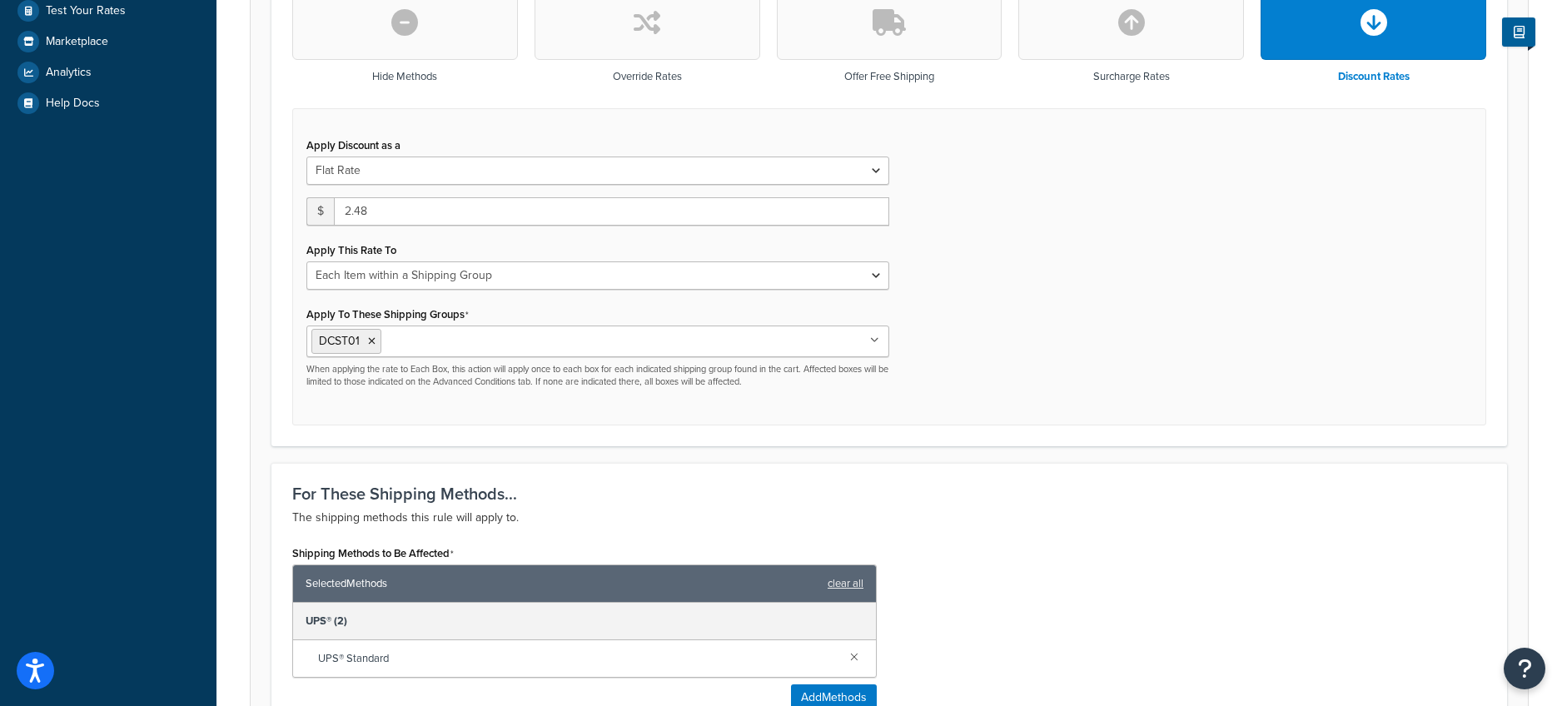
scroll to position [568, 0]
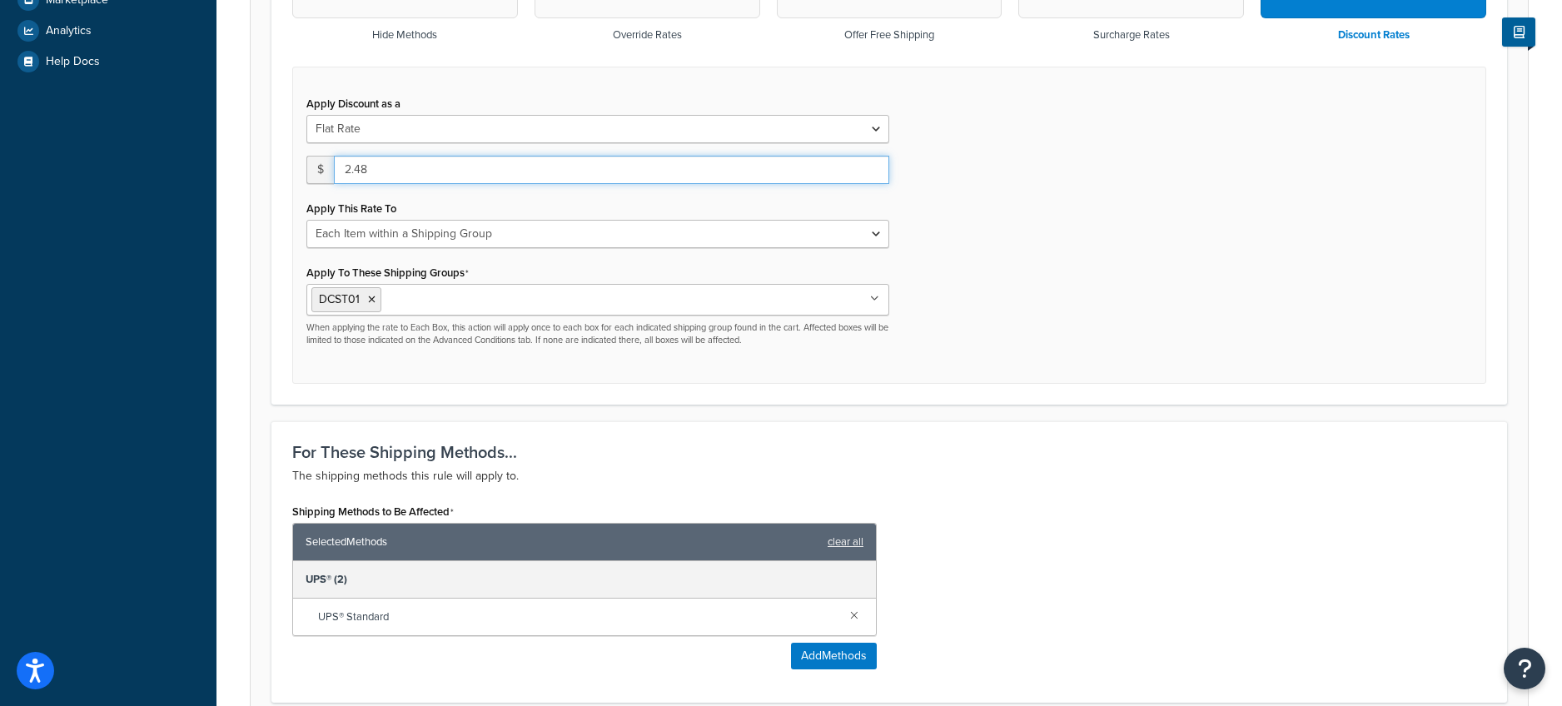
drag, startPoint x: 410, startPoint y: 172, endPoint x: 292, endPoint y: 176, distance: 117.5
click at [292, 176] on div "Apply Discount as a Flat Rate Percentage Flat Rate & Percentage $ 2.48 Apply Th…" at bounding box center [889, 226] width 1194 height 318
type input "3"
click at [266, 323] on form "Specify the action you would like to perform and the shipping methods that will…" at bounding box center [889, 345] width 1277 height 1435
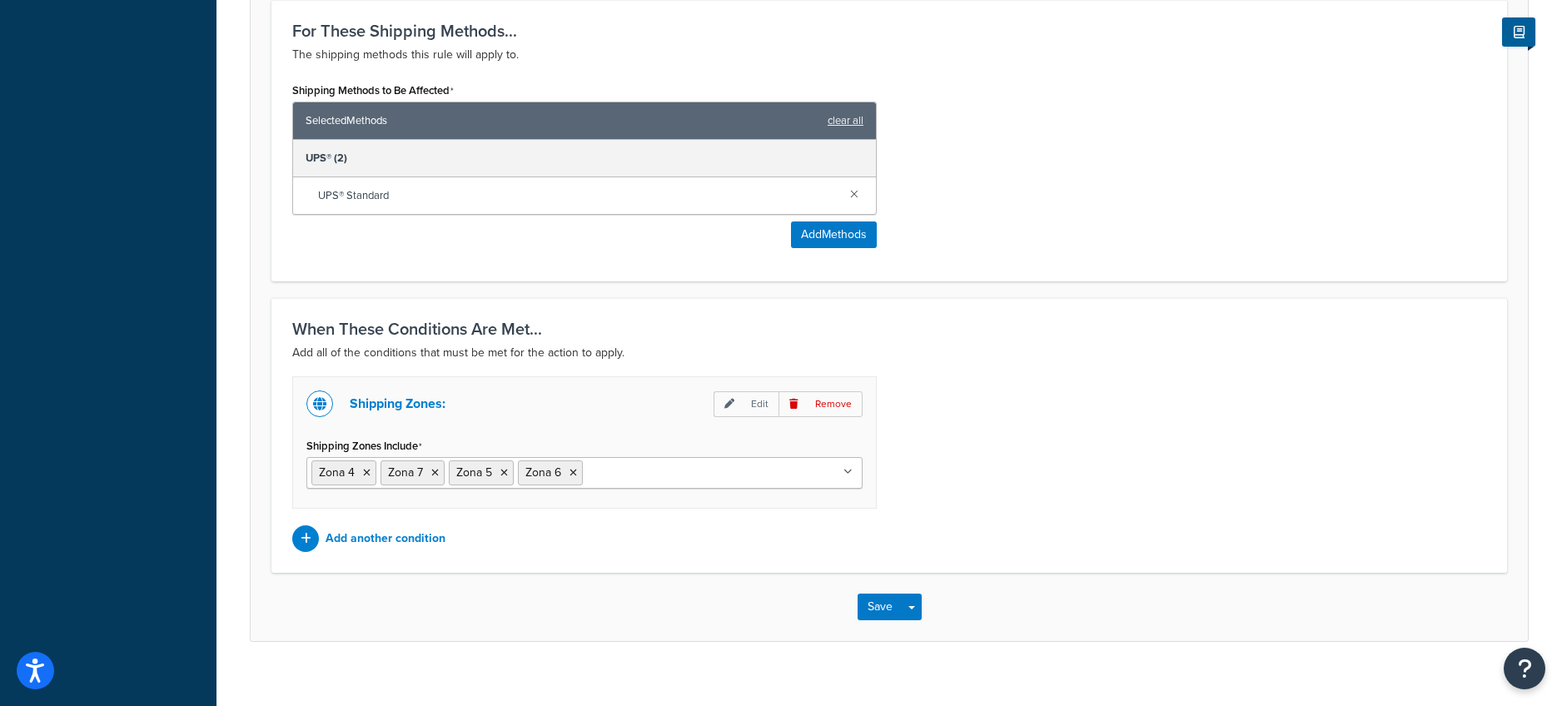
scroll to position [1008, 0]
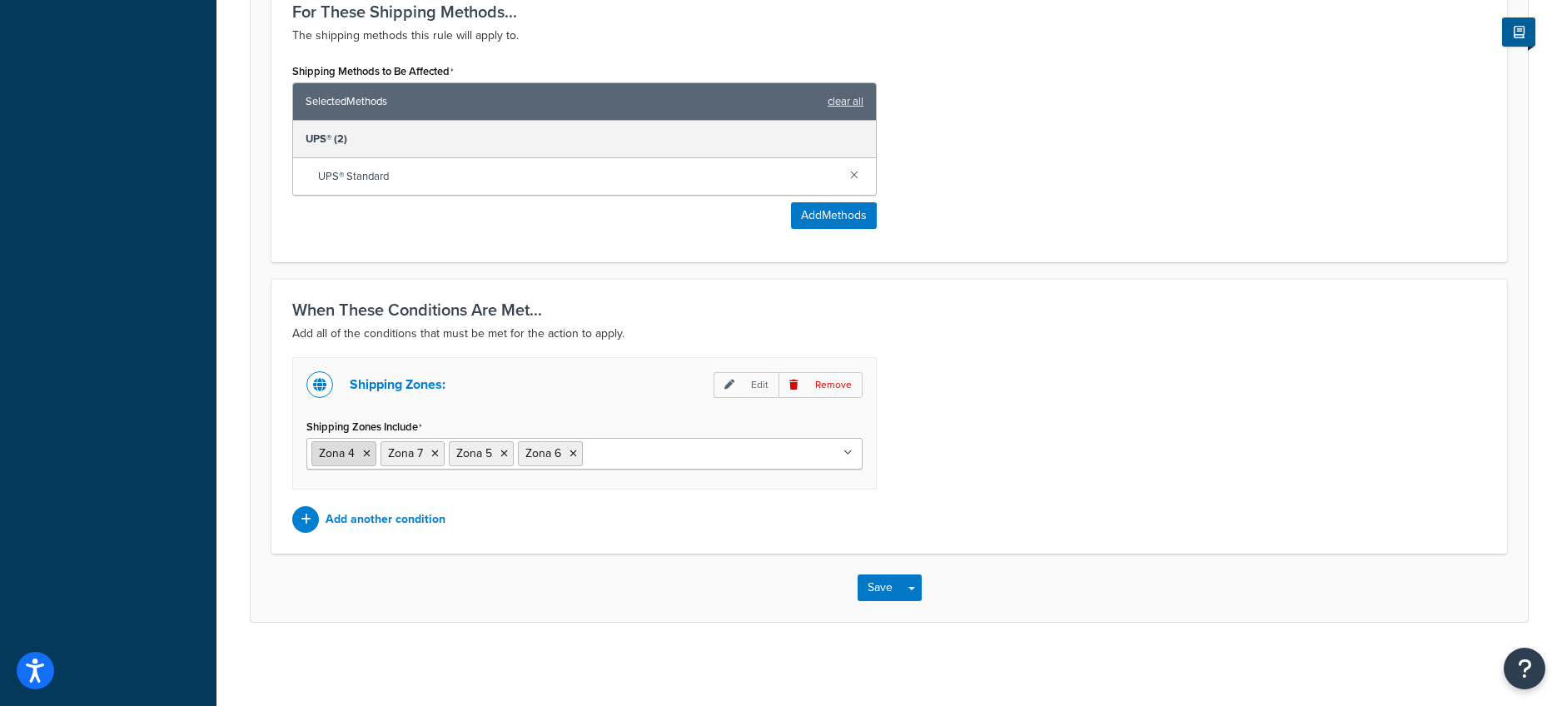
click at [366, 456] on icon at bounding box center [366, 454] width 7 height 10
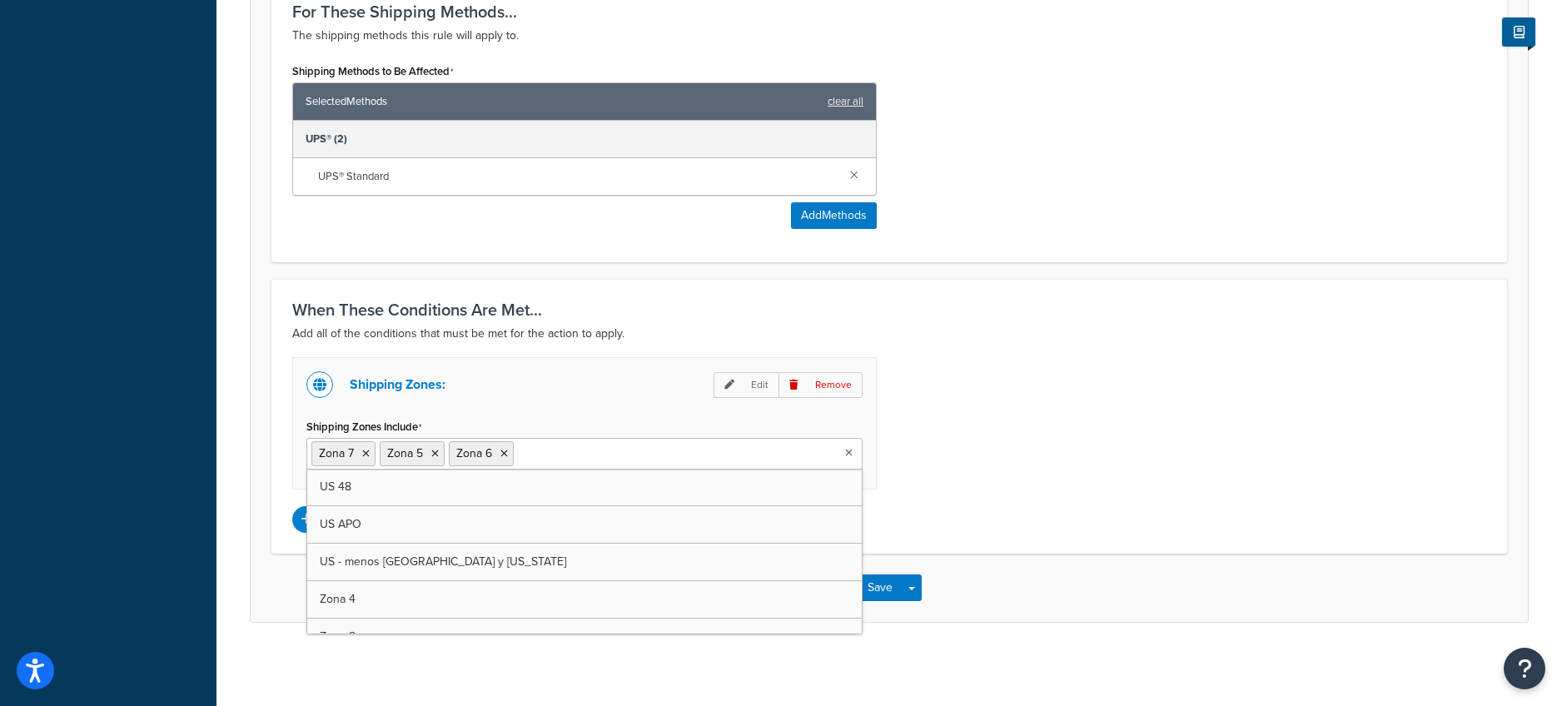
click at [366, 456] on icon at bounding box center [365, 454] width 7 height 10
click at [366, 456] on icon at bounding box center [366, 454] width 7 height 10
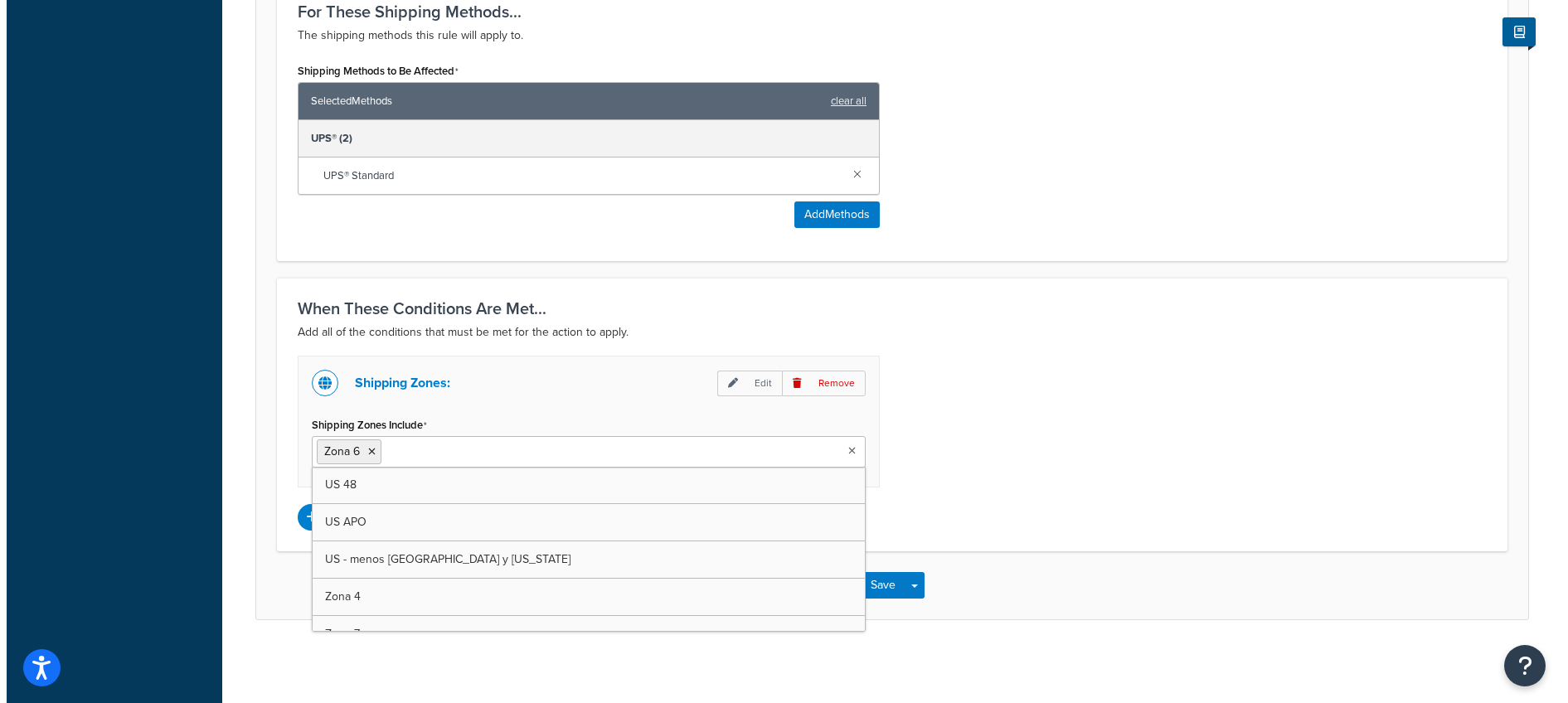
scroll to position [855, 0]
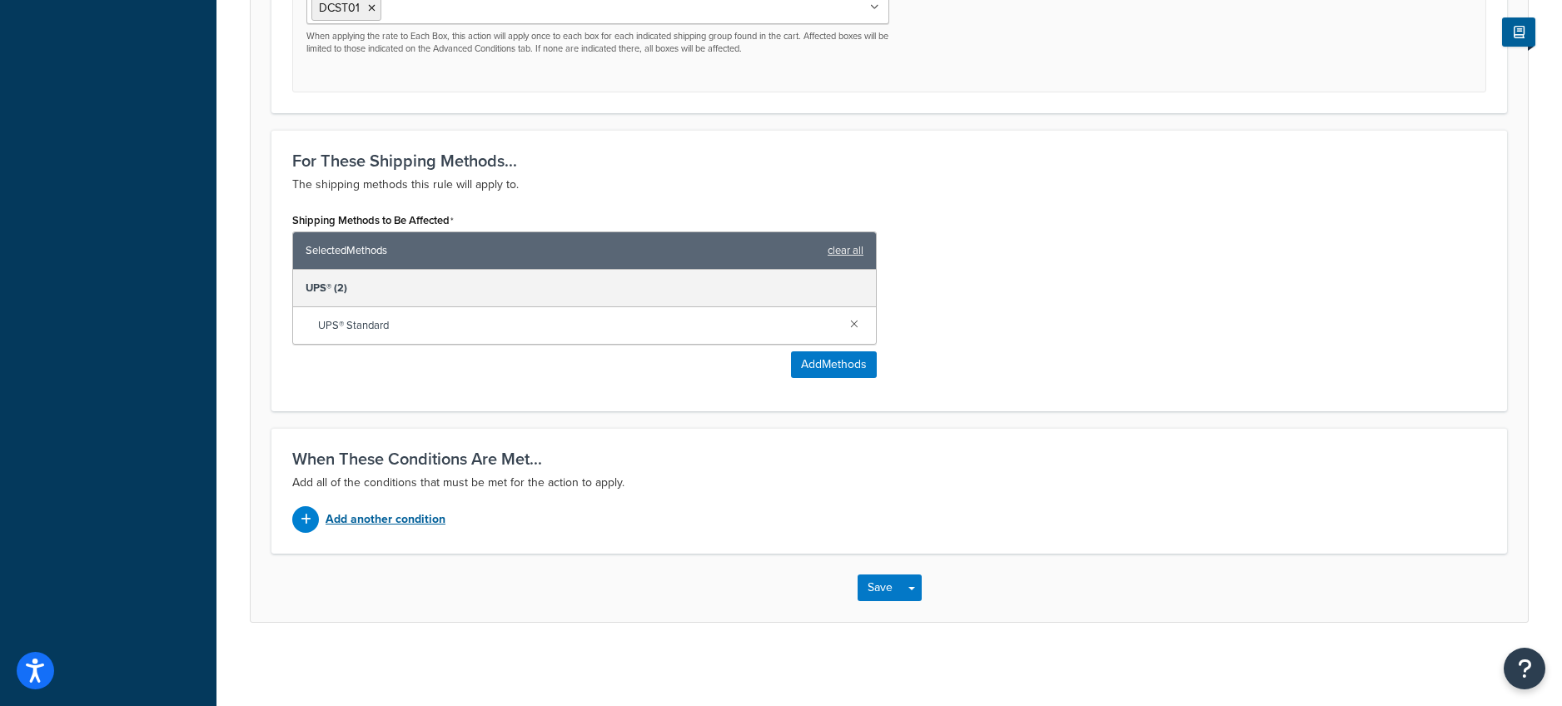
click at [388, 515] on p "Add another condition" at bounding box center [386, 519] width 120 height 23
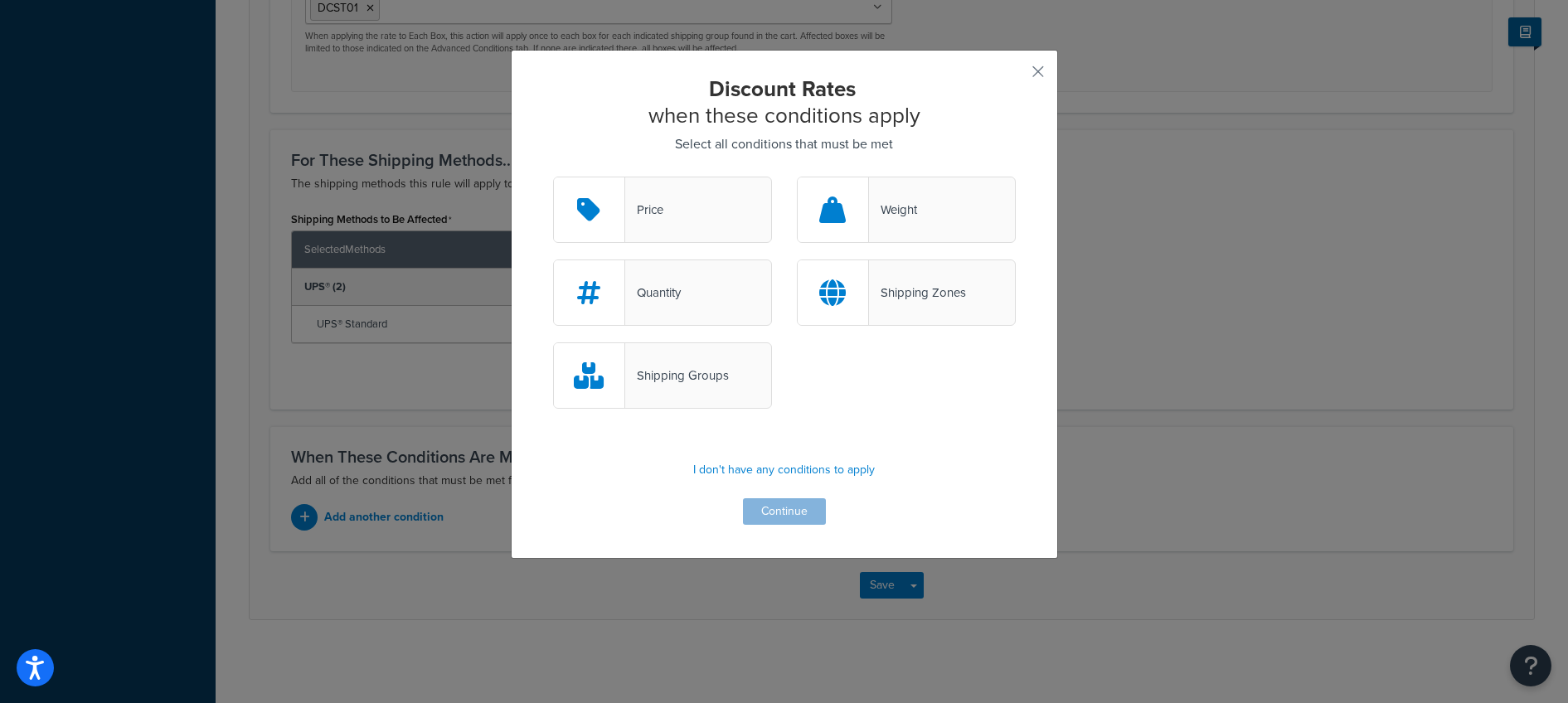
click at [927, 270] on div "Shipping Zones" at bounding box center [906, 293] width 219 height 67
click at [0, 0] on input "Shipping Zones" at bounding box center [0, 0] width 0 height 0
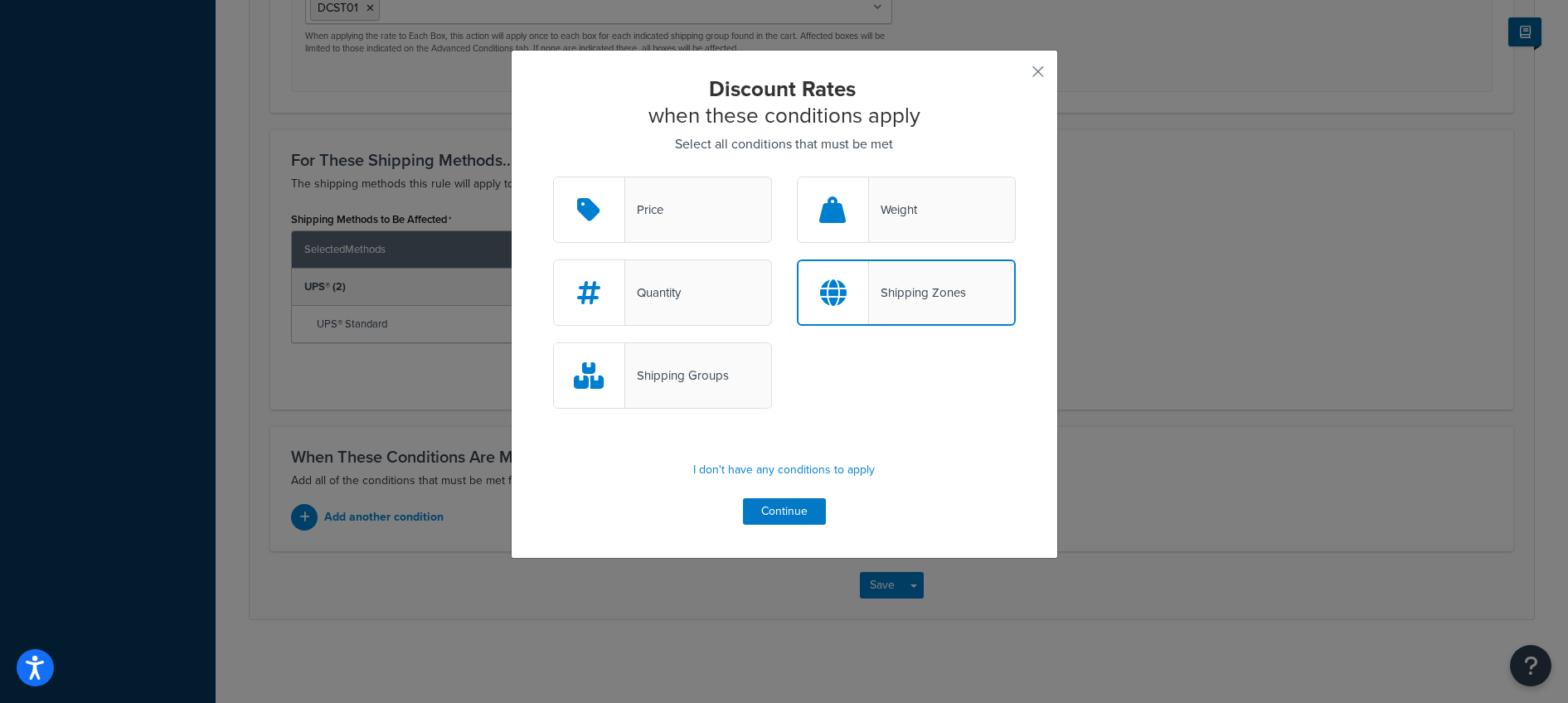
click at [880, 315] on div "Shipping Zones" at bounding box center [906, 293] width 219 height 67
click at [0, 0] on input "Shipping Zones" at bounding box center [0, 0] width 0 height 0
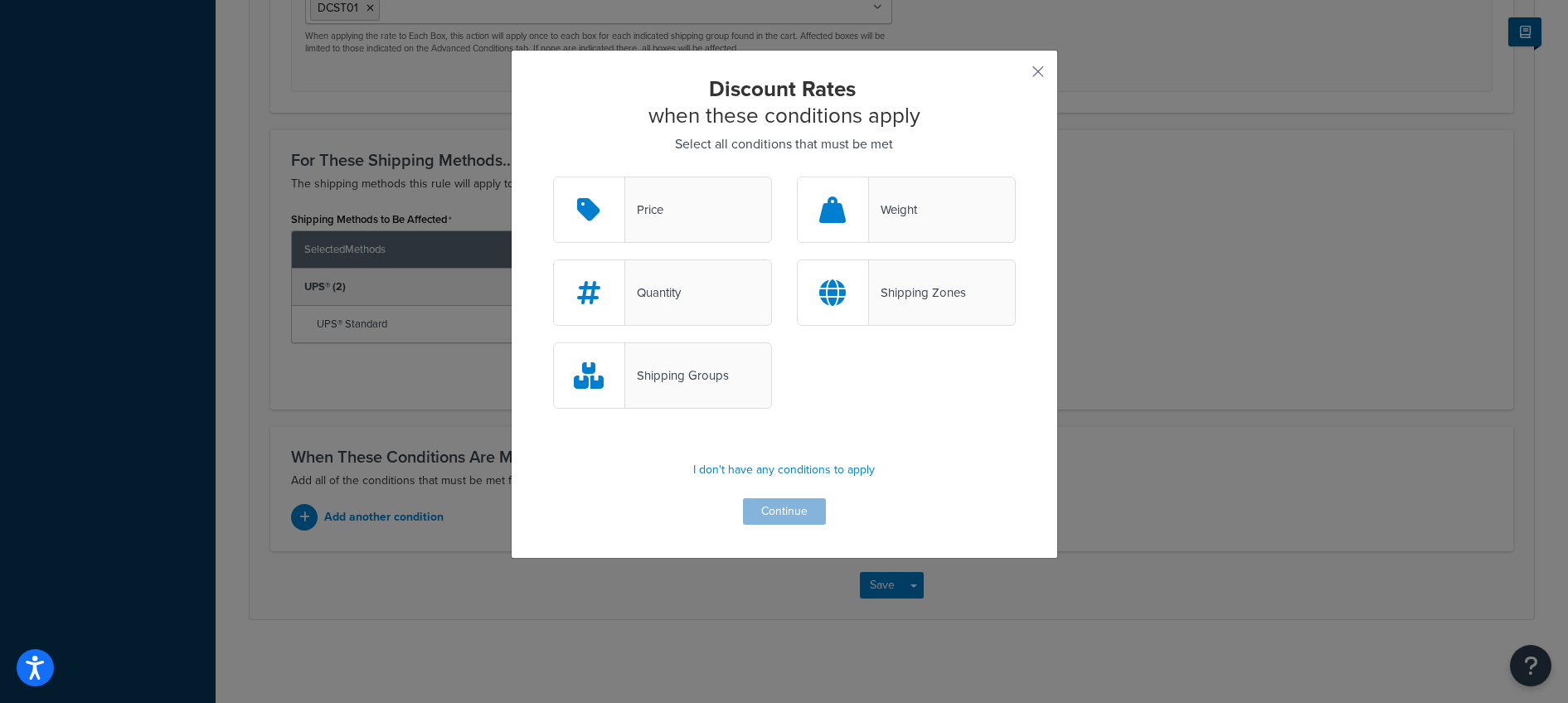
click at [775, 515] on div "Discount Rates when these conditions apply Select all conditions that must be m…" at bounding box center [784, 300] width 463 height 449
click at [899, 308] on div "Shipping Zones" at bounding box center [906, 293] width 219 height 67
click at [0, 0] on input "Shipping Zones" at bounding box center [0, 0] width 0 height 0
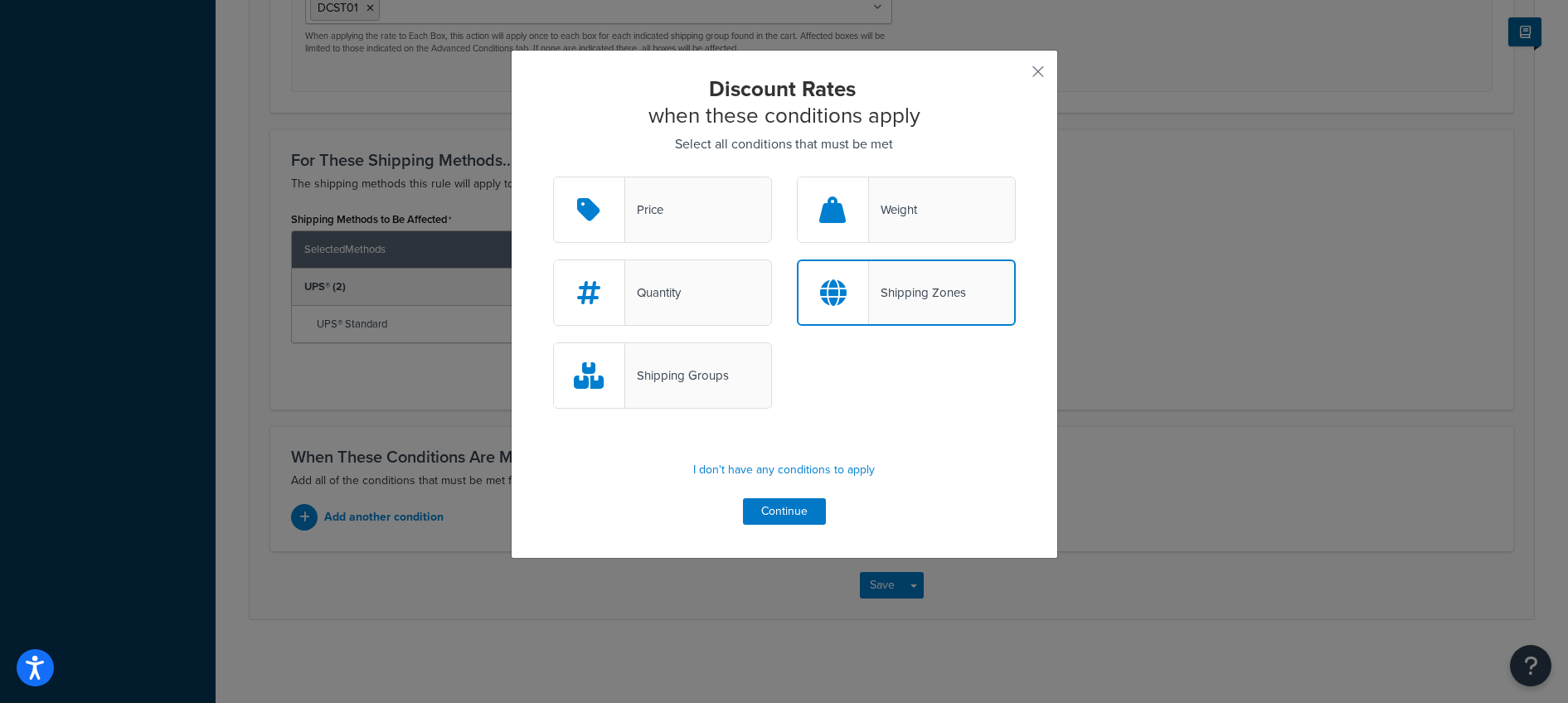
click at [764, 529] on div "Discount Rates when these conditions apply Select all conditions that must be m…" at bounding box center [784, 304] width 548 height 509
click at [765, 523] on button "Continue" at bounding box center [784, 511] width 83 height 27
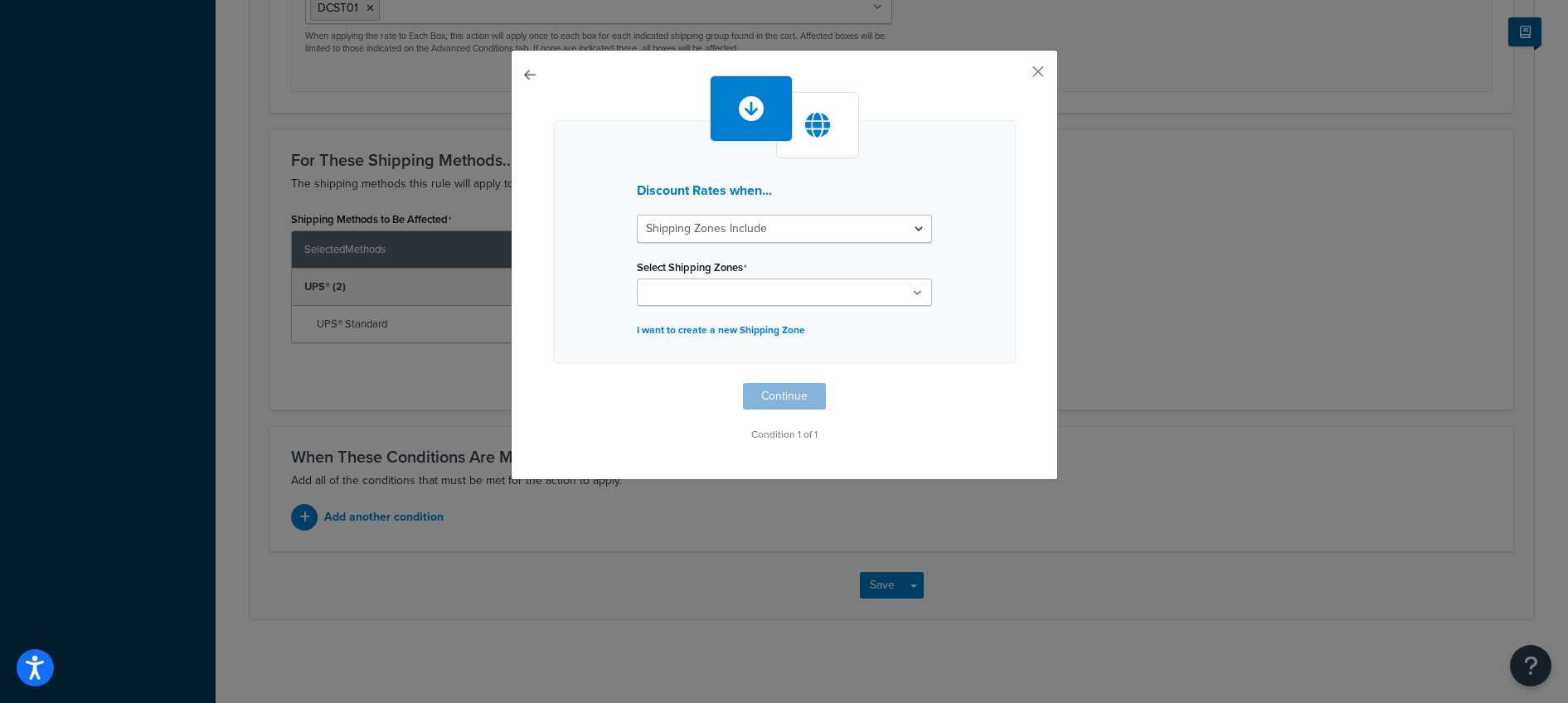
click at [712, 275] on div "Select Shipping Zones US 48 US APO US - menos NY y Florida Zona 4 Zona 7 Zona 5…" at bounding box center [784, 280] width 295 height 51
click at [709, 288] on input "Select Shipping Zones" at bounding box center [715, 294] width 146 height 18
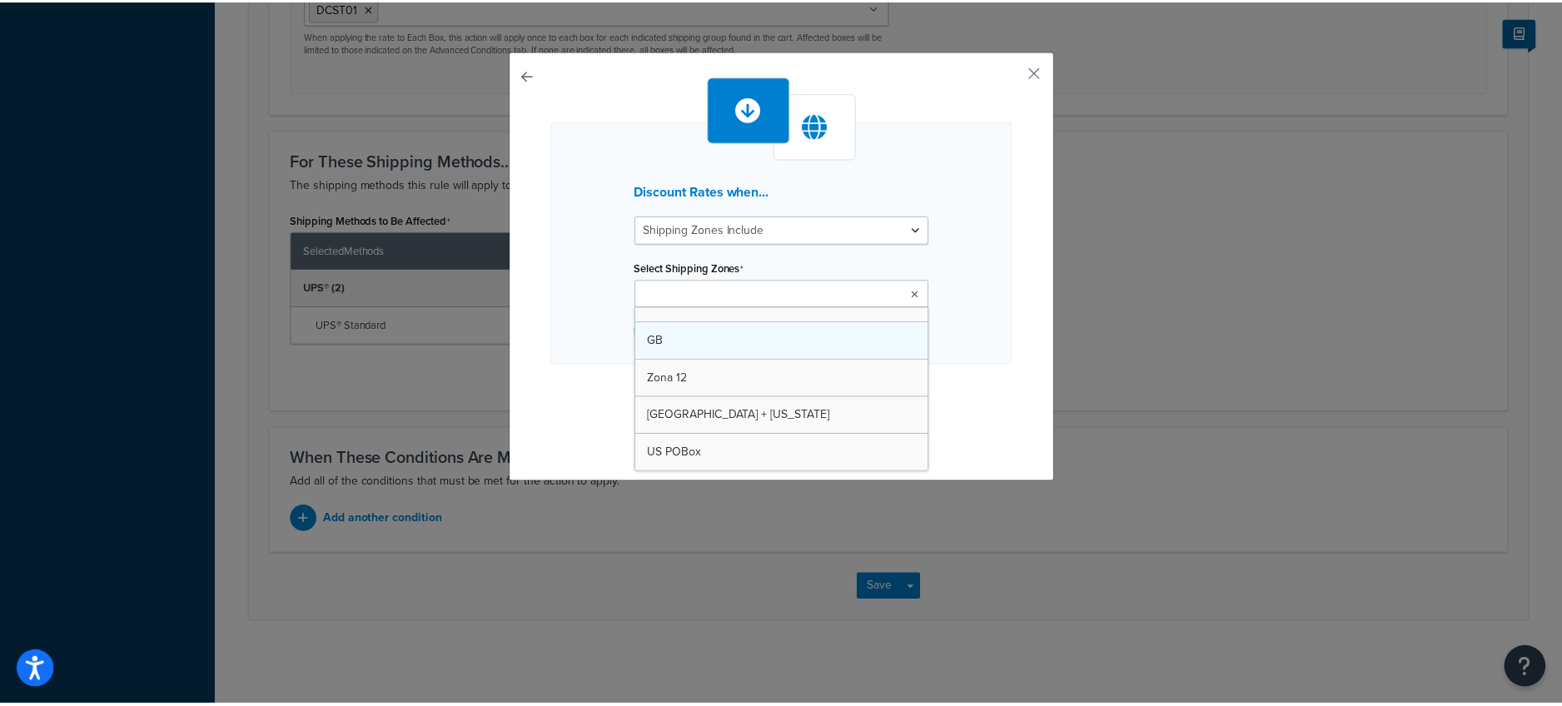
scroll to position [246, 0]
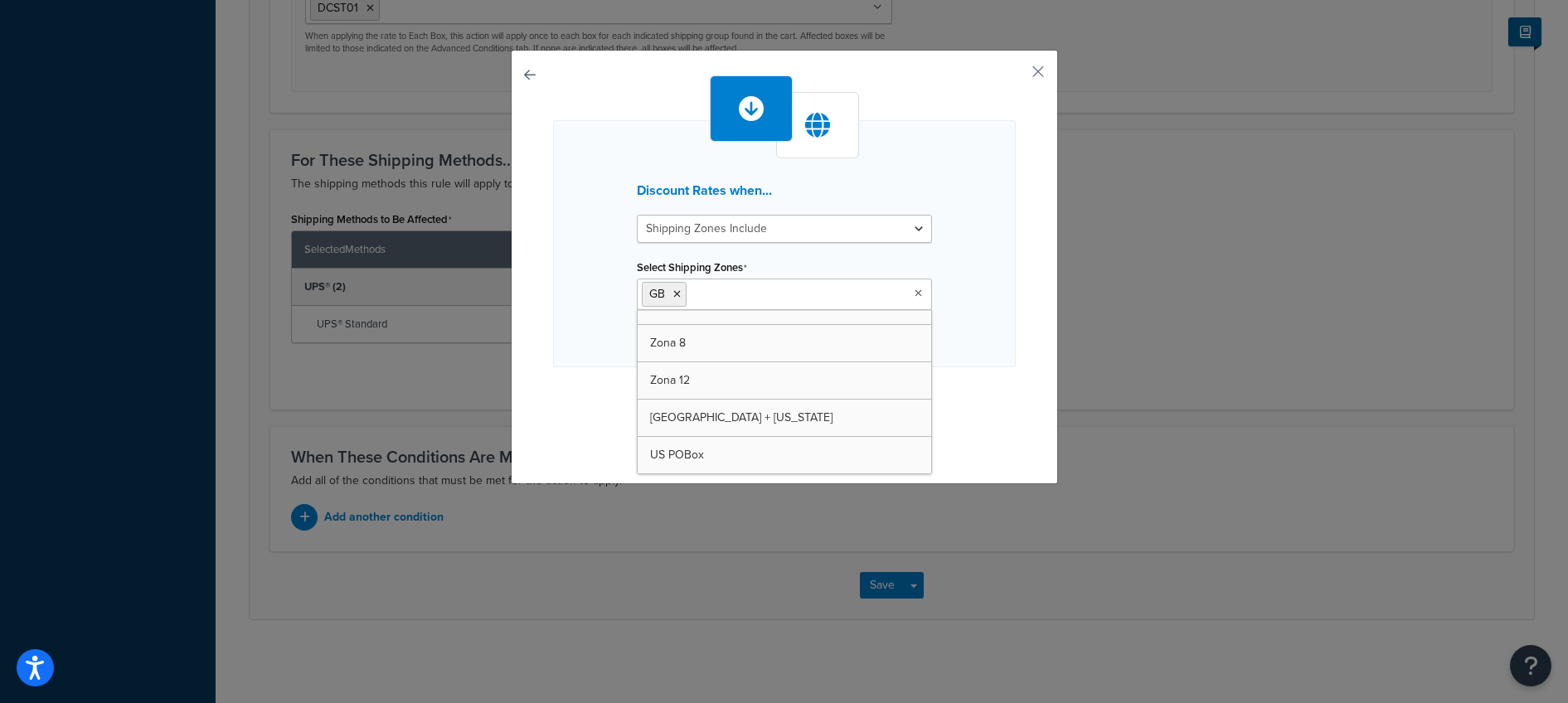
click at [984, 405] on div "Discount Rates when... Shipping Zones Include Shipping Zones Do Not Include Sel…" at bounding box center [784, 263] width 463 height 374
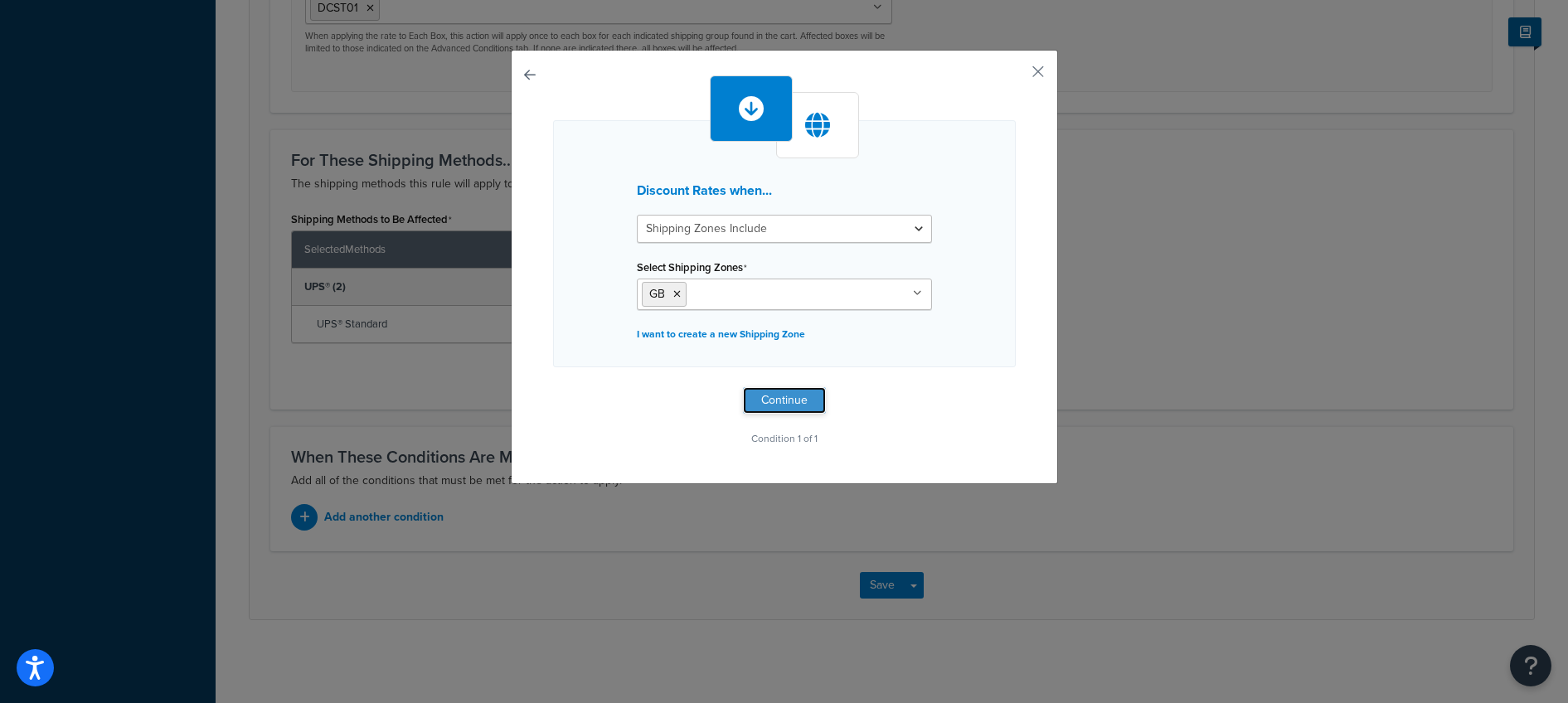
click at [798, 394] on button "Continue" at bounding box center [784, 400] width 83 height 27
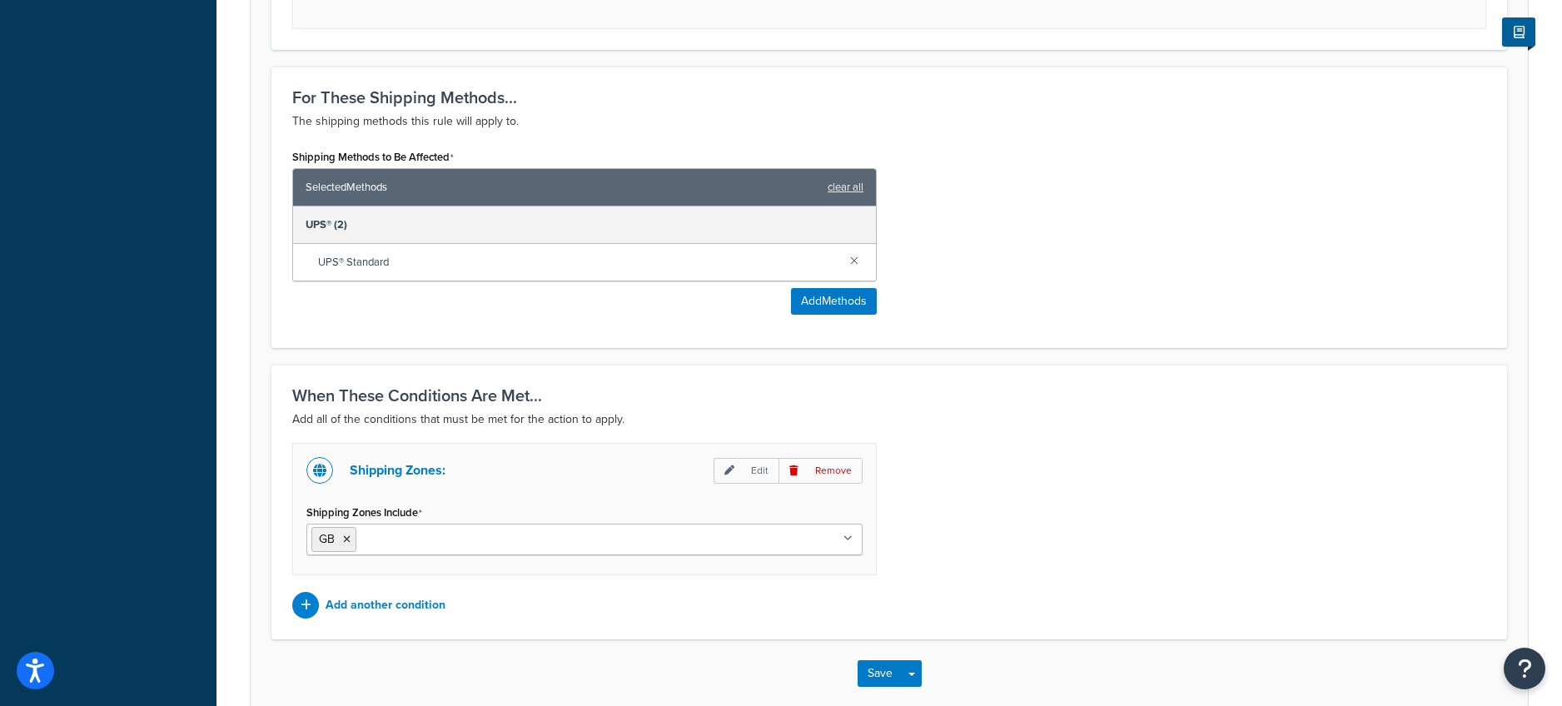
scroll to position [1008, 0]
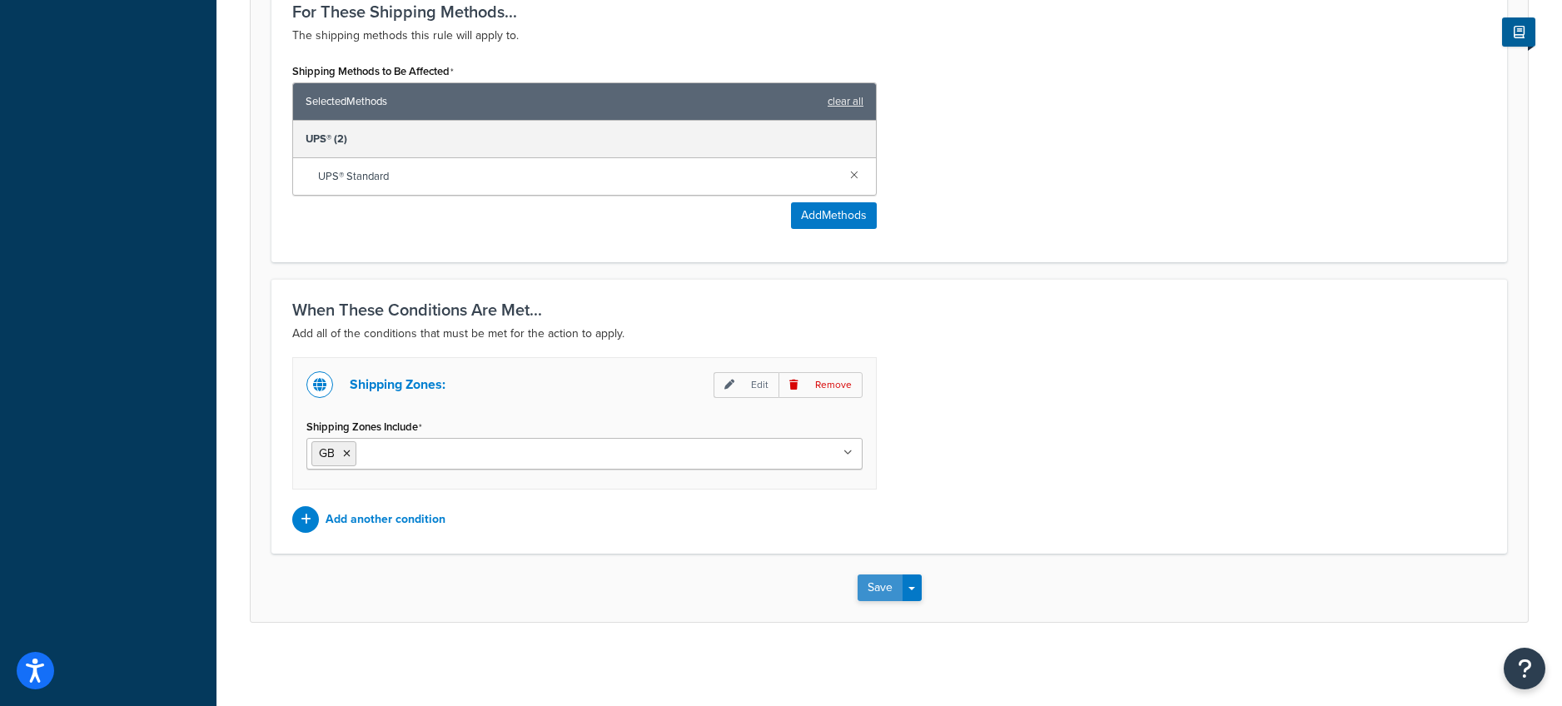
click at [868, 590] on button "Save" at bounding box center [880, 588] width 45 height 27
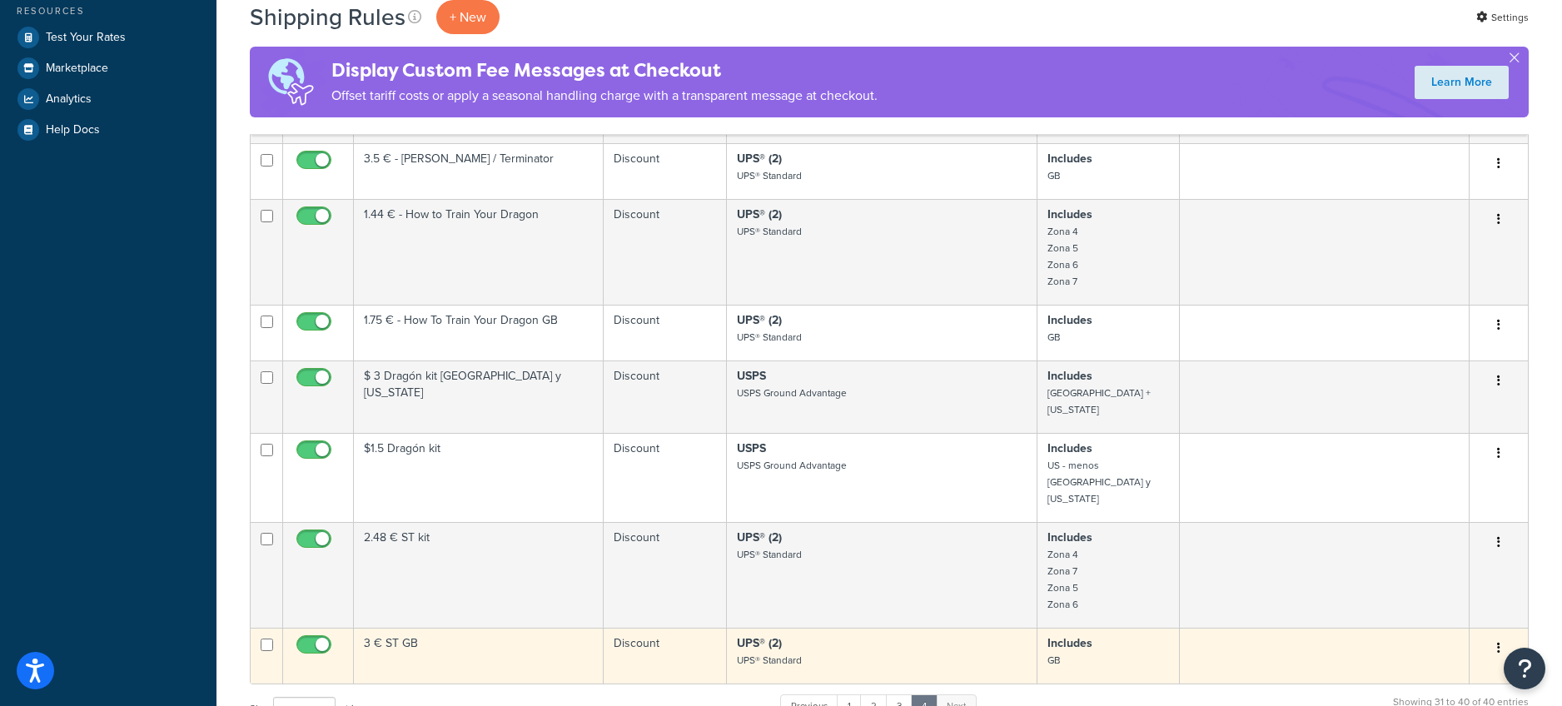
scroll to position [505, 0]
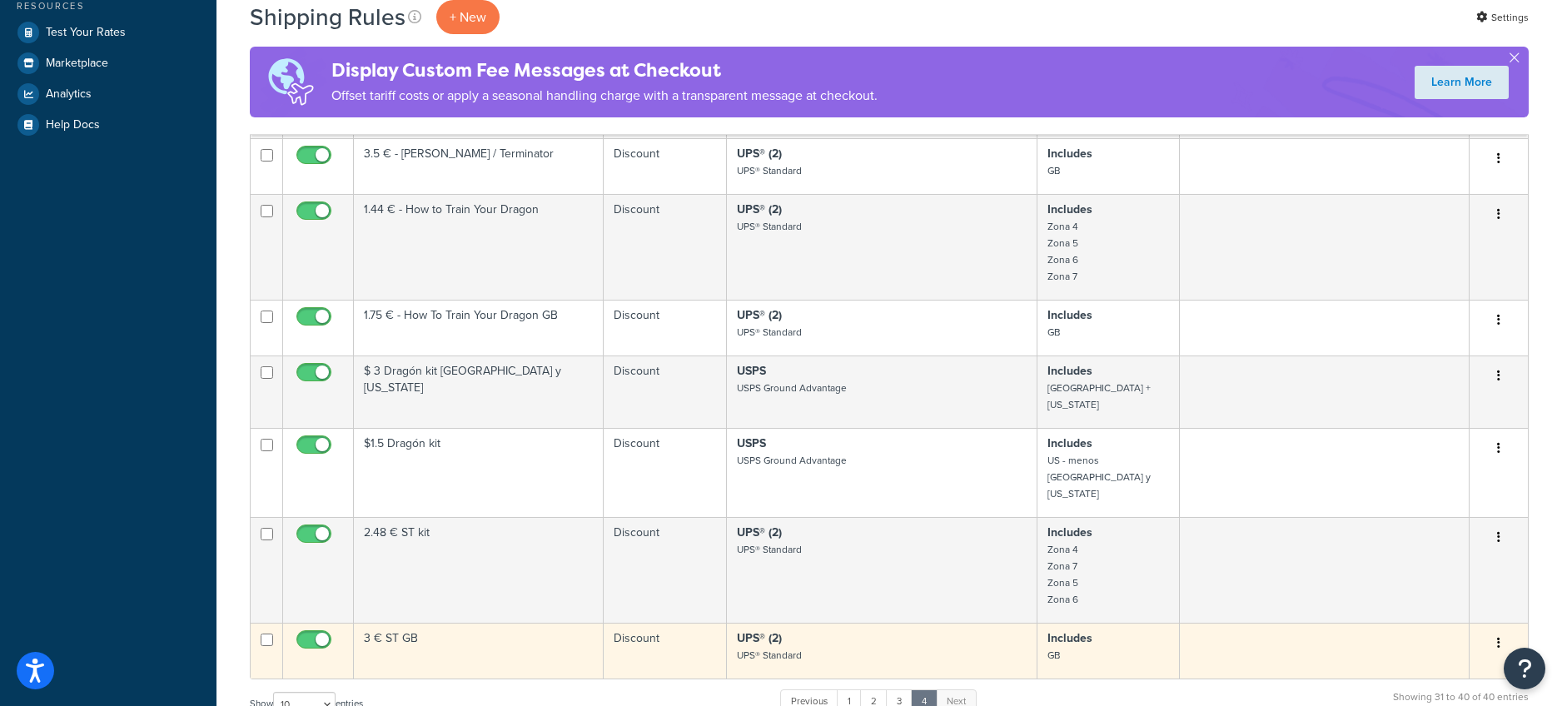
click at [1500, 630] on button "button" at bounding box center [1498, 643] width 23 height 27
click at [1467, 658] on link "Edit" at bounding box center [1444, 675] width 132 height 34
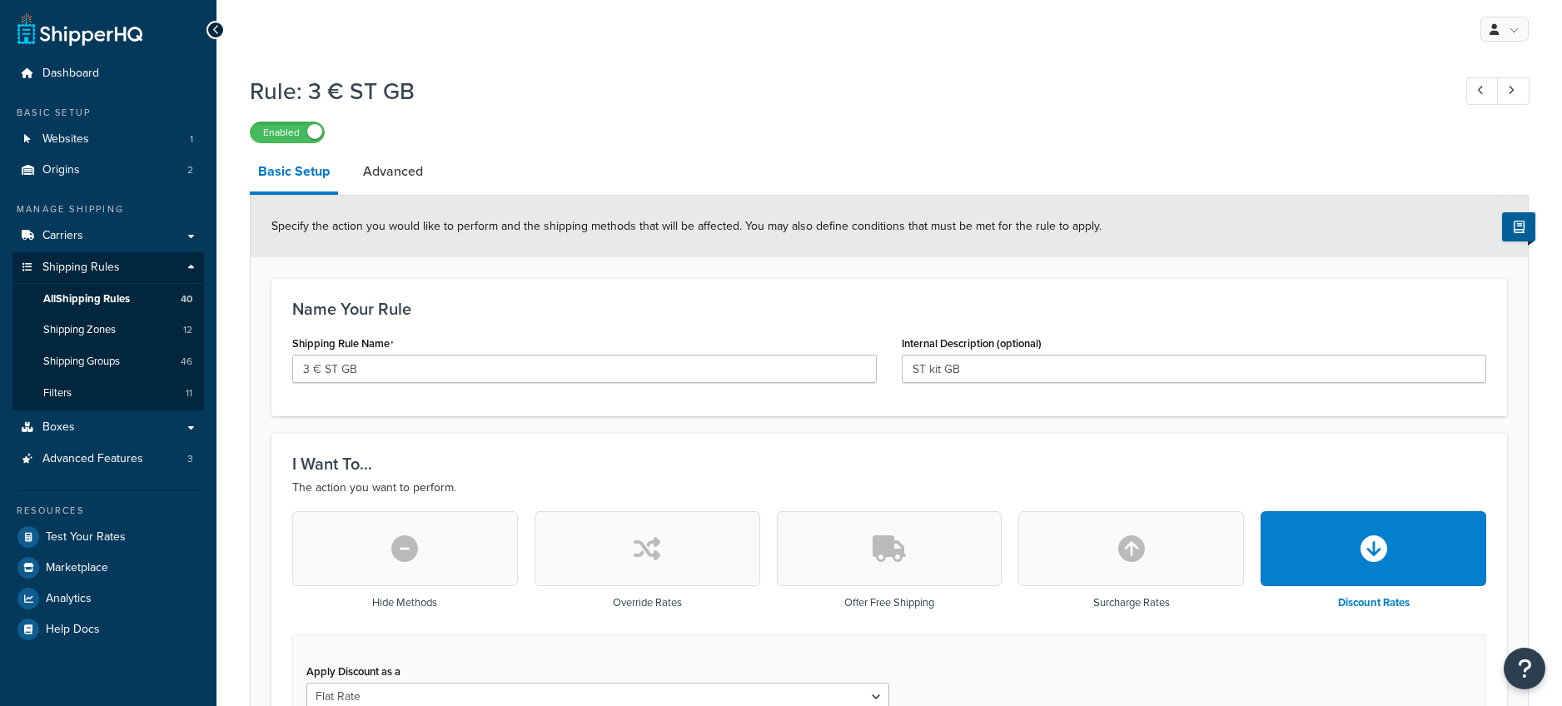
select select "ITEM"
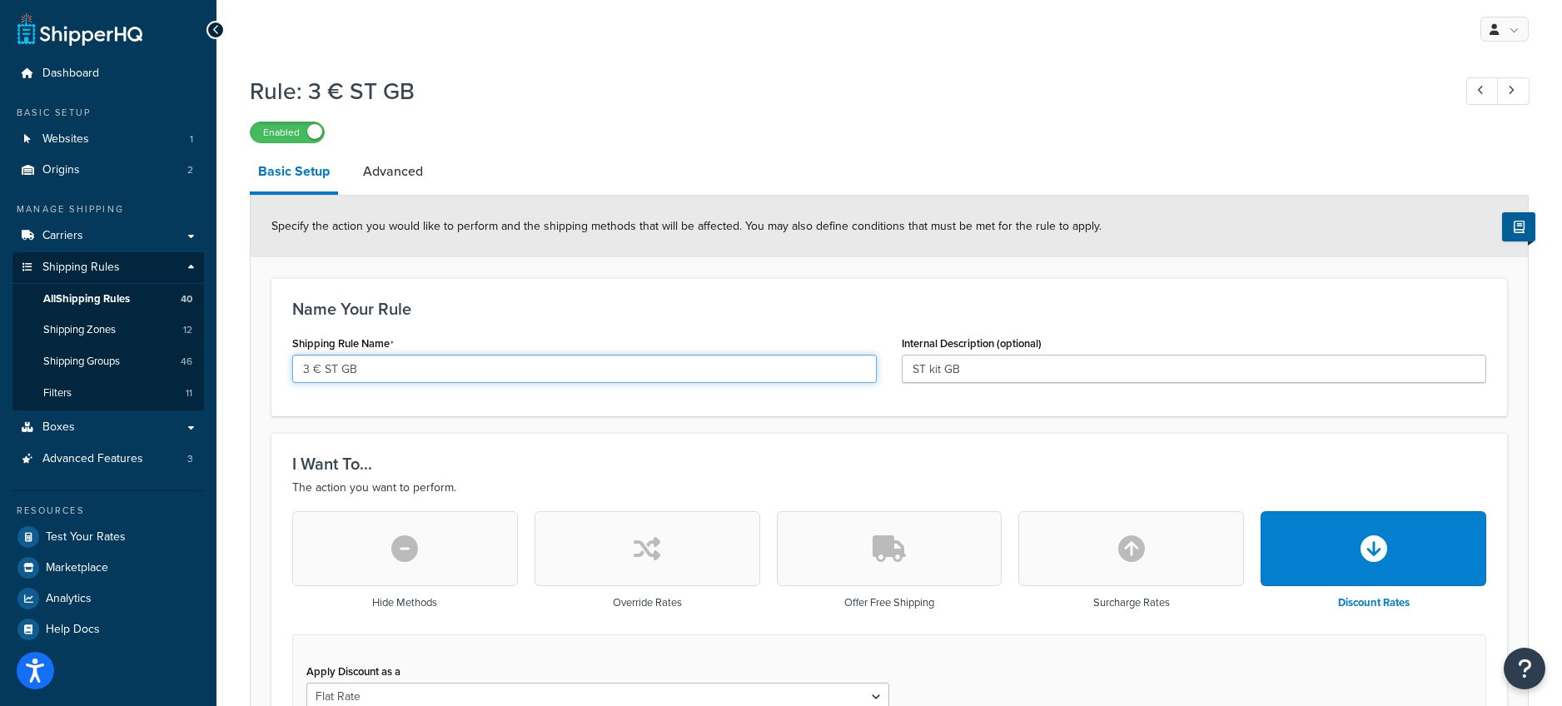
click at [342, 365] on input "3 € ST GB" at bounding box center [584, 369] width 585 height 28
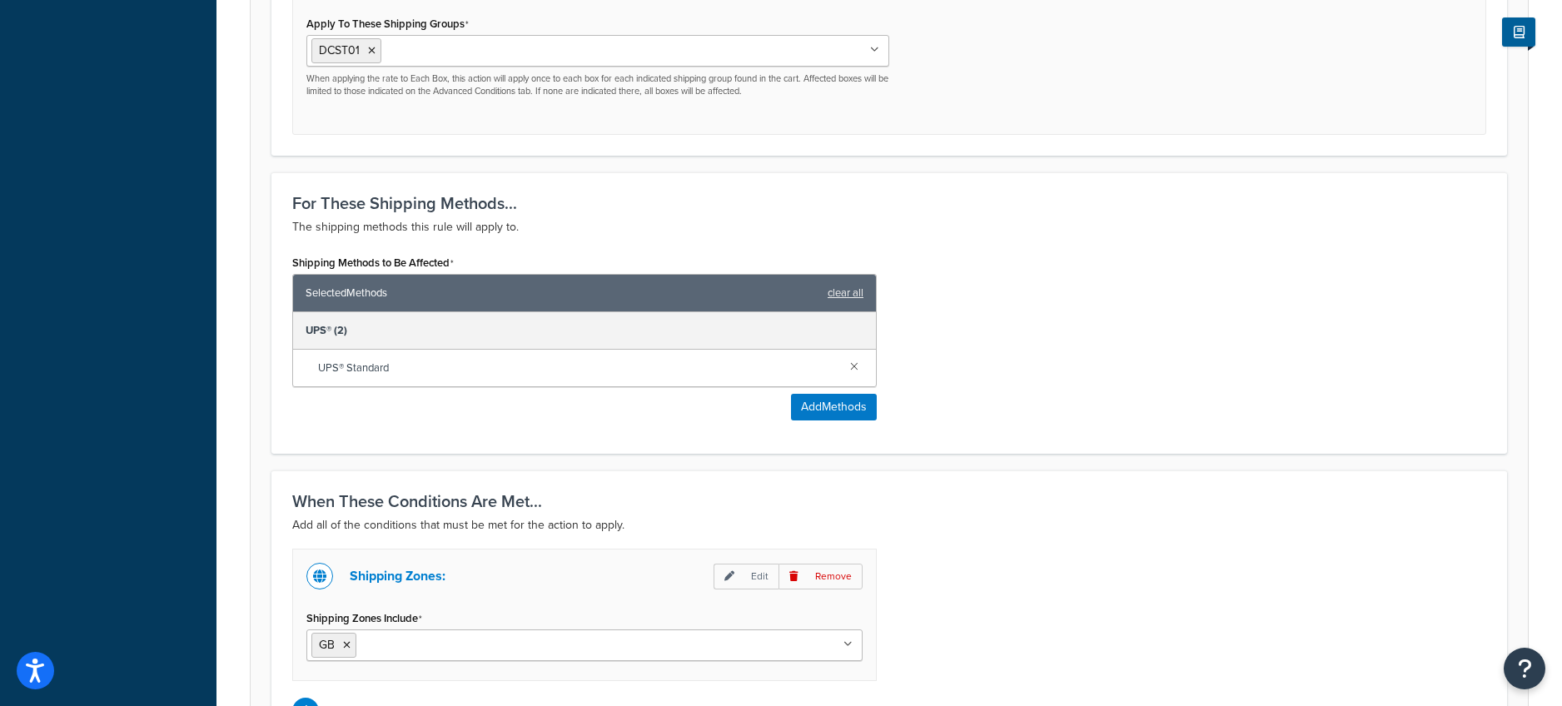
scroll to position [1008, 0]
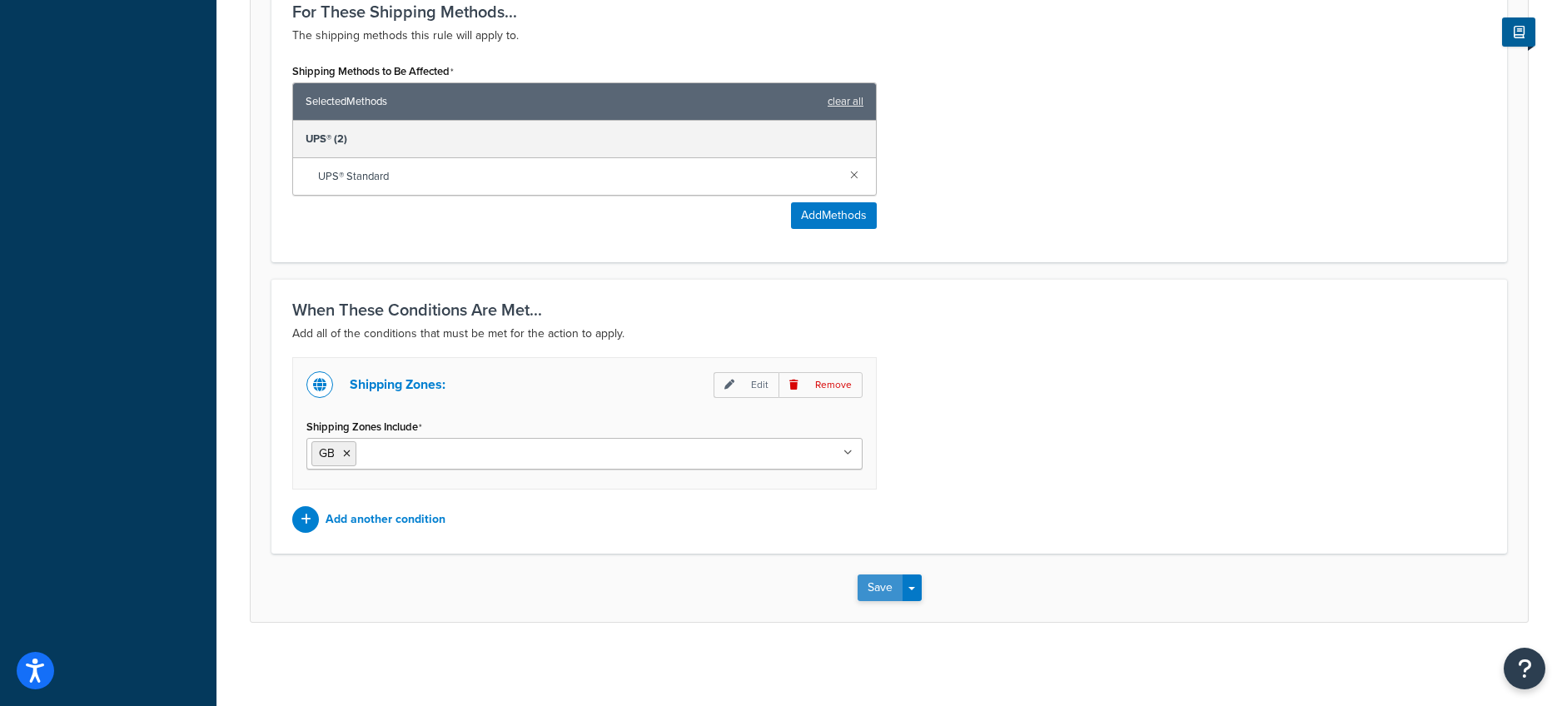
type input "3 € ST kit GB"
click at [862, 589] on button "Save" at bounding box center [880, 588] width 45 height 27
